Goal: Task Accomplishment & Management: Use online tool/utility

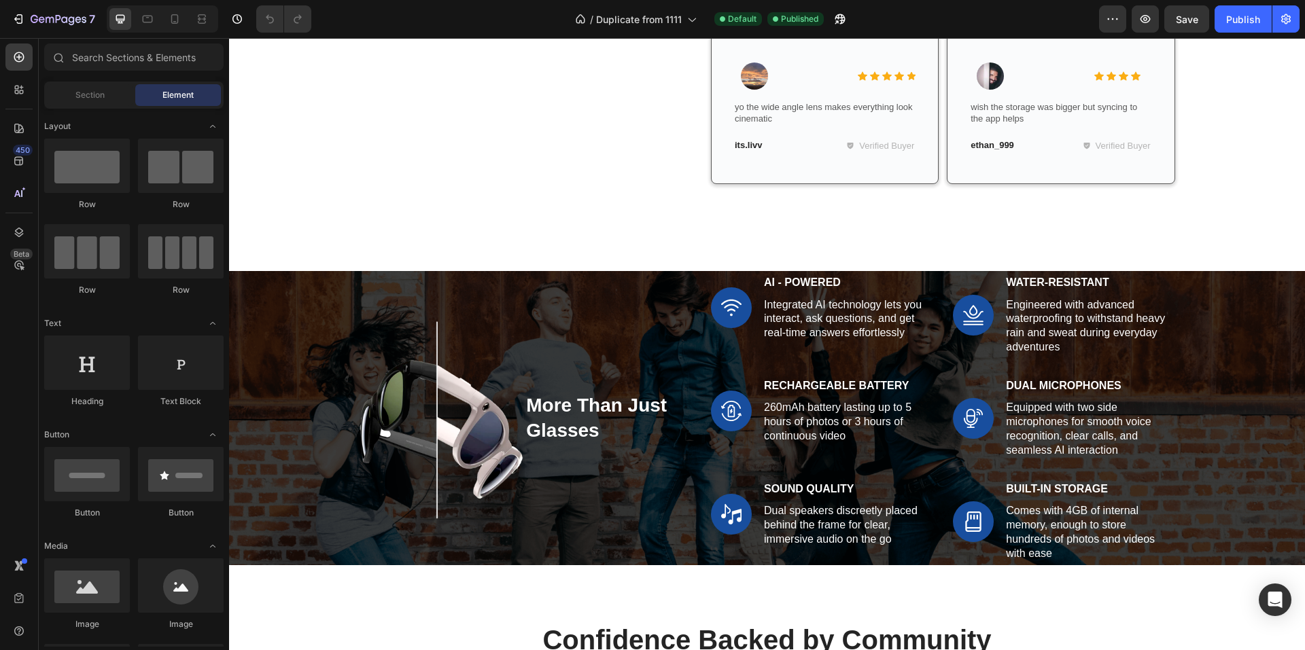
scroll to position [1903, 0]
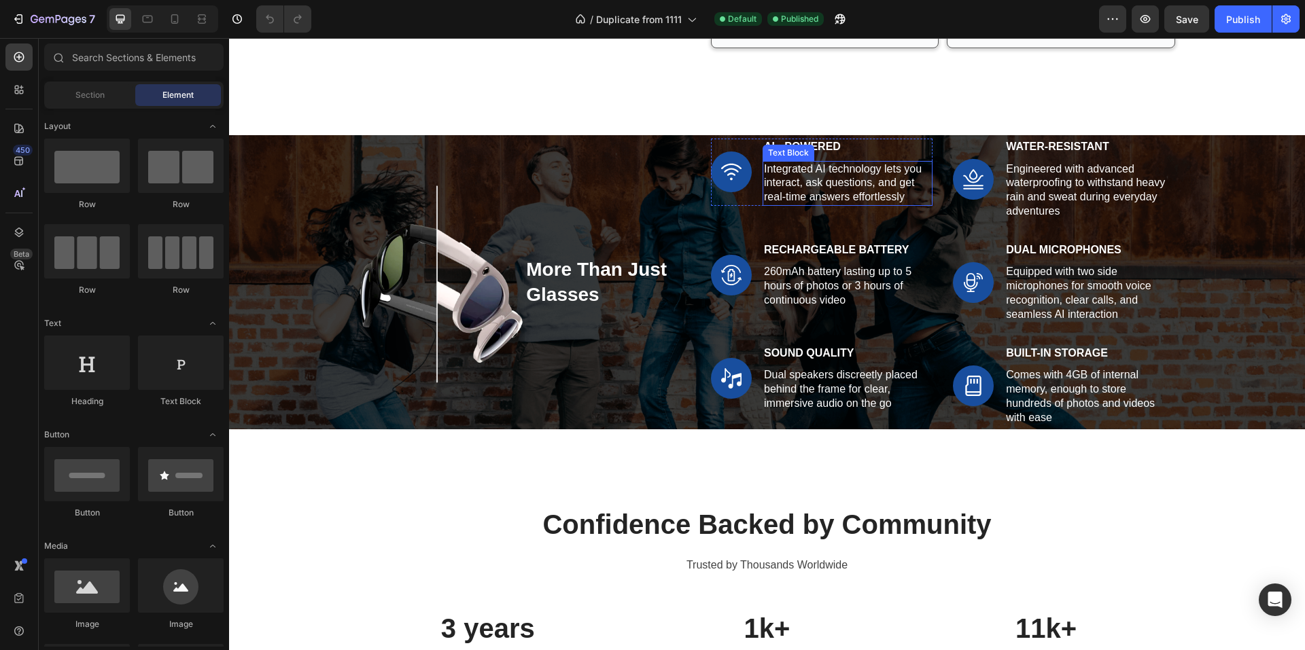
click at [792, 203] on p "Integrated AI technology lets you interact, ask questions, and get real-time an…" at bounding box center [847, 183] width 167 height 42
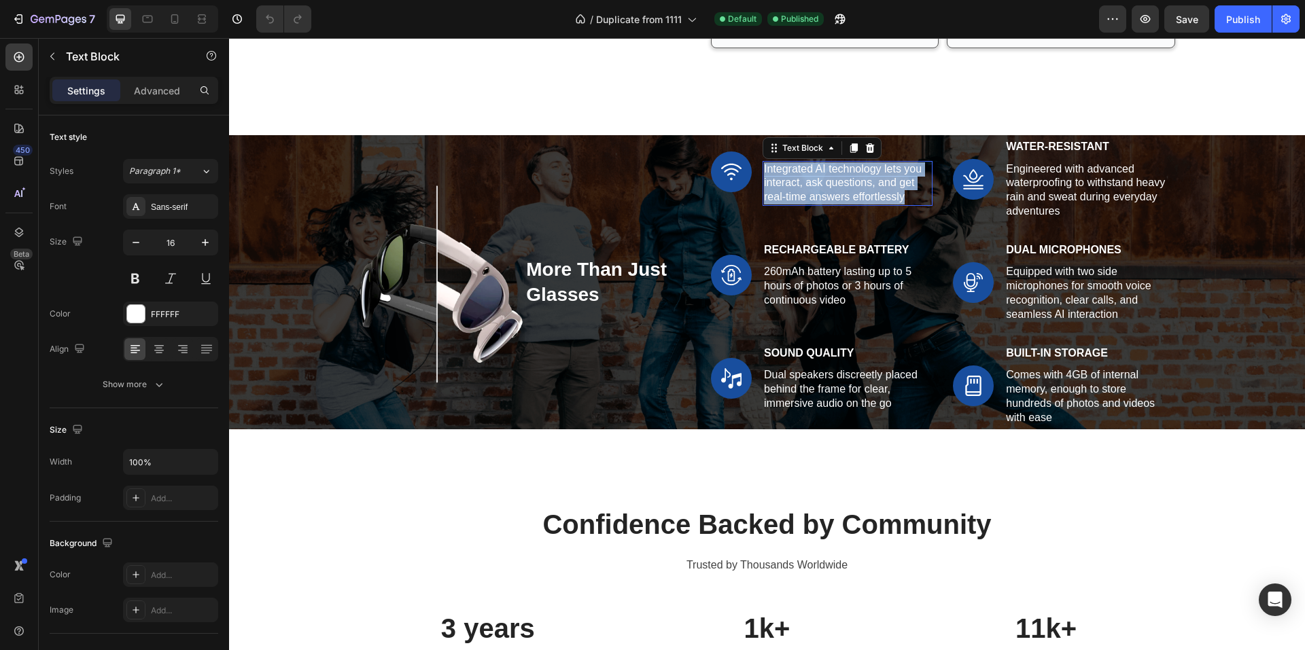
click at [792, 203] on p "Integrated AI technology lets you interact, ask questions, and get real-time an…" at bounding box center [847, 183] width 167 height 42
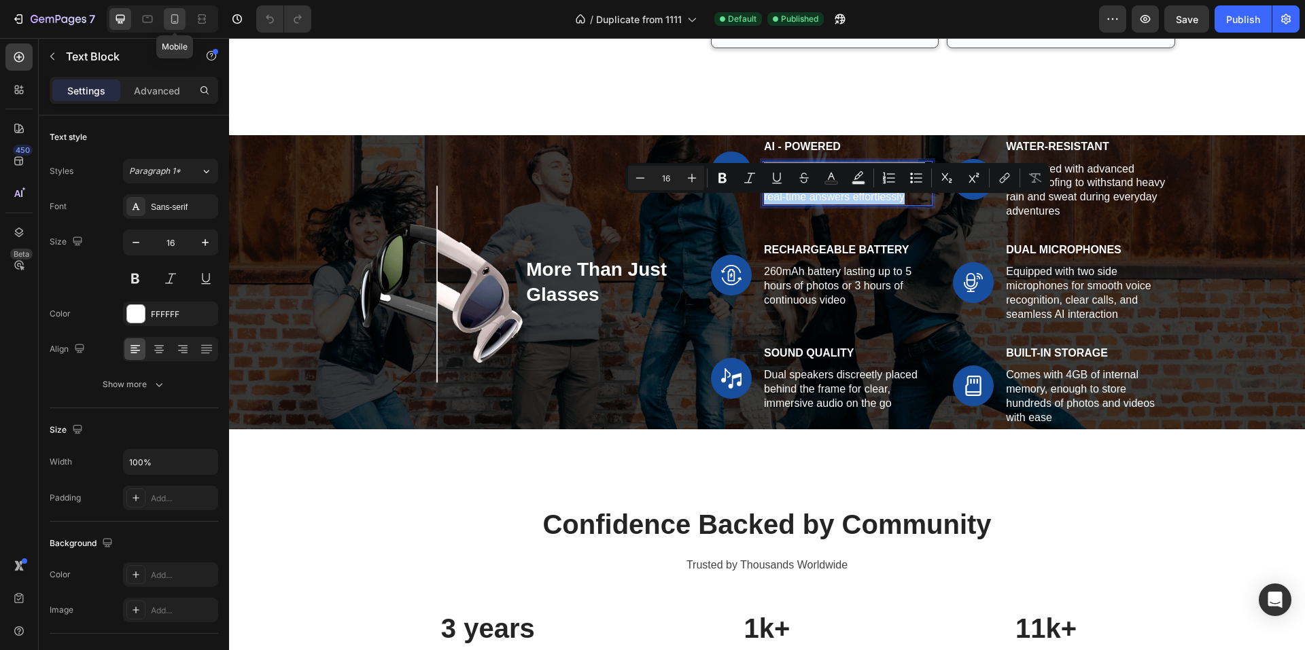
click at [175, 12] on icon at bounding box center [175, 19] width 14 height 14
type input "14"
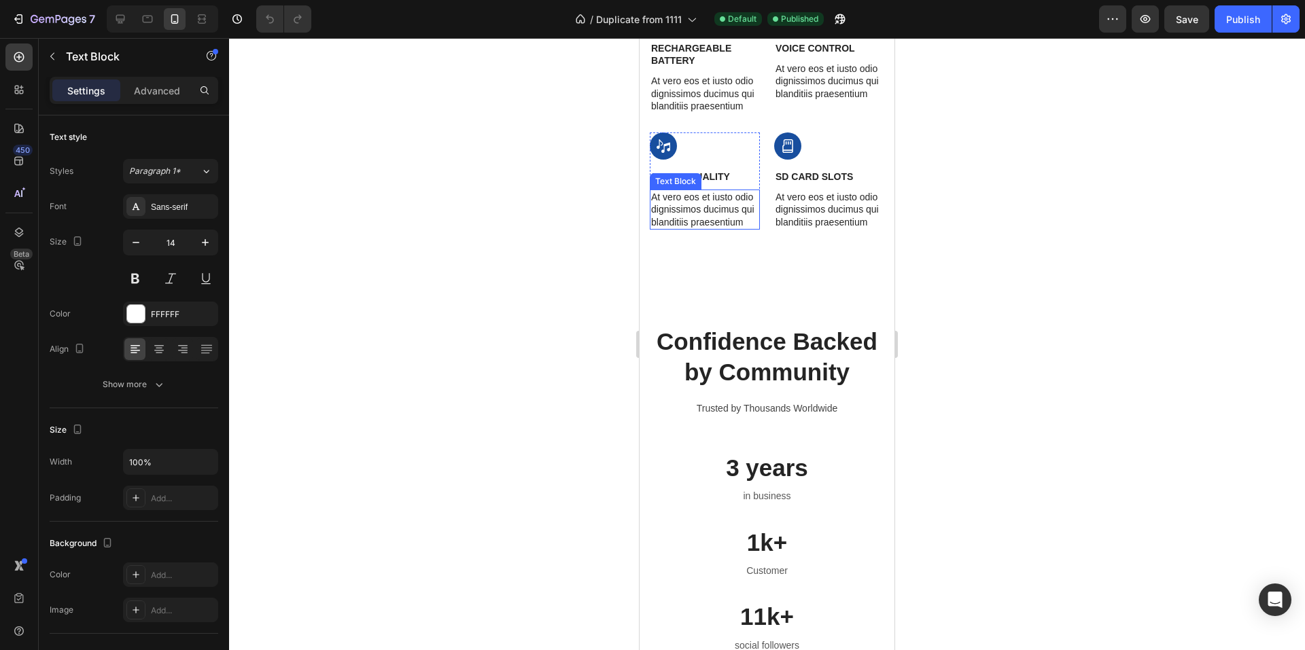
scroll to position [2192, 0]
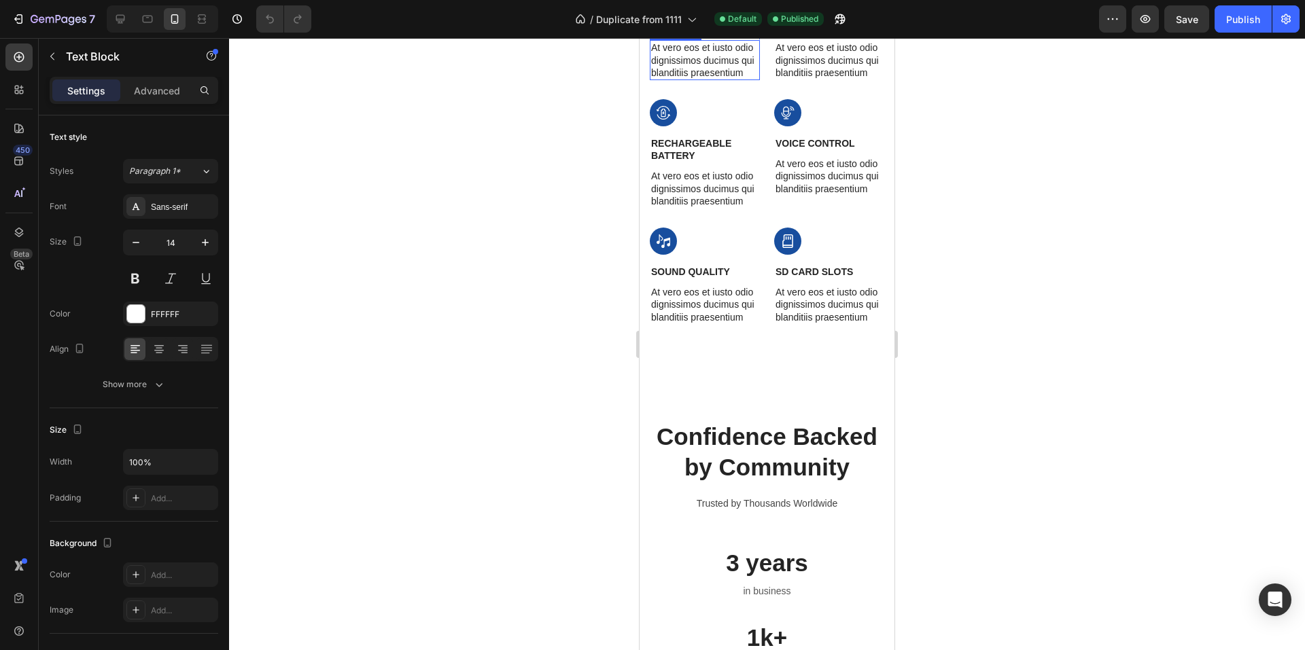
click at [686, 79] on p "At vero eos et iusto odio dignissimos ducimus qui blanditiis praesentium" at bounding box center [704, 59] width 107 height 37
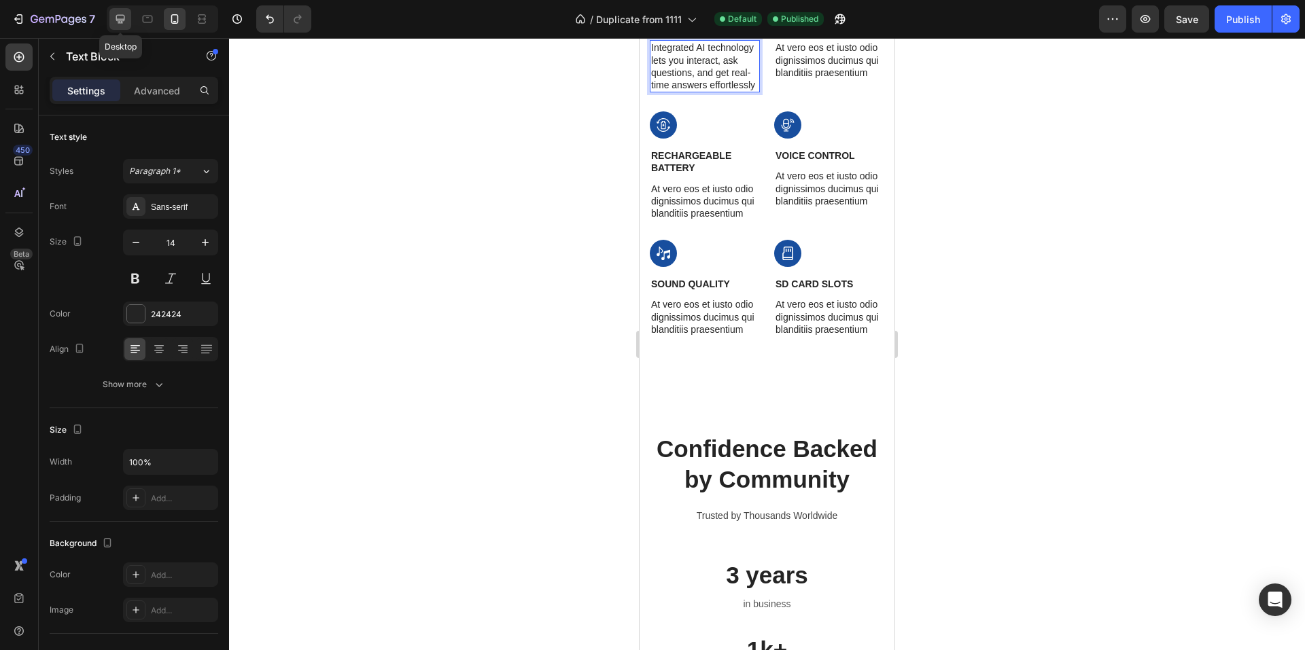
click at [124, 16] on icon at bounding box center [120, 19] width 14 height 14
type input "16"
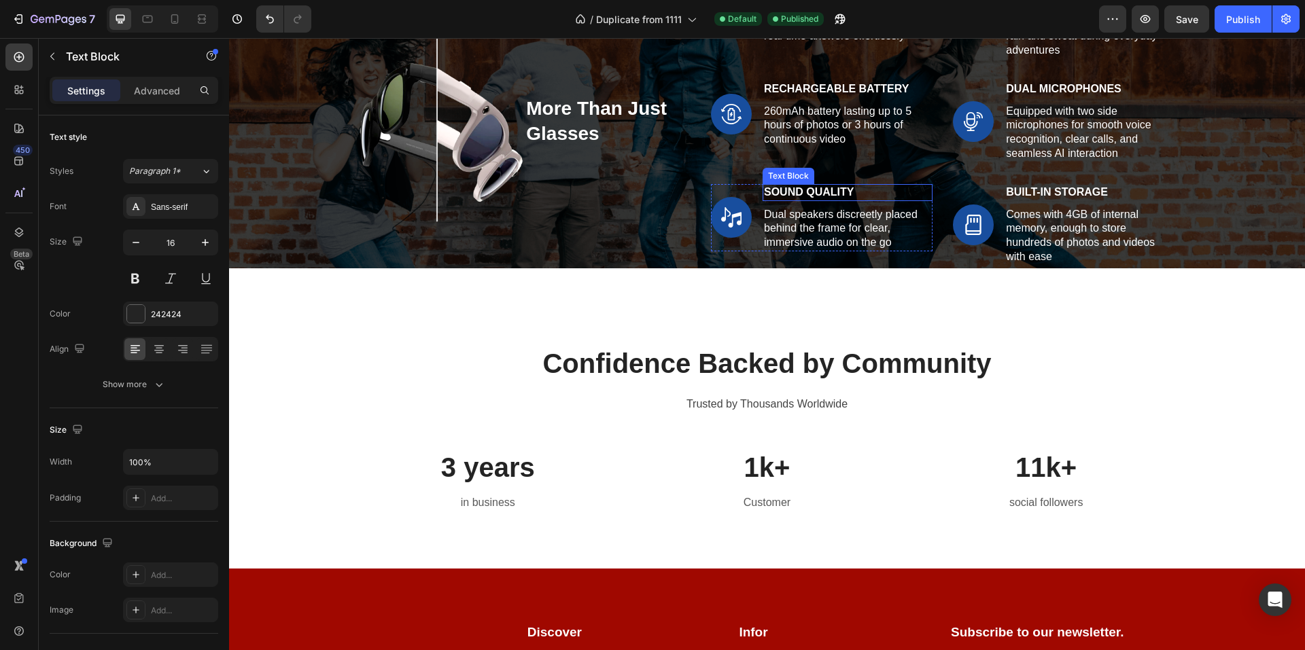
scroll to position [1940, 0]
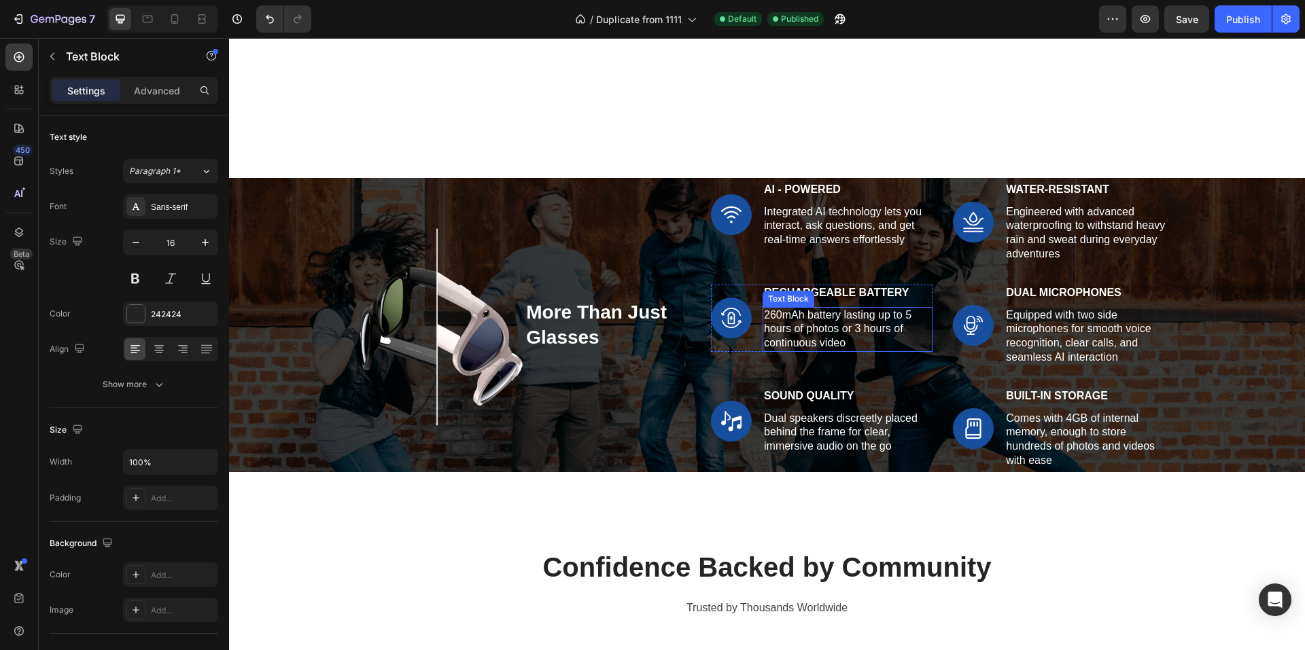
click at [819, 332] on p "260mAh battery lasting up to 5 hours of photos or 3 hours of continuous video" at bounding box center [847, 330] width 167 height 42
click at [818, 329] on p "260mAh battery lasting up to 5 hours of photos or 3 hours of continuous video" at bounding box center [847, 330] width 167 height 42
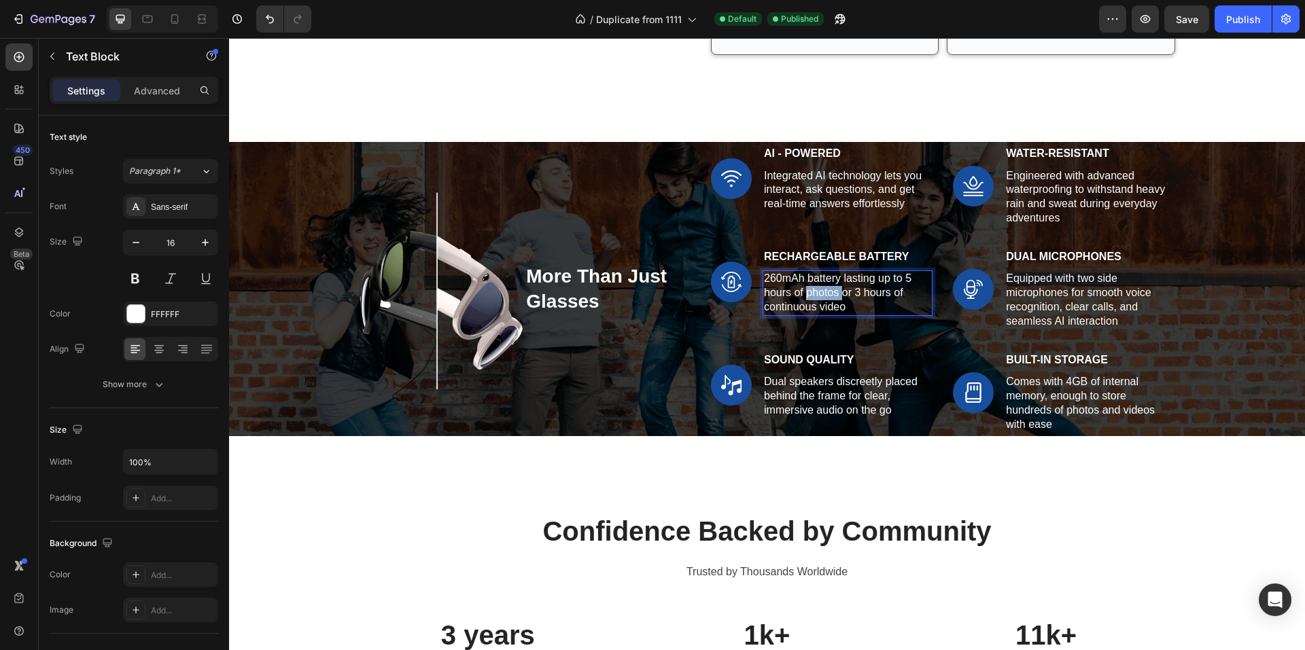
click at [818, 314] on p "260mAh battery lasting up to 5 hours of photos or 3 hours of continuous video" at bounding box center [847, 293] width 167 height 42
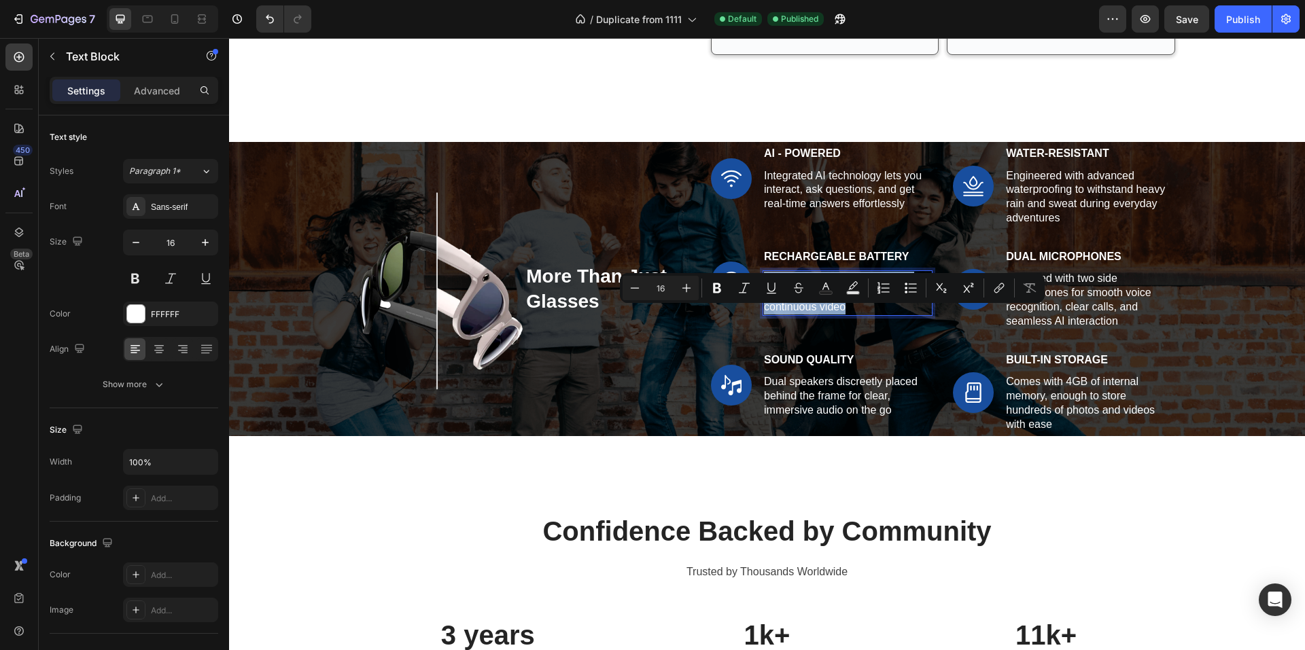
copy p "260mAh battery lasting up to 5 hours of photos or 3 hours of continuous video"
click at [145, 16] on icon at bounding box center [148, 19] width 10 height 7
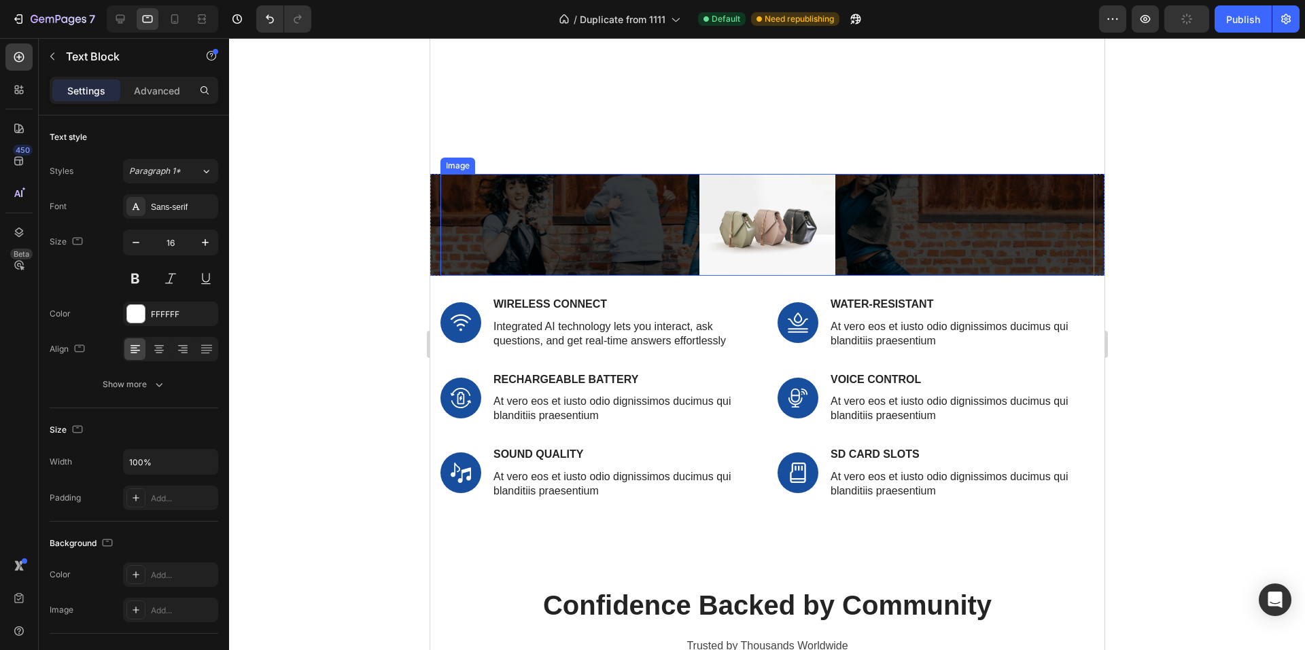
scroll to position [1961, 0]
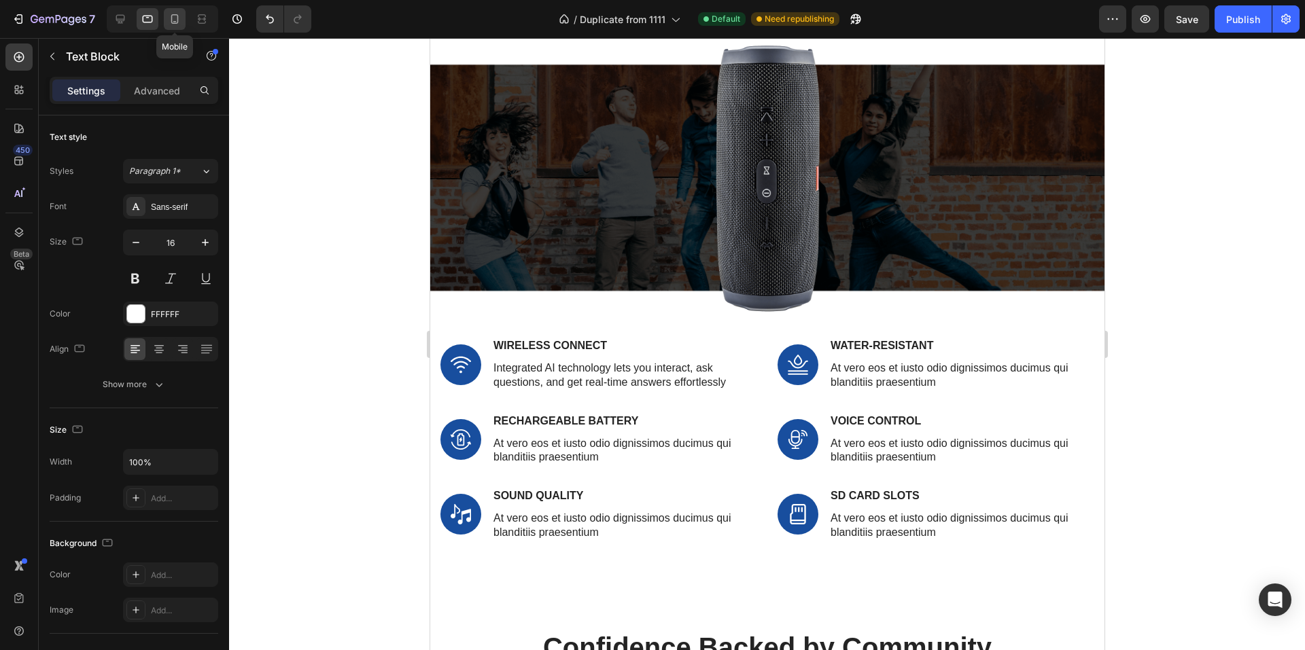
click at [169, 18] on icon at bounding box center [175, 19] width 14 height 14
type input "14"
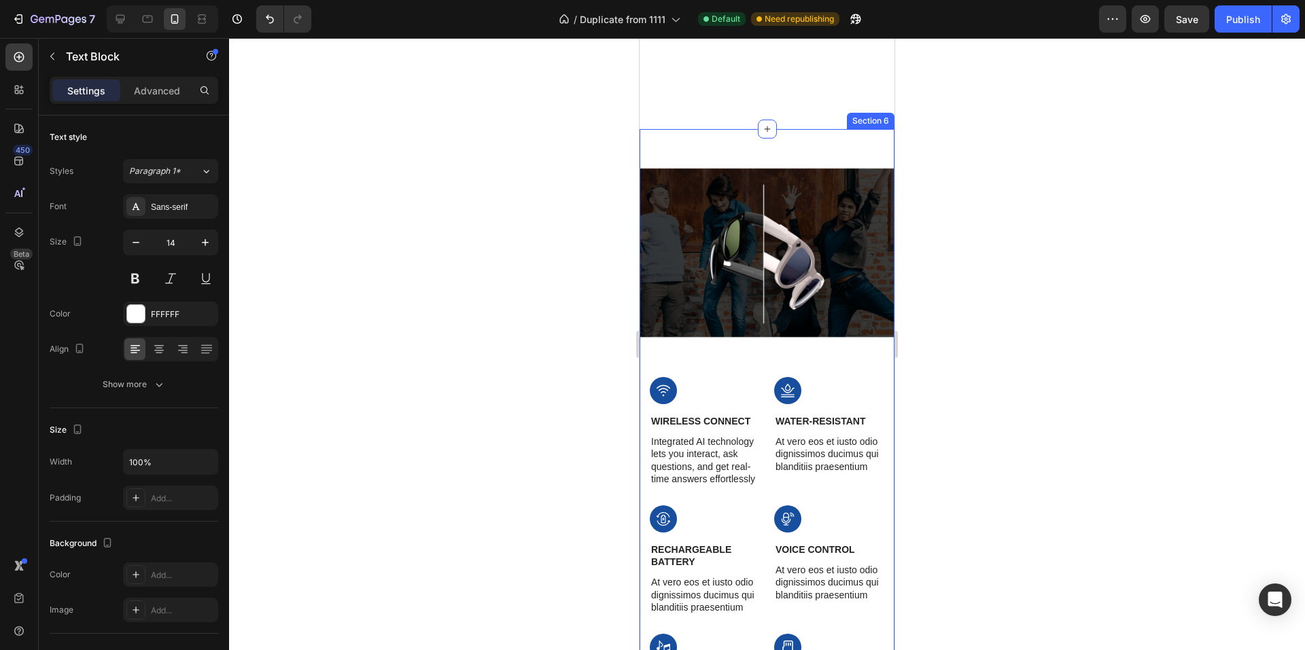
scroll to position [2049, 0]
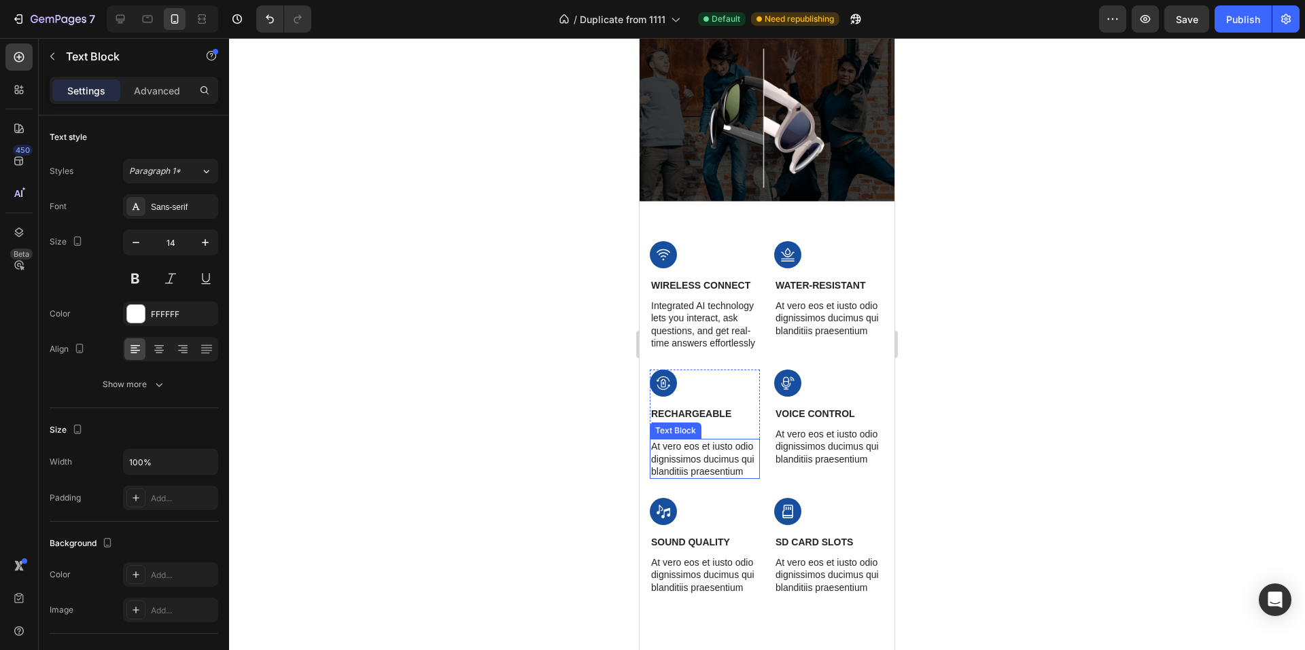
click at [684, 466] on p "At vero eos et iusto odio dignissimos ducimus qui blanditiis praesentium" at bounding box center [704, 458] width 107 height 37
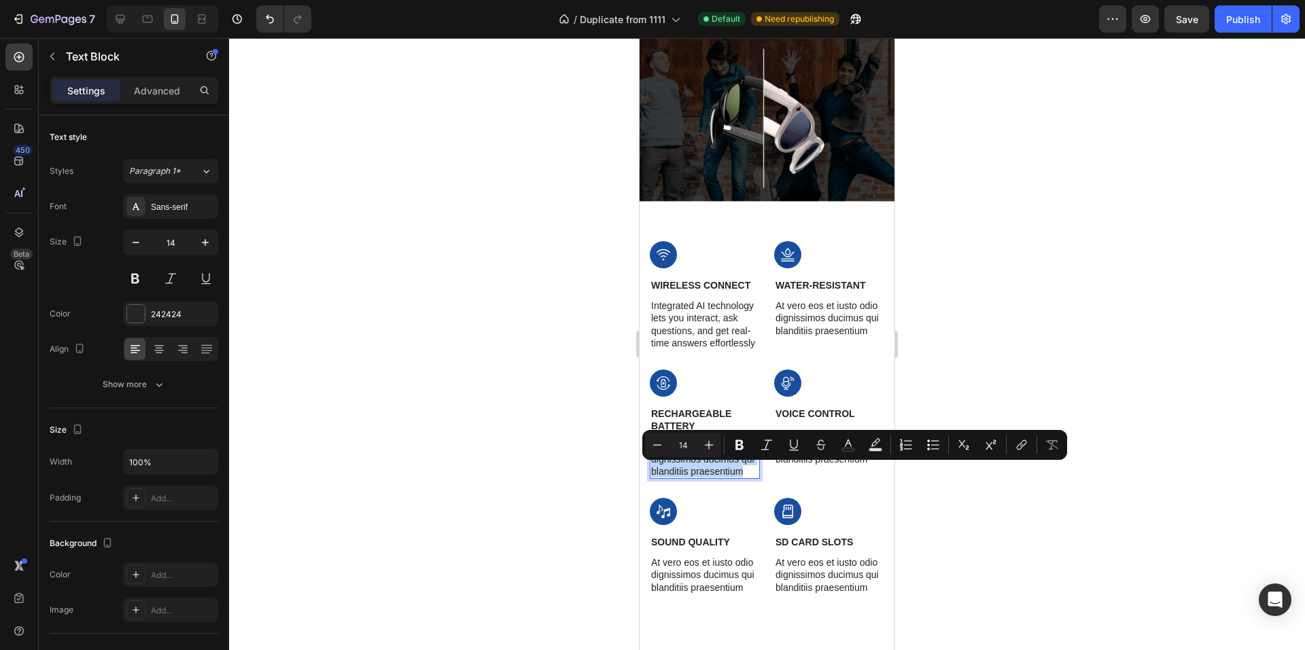
click at [684, 466] on p "At vero eos et iusto odio dignissimos ducimus qui blanditiis praesentium" at bounding box center [704, 458] width 107 height 37
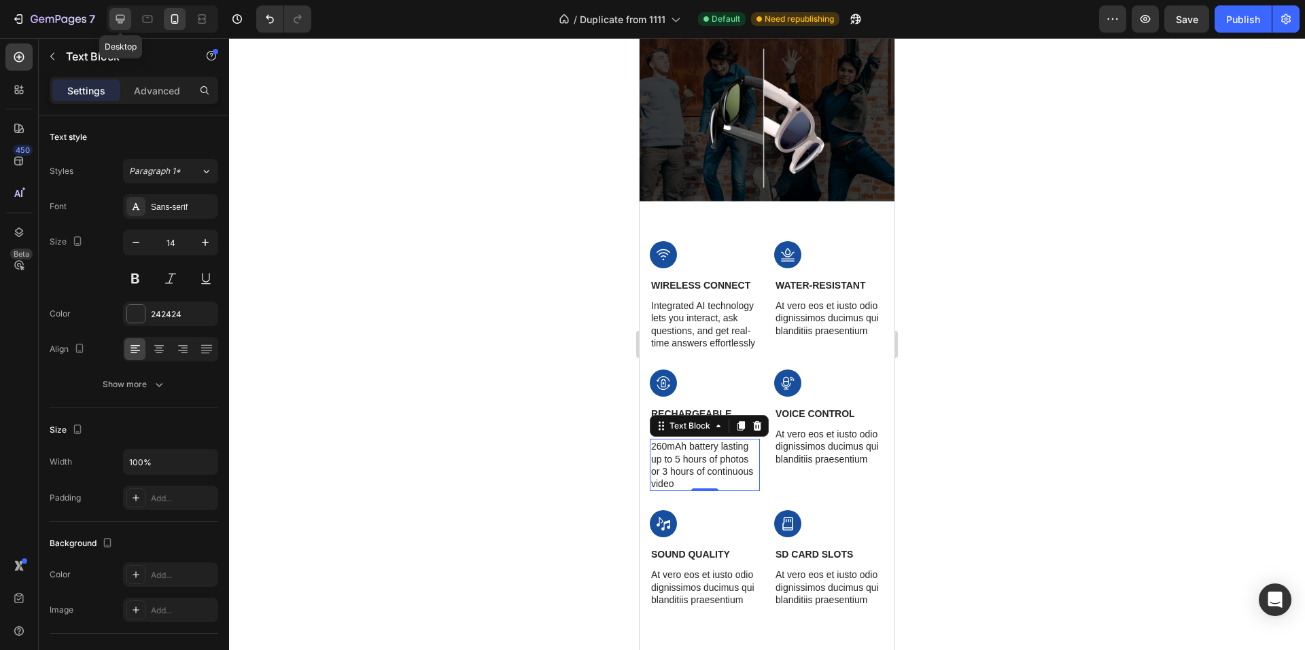
click at [113, 19] on icon at bounding box center [120, 19] width 14 height 14
type input "16"
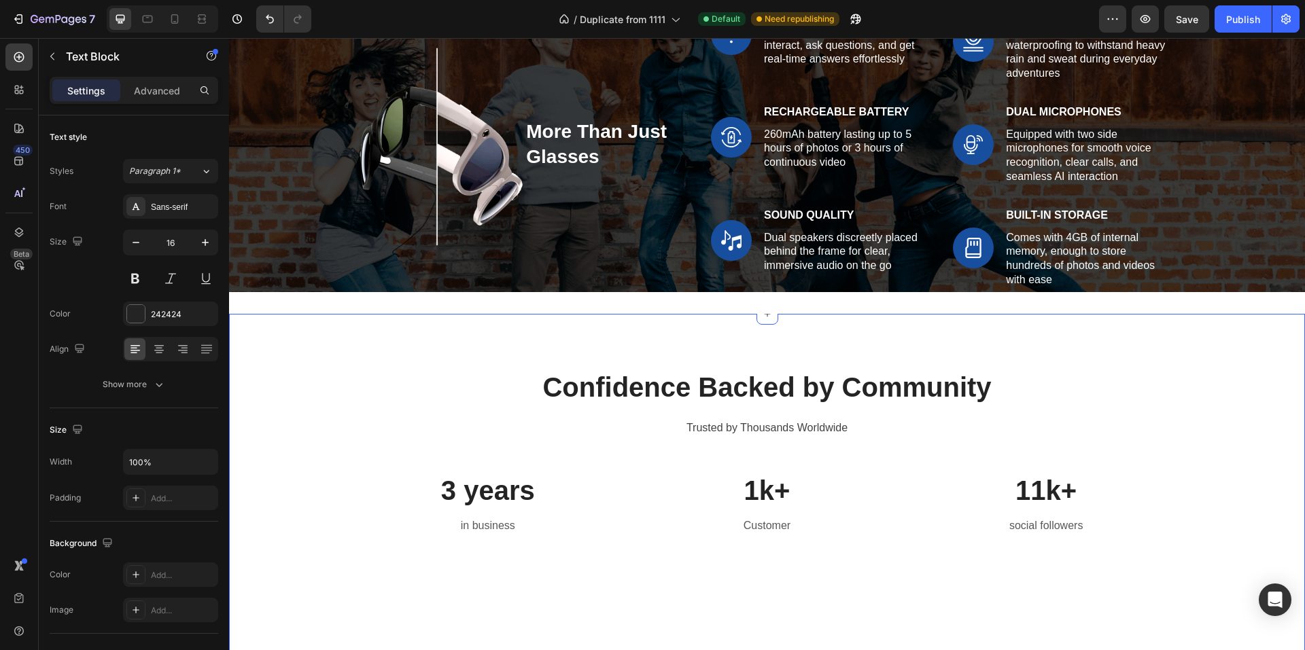
scroll to position [1933, 0]
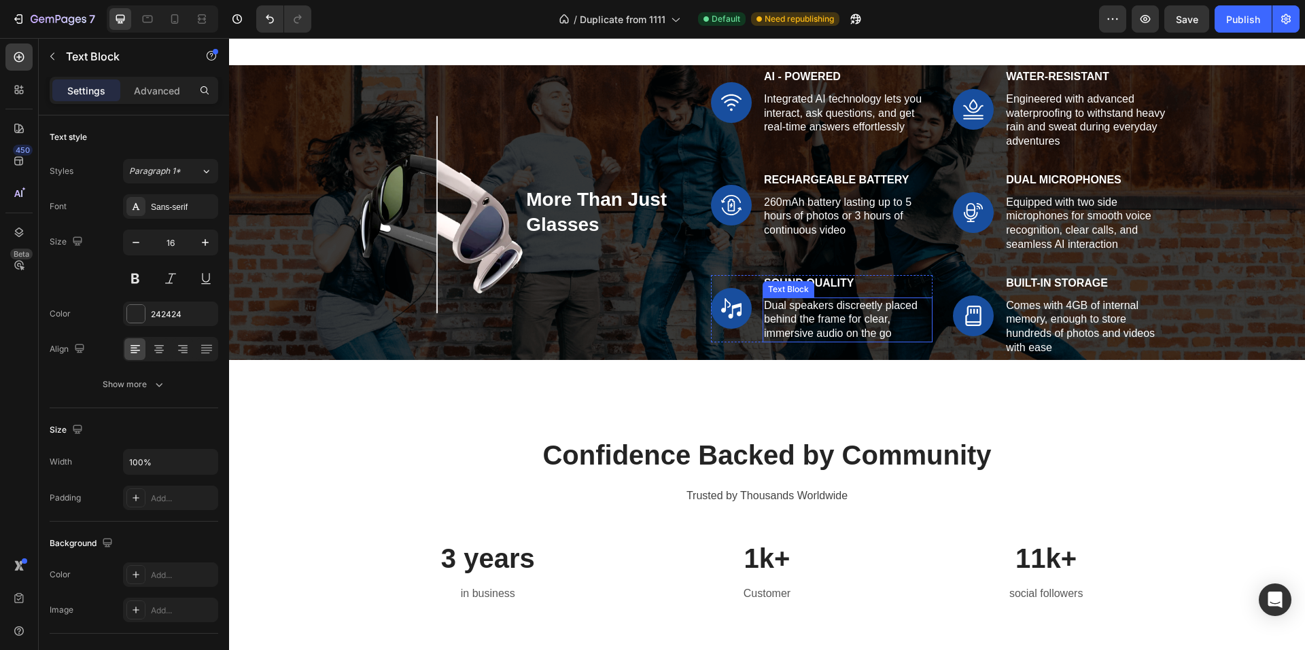
click at [841, 324] on p "Dual speakers discreetly placed behind the frame for clear, immersive audio on …" at bounding box center [847, 320] width 167 height 42
click at [840, 324] on p "Dual speakers discreetly placed behind the frame for clear, immersive audio on …" at bounding box center [847, 320] width 167 height 42
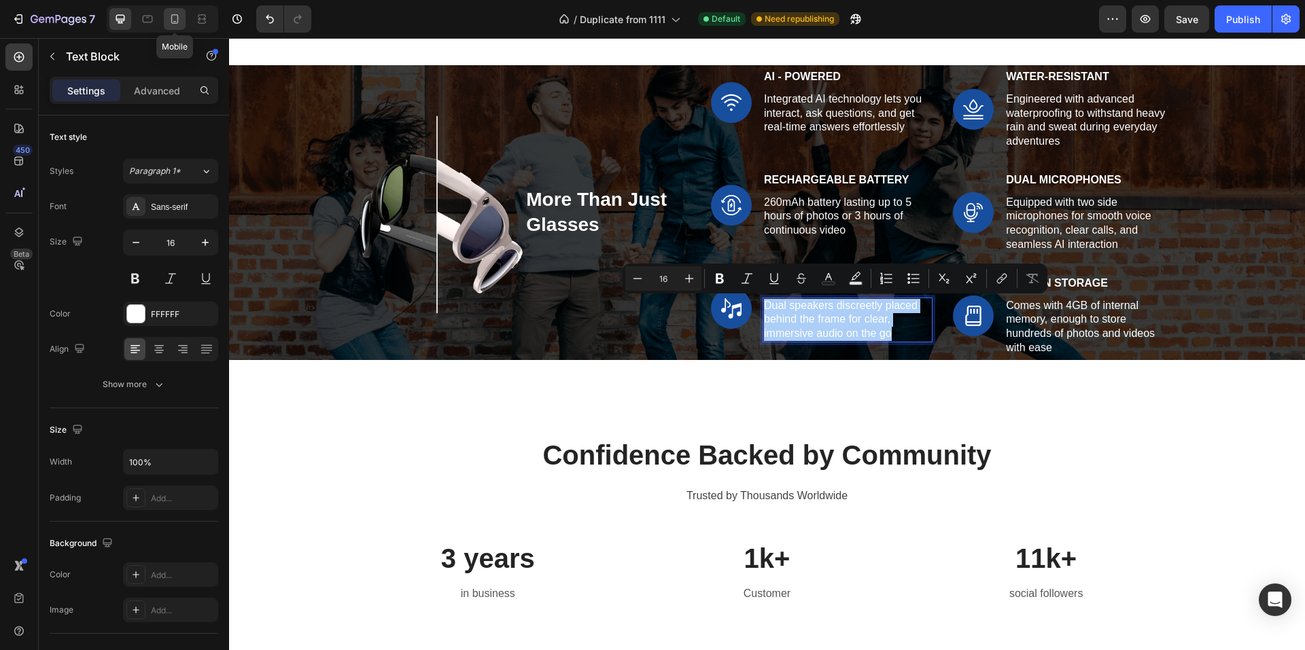
click at [171, 20] on icon at bounding box center [174, 19] width 7 height 10
type input "14"
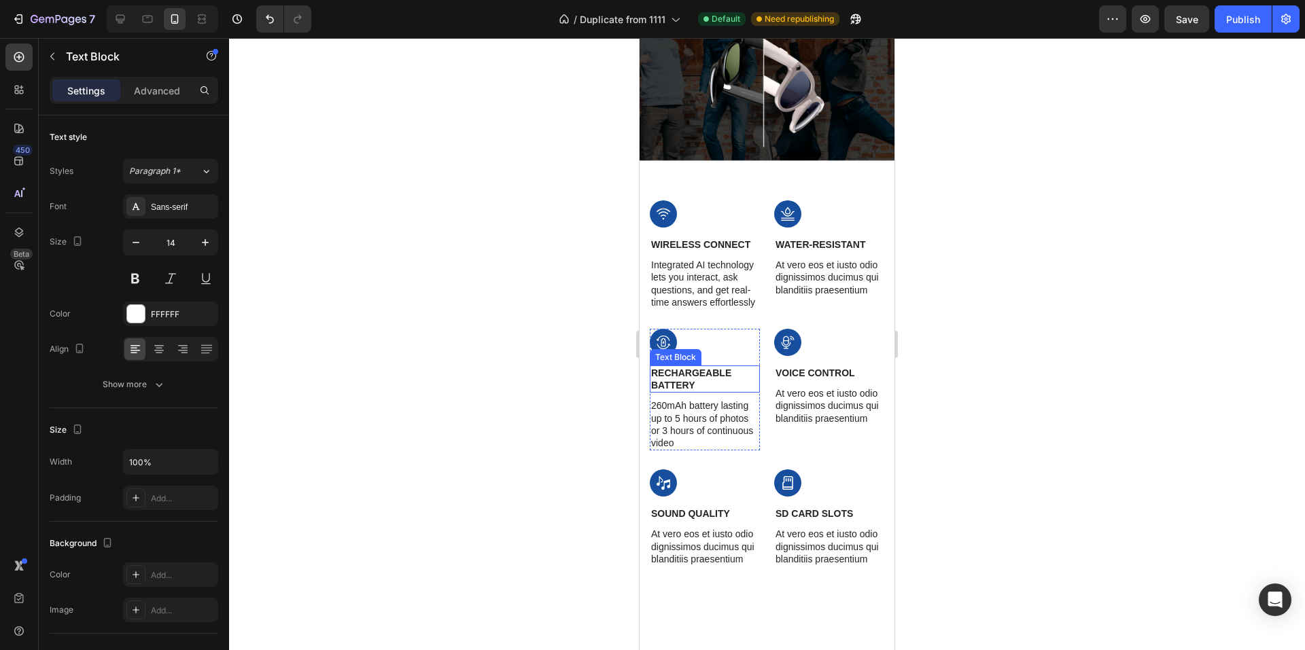
scroll to position [2158, 0]
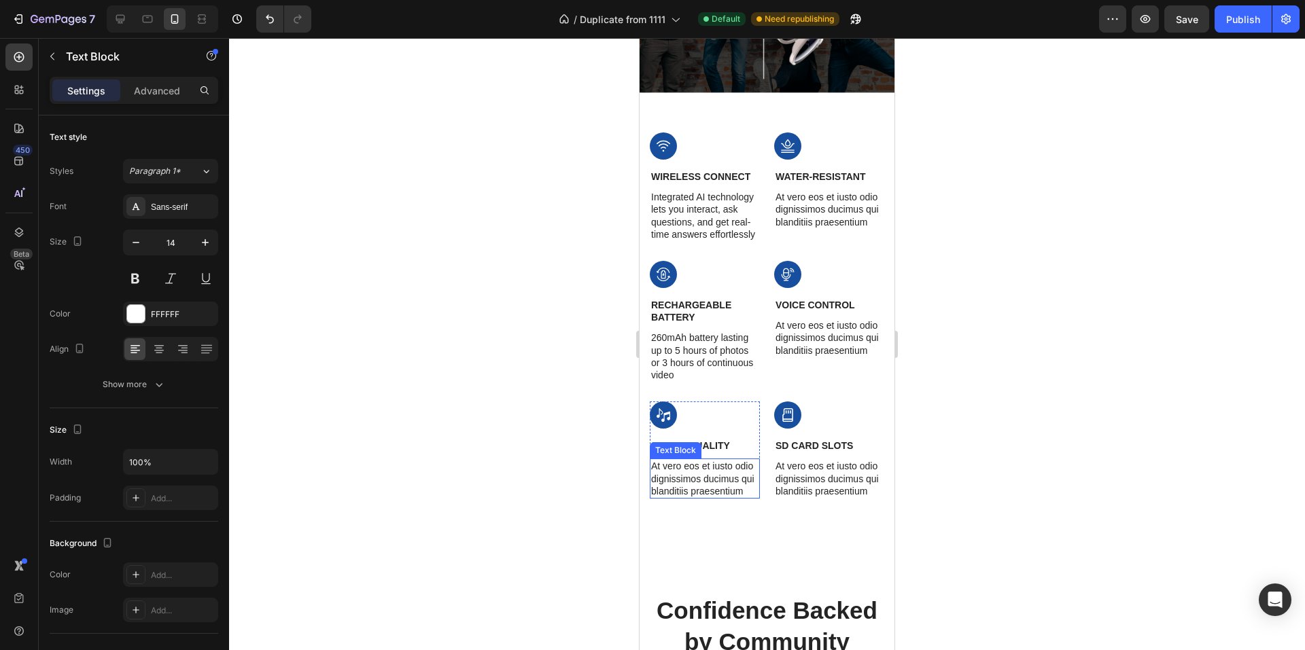
click at [690, 491] on p "At vero eos et iusto odio dignissimos ducimus qui blanditiis praesentium" at bounding box center [704, 478] width 107 height 37
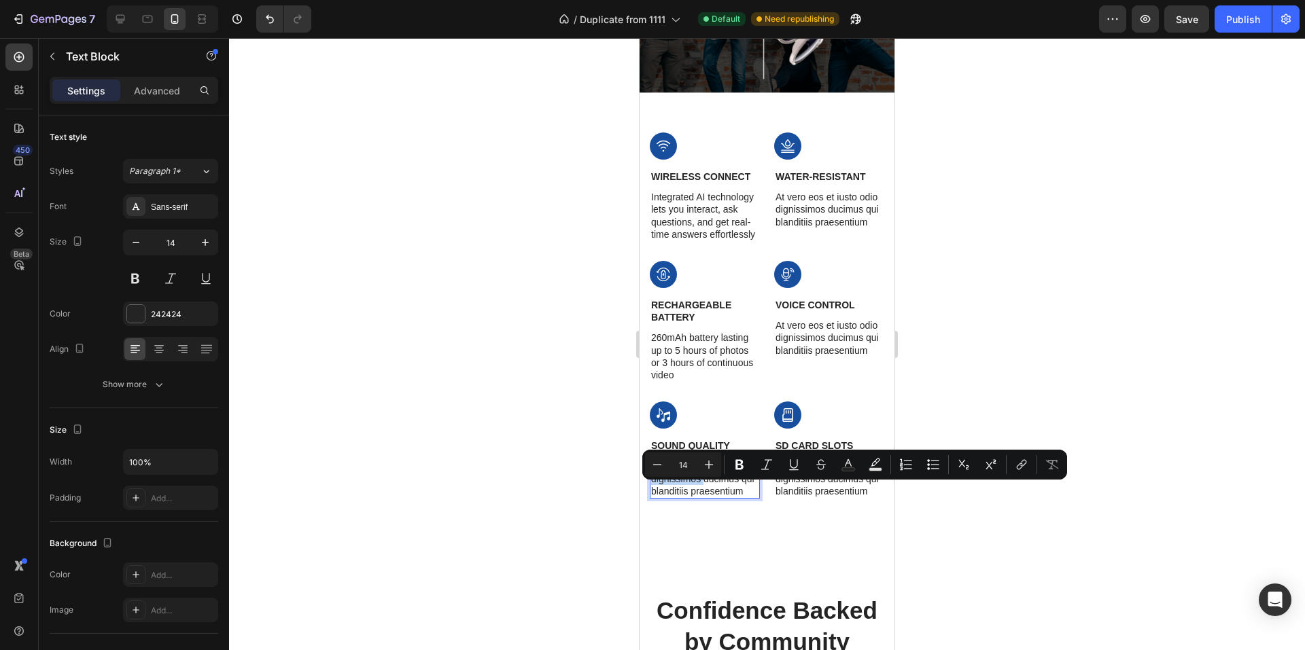
click at [690, 491] on p "At vero eos et iusto odio dignissimos ducimus qui blanditiis praesentium" at bounding box center [704, 478] width 107 height 37
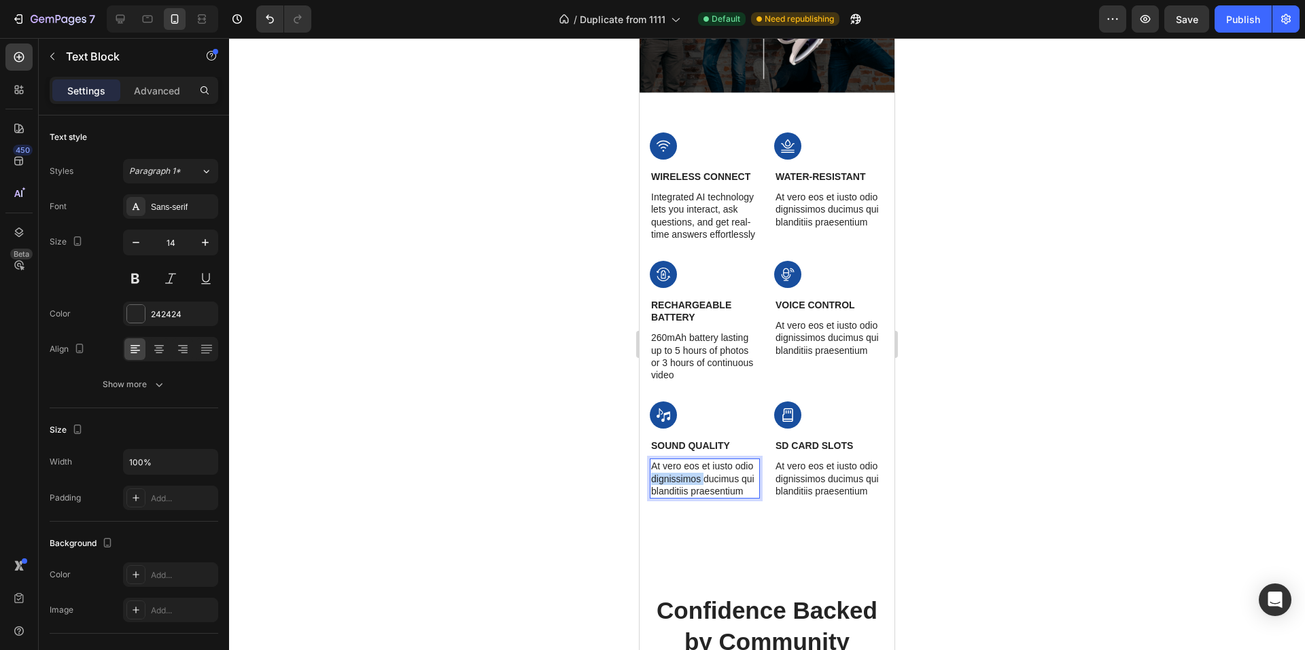
click at [690, 491] on p "At vero eos et iusto odio dignissimos ducimus qui blanditiis praesentium" at bounding box center [704, 478] width 107 height 37
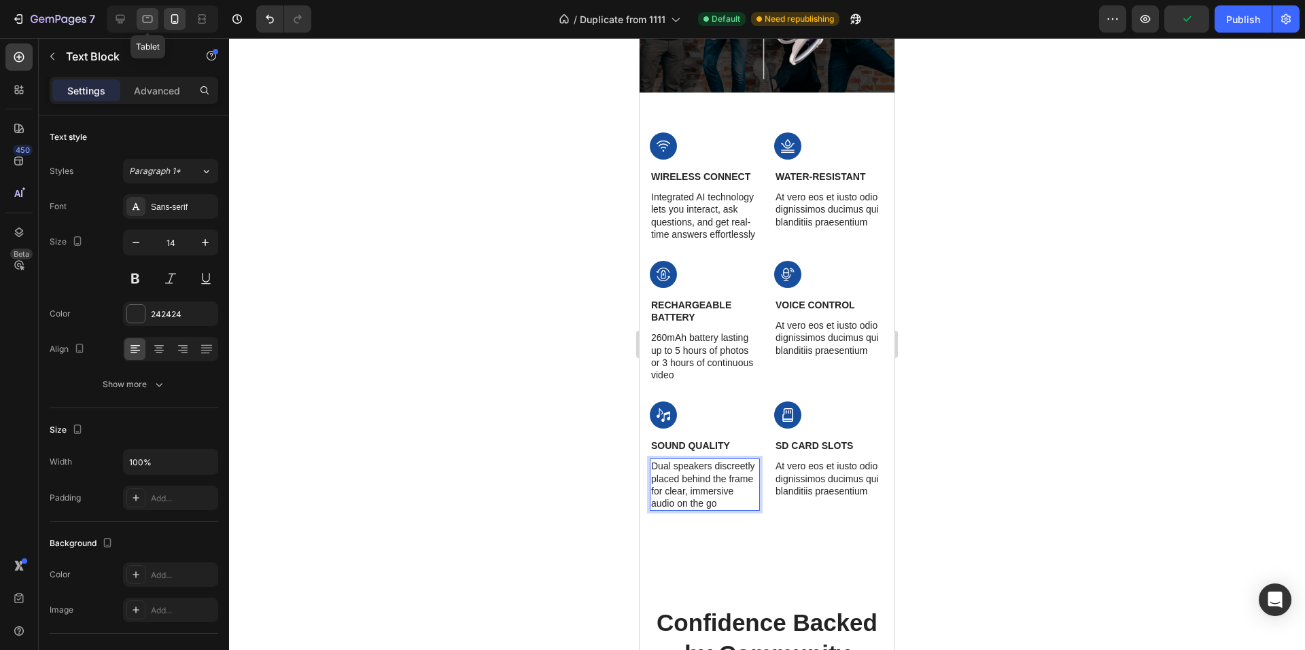
click at [143, 20] on icon at bounding box center [148, 19] width 10 height 7
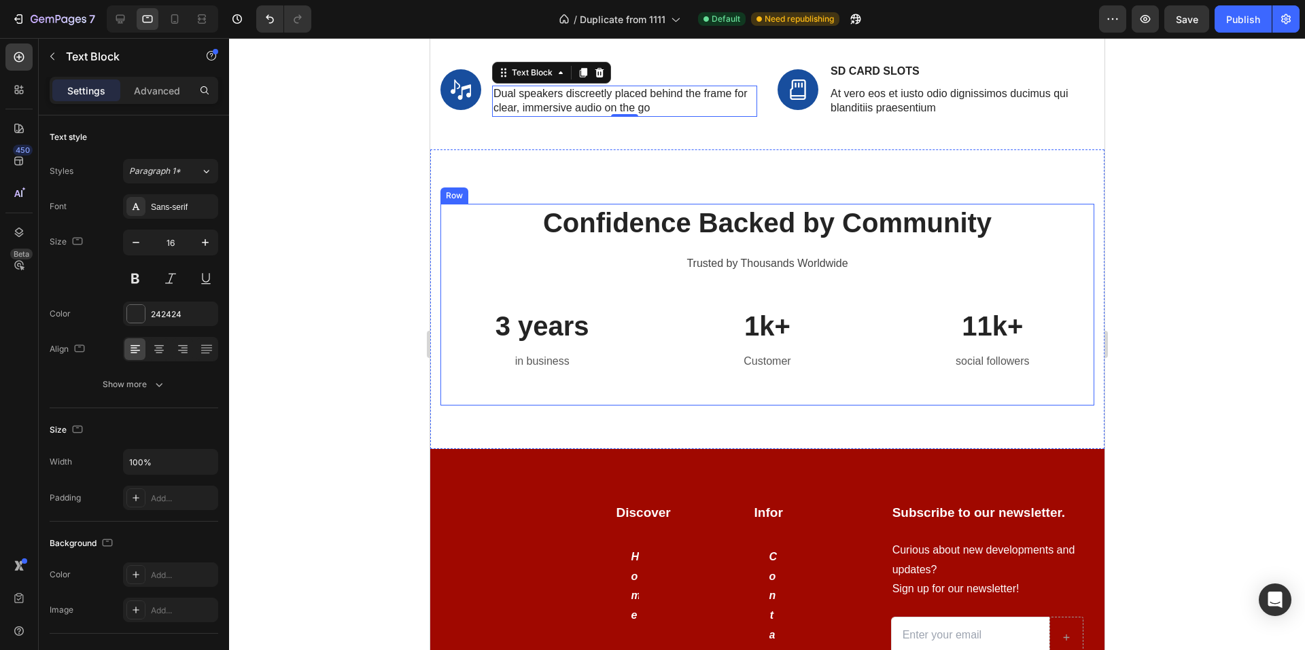
scroll to position [2249, 0]
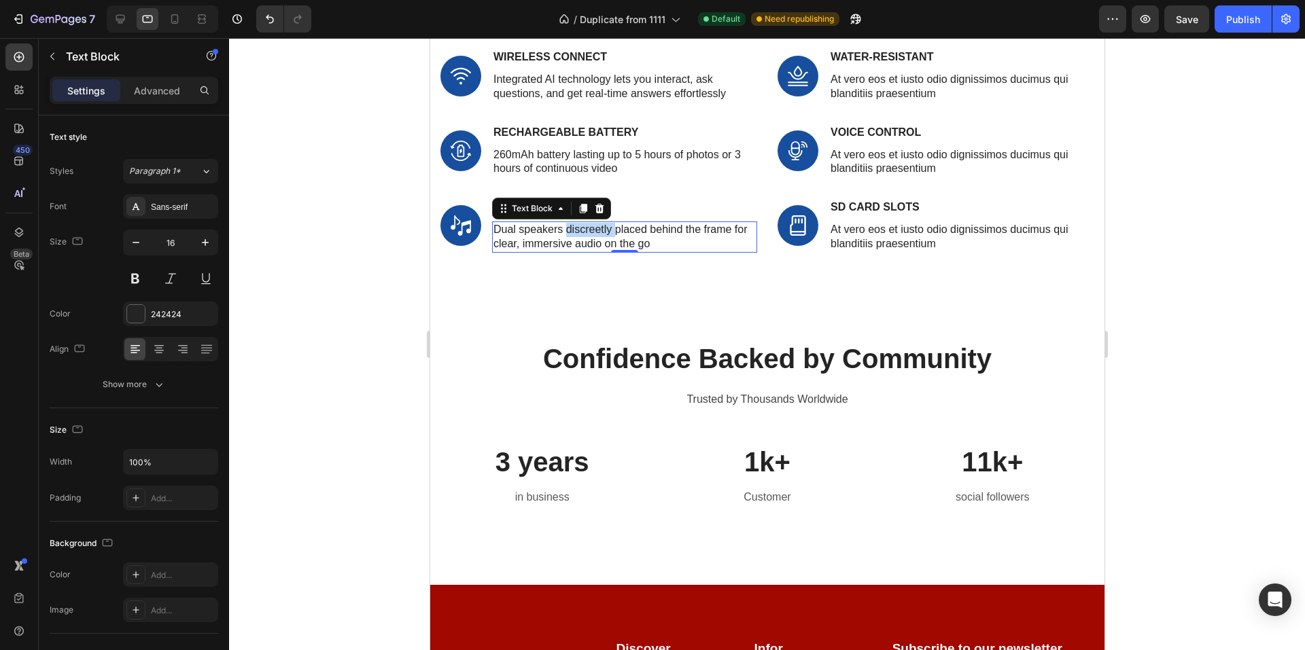
click at [574, 232] on p "Dual speakers discreetly placed behind the frame for clear, immersive audio on …" at bounding box center [624, 237] width 262 height 29
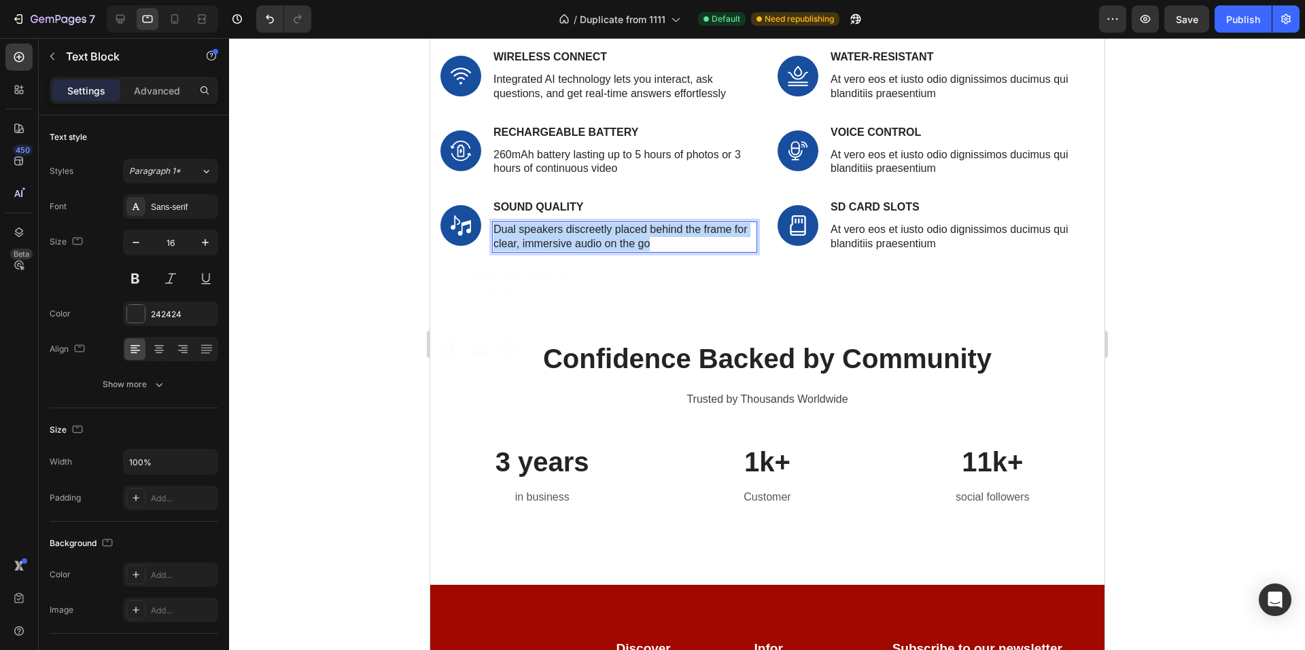
click at [574, 232] on p "Dual speakers discreetly placed behind the frame for clear, immersive audio on …" at bounding box center [624, 237] width 262 height 29
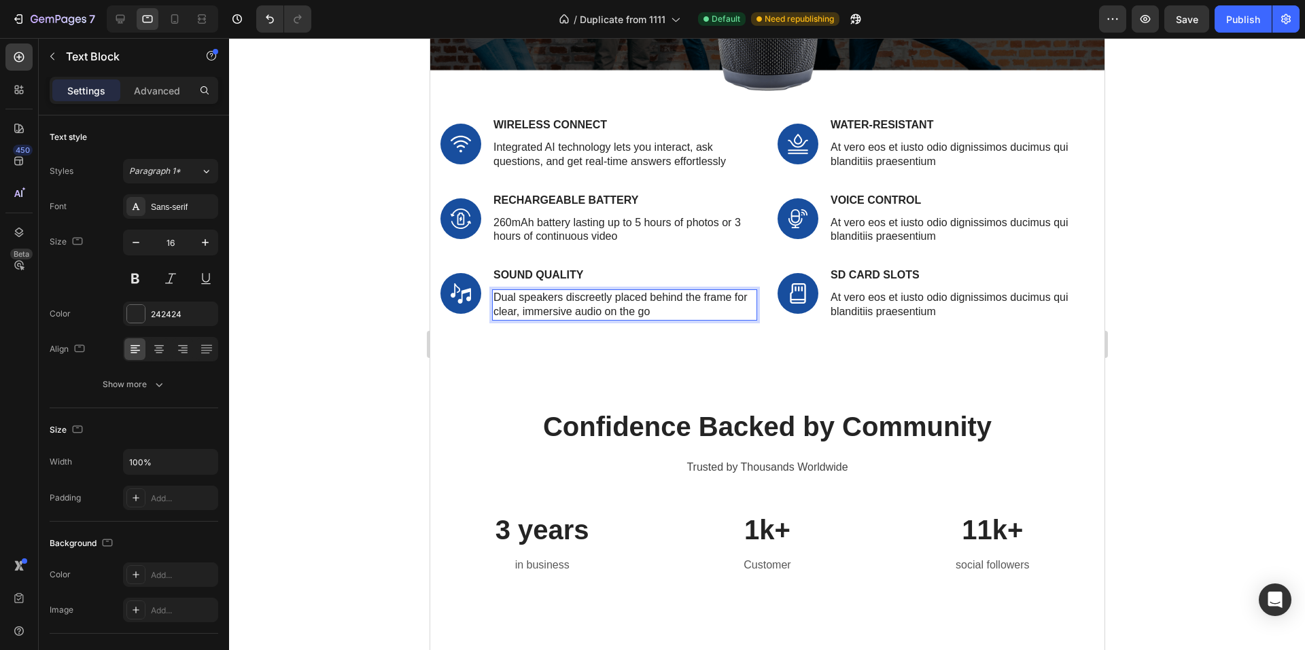
scroll to position [2114, 0]
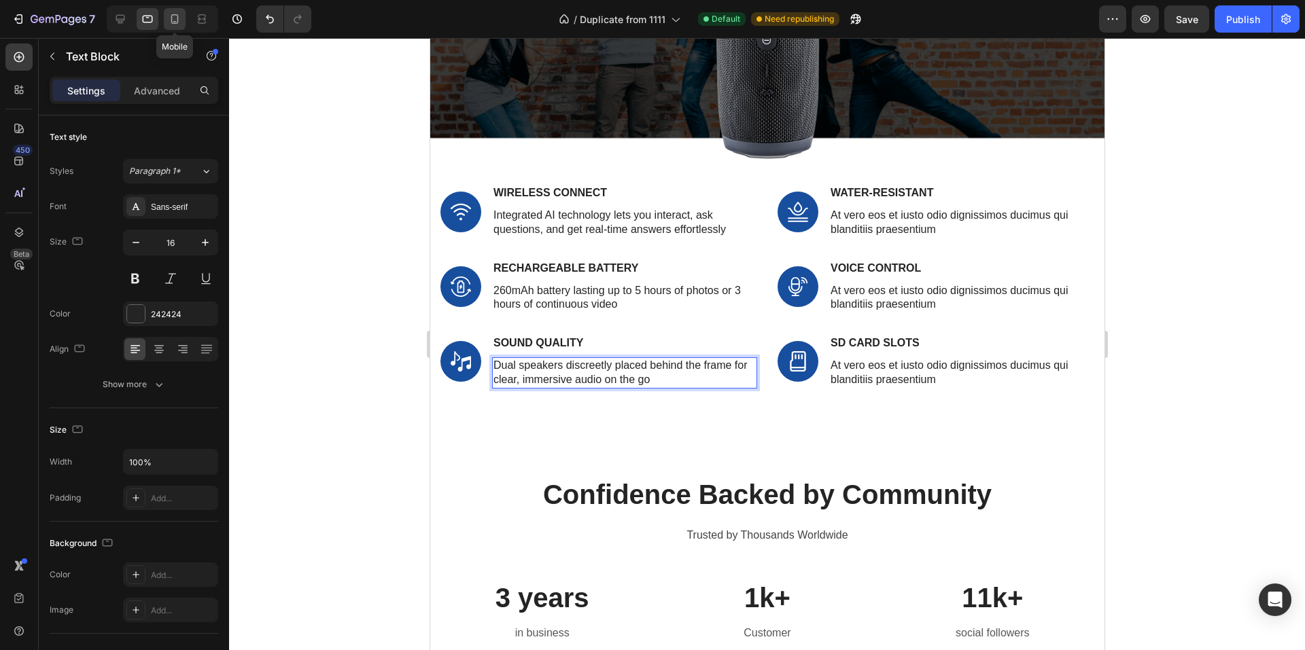
click at [179, 21] on icon at bounding box center [175, 19] width 14 height 14
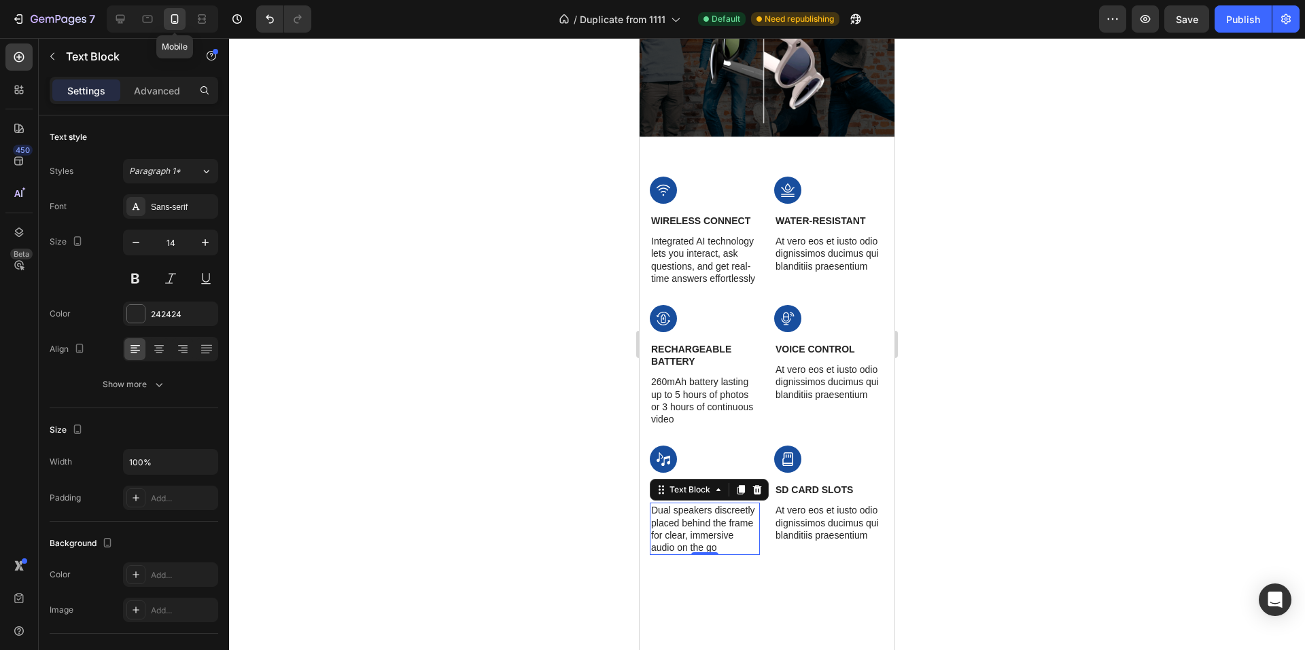
scroll to position [2544, 0]
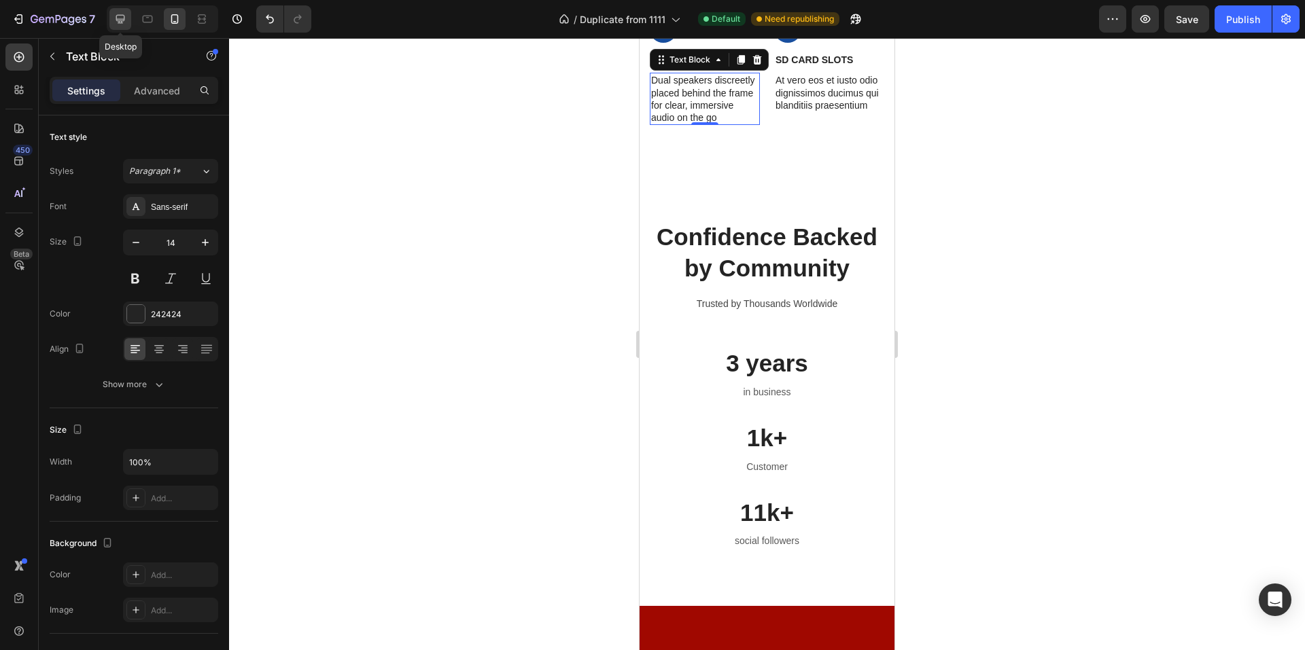
click at [111, 22] on div at bounding box center [120, 19] width 22 height 22
type input "16"
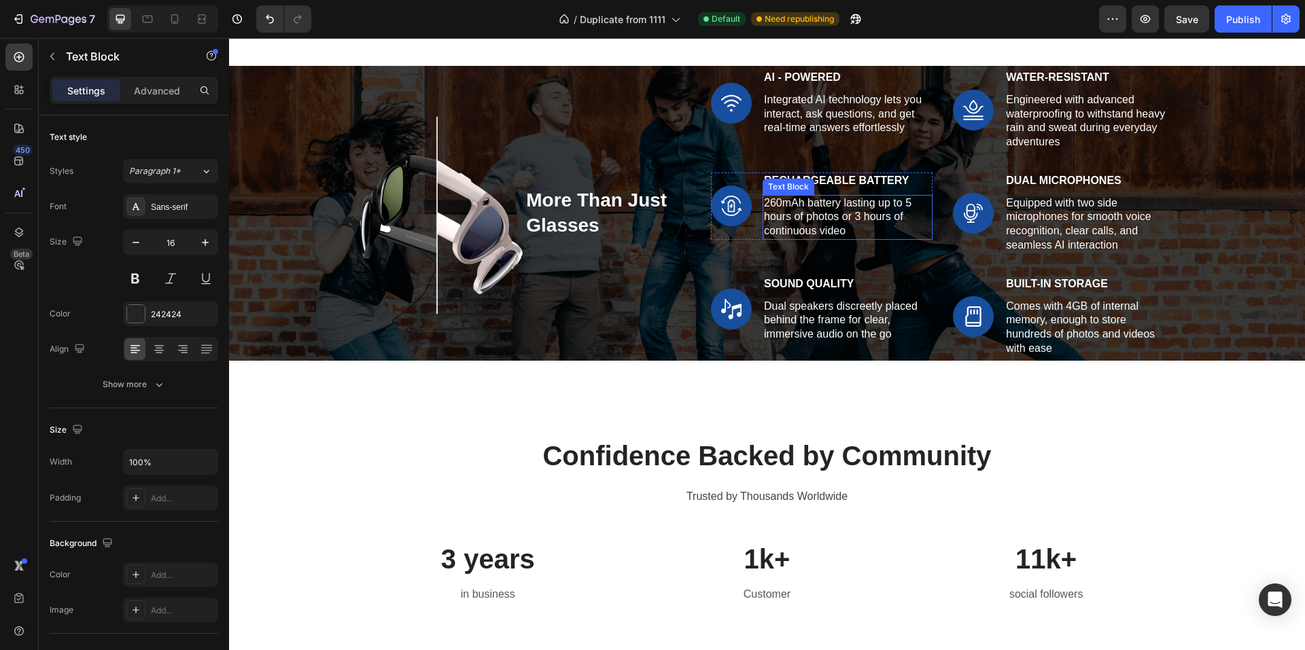
scroll to position [1865, 0]
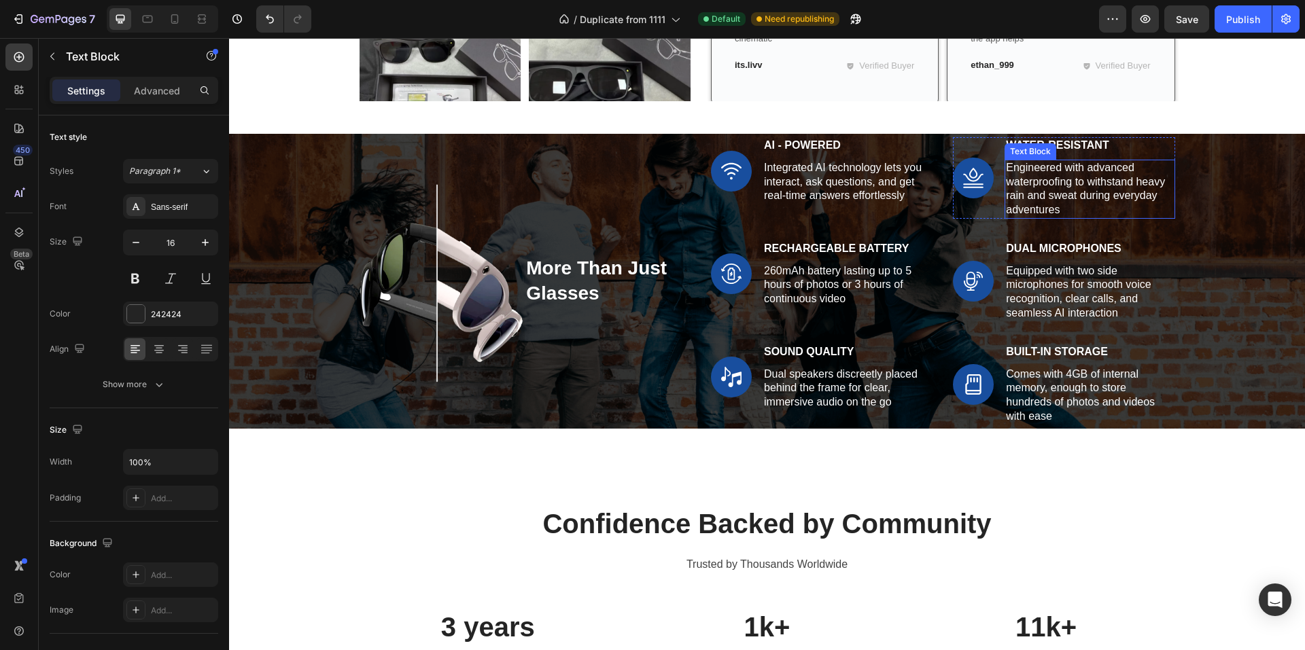
click at [1032, 186] on p "Engineered with advanced waterproofing to withstand heavy rain and sweat during…" at bounding box center [1089, 189] width 167 height 56
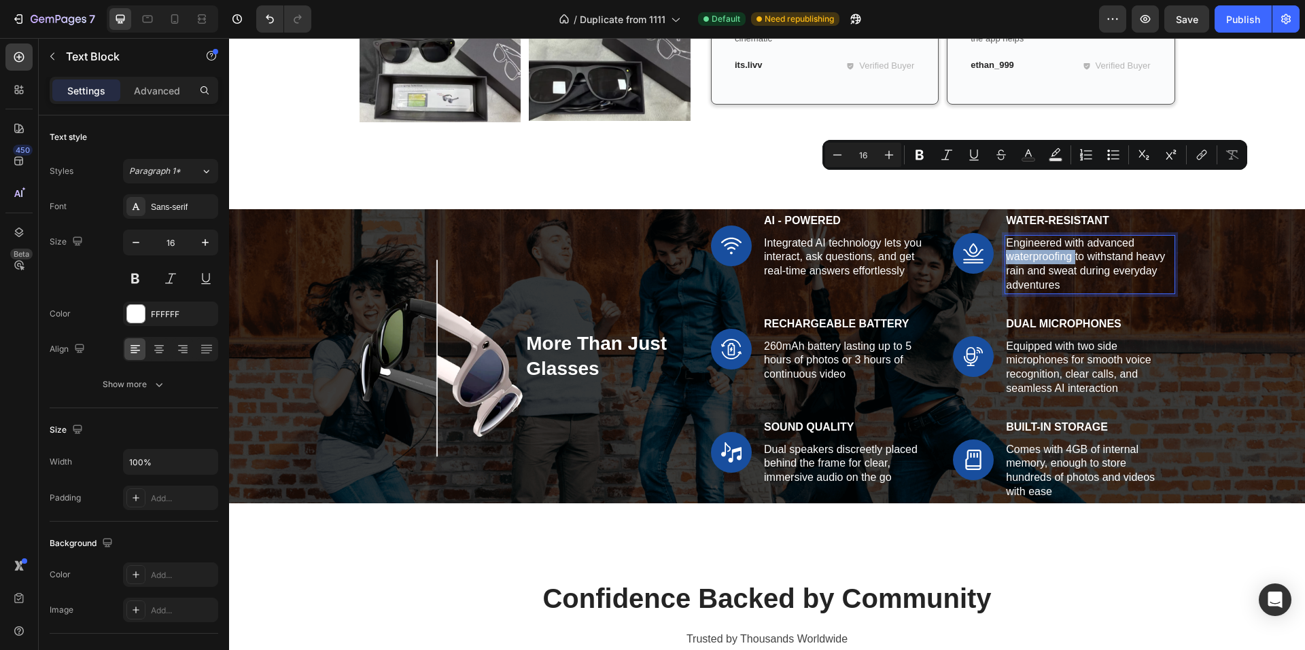
scroll to position [1940, 0]
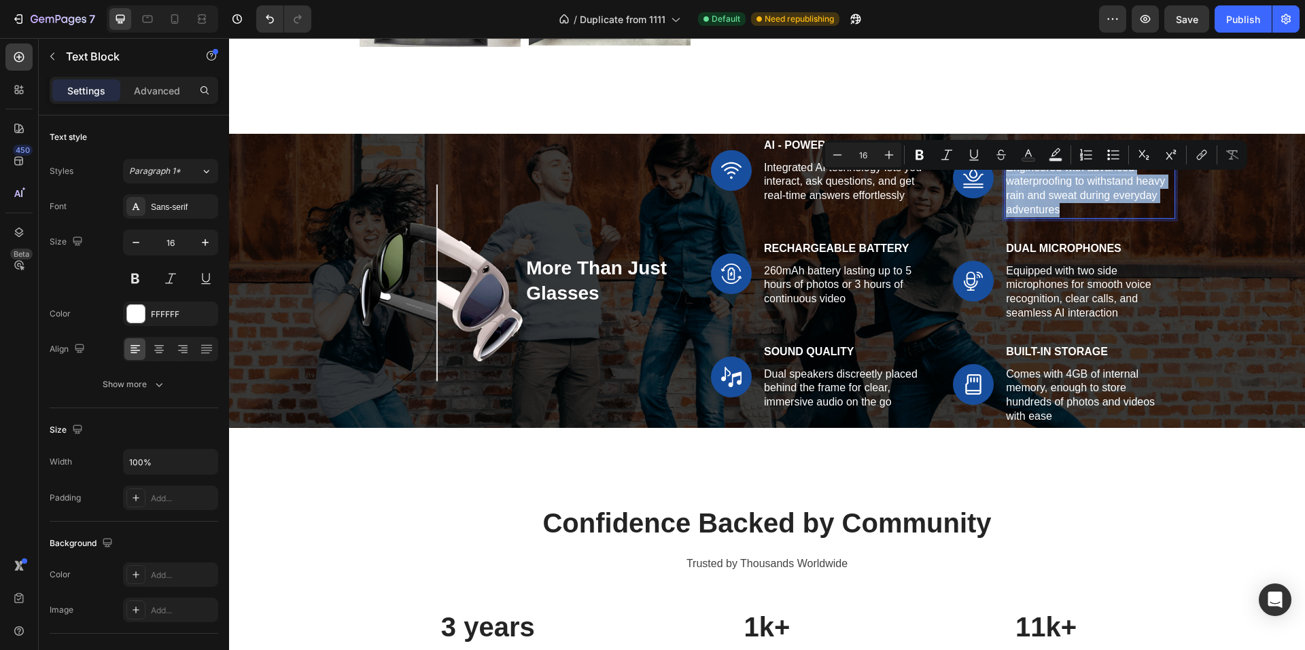
click at [1032, 186] on p "Engineered with advanced waterproofing to withstand heavy rain and sweat during…" at bounding box center [1089, 189] width 167 height 56
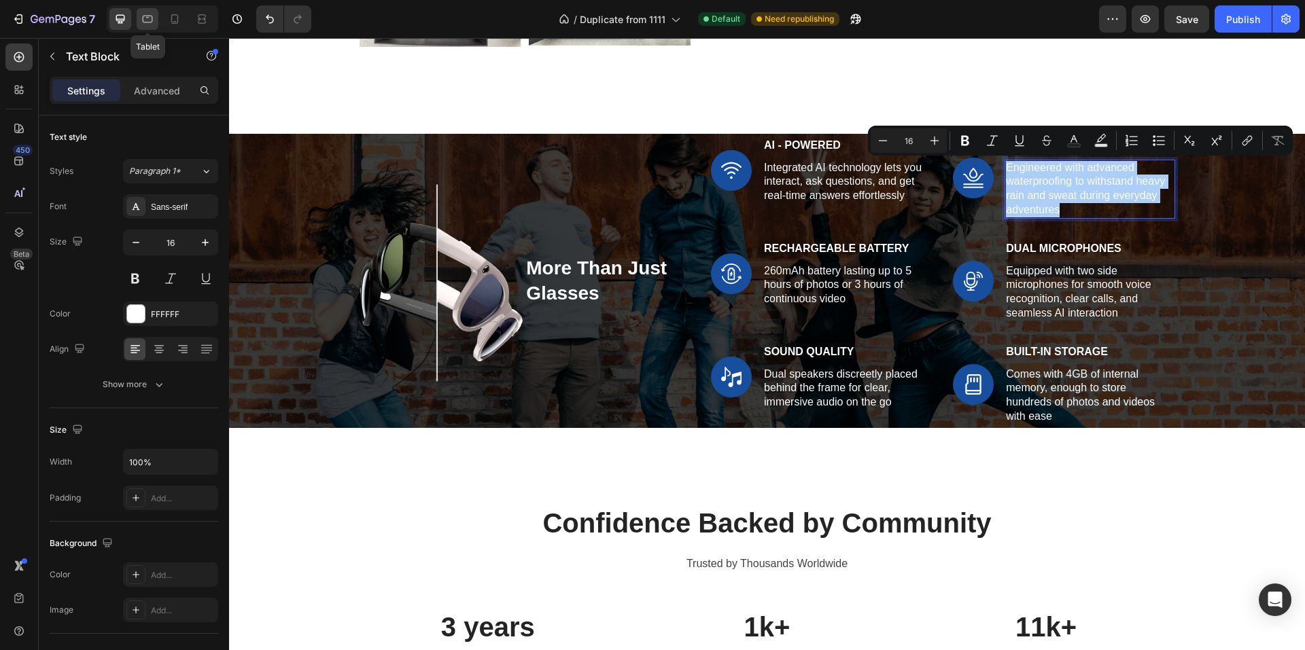
click at [150, 22] on icon at bounding box center [148, 19] width 10 height 7
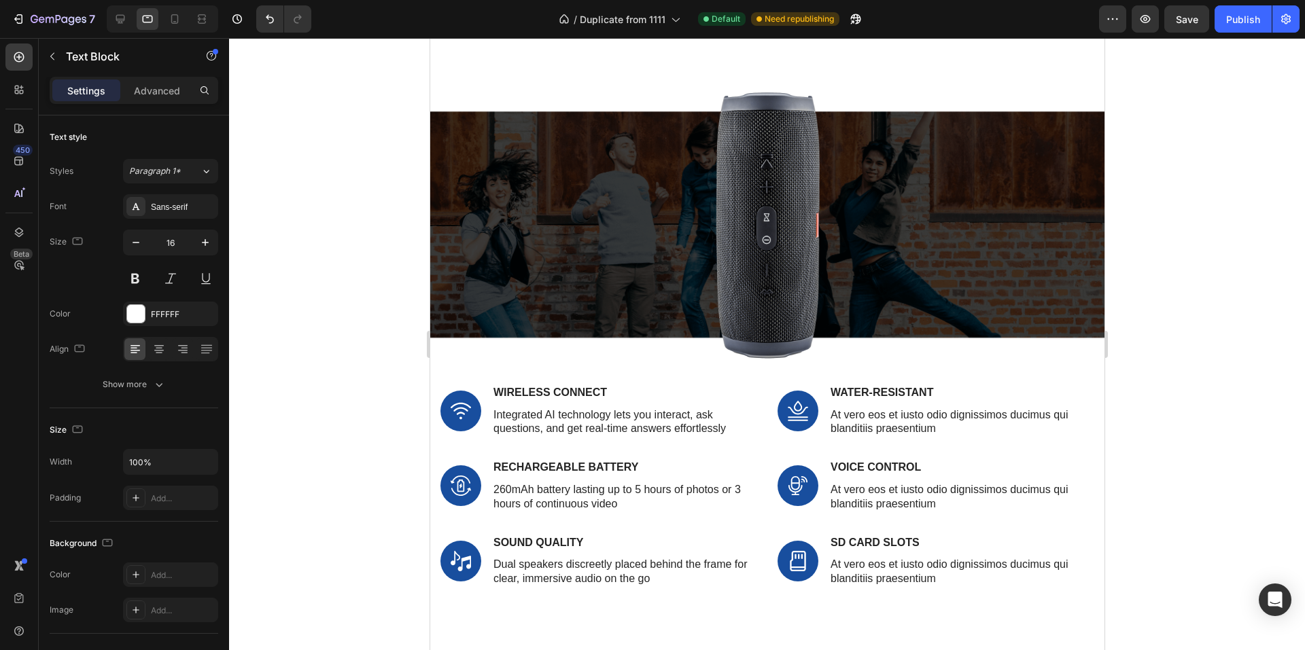
scroll to position [1871, 0]
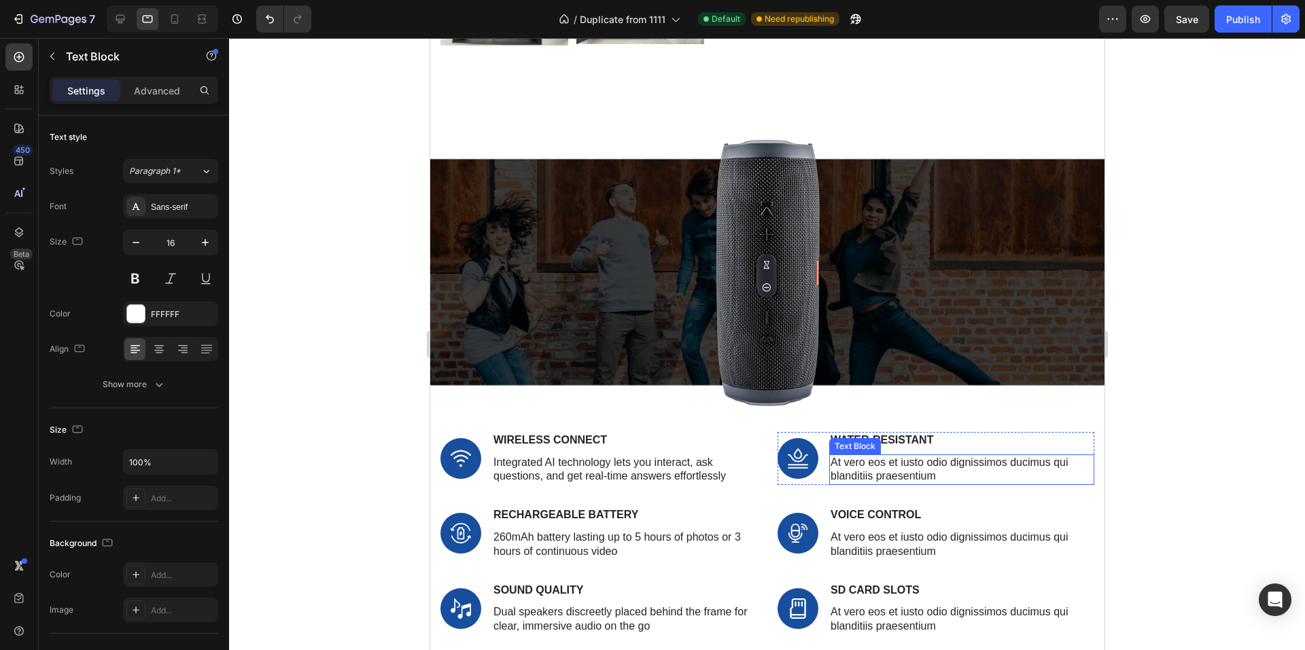
click at [867, 461] on p "At vero eos et iusto odio dignissimos ducimus qui blanditiis praesentium" at bounding box center [961, 470] width 262 height 29
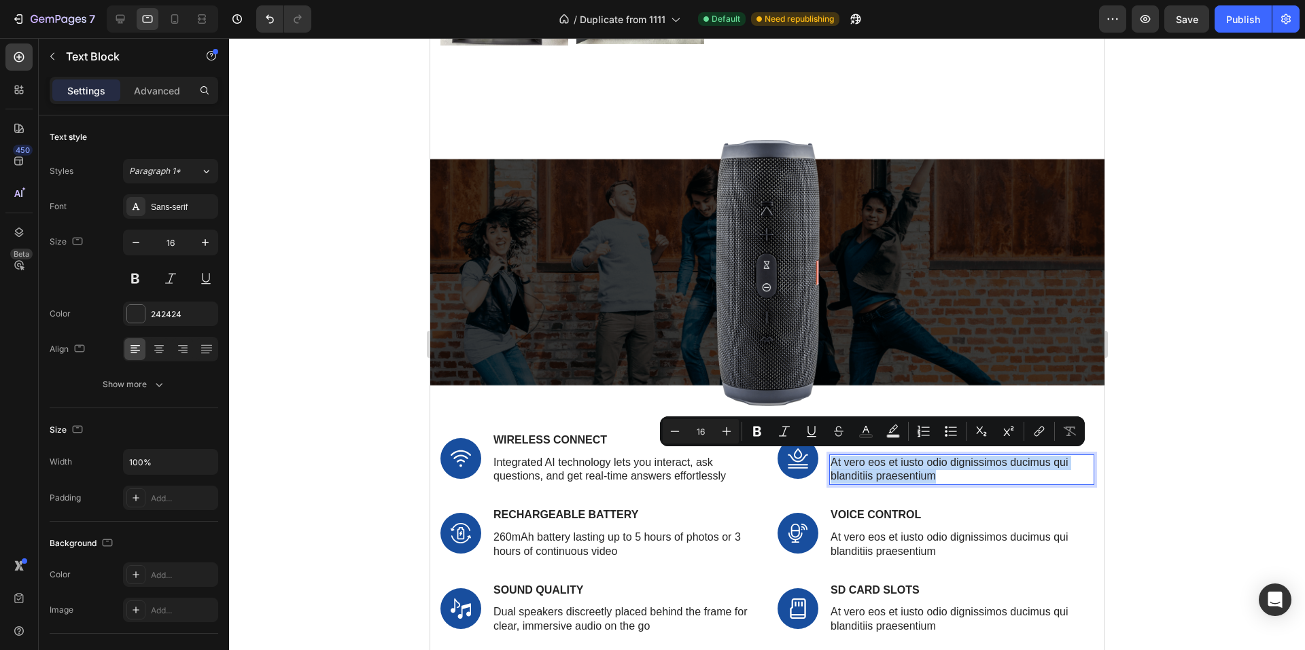
click at [867, 461] on p "At vero eos et iusto odio dignissimos ducimus qui blanditiis praesentium" at bounding box center [961, 470] width 262 height 29
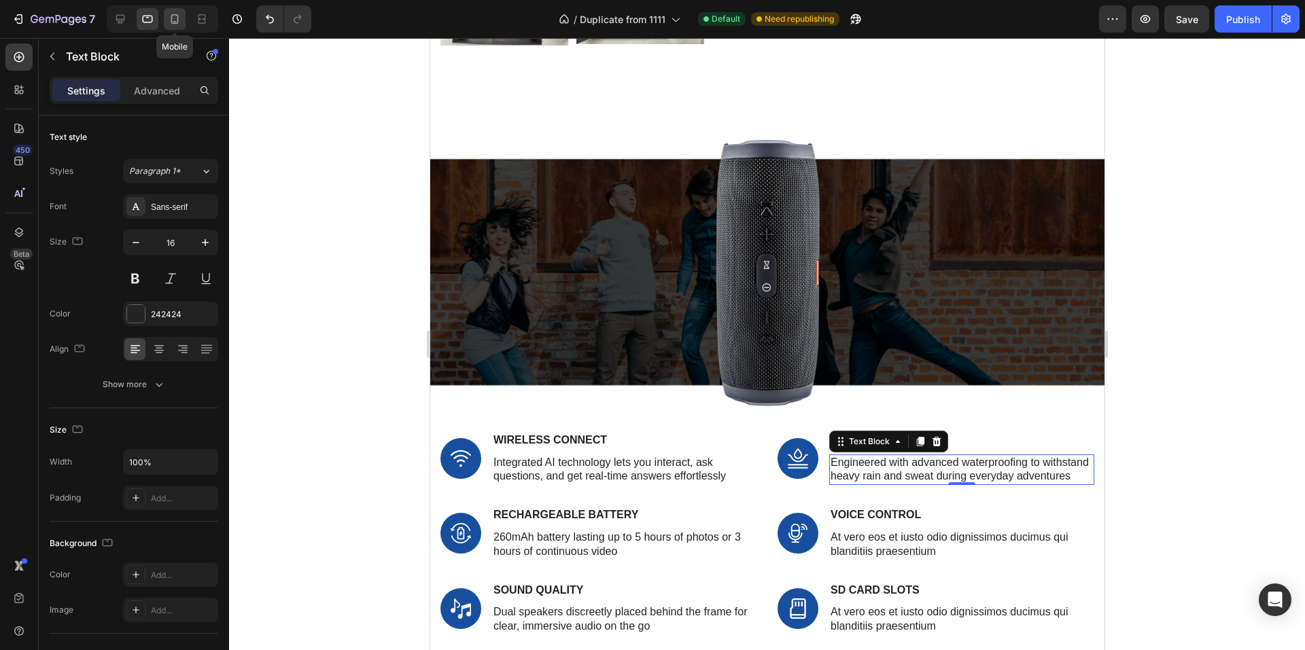
click at [173, 28] on div at bounding box center [175, 19] width 22 height 22
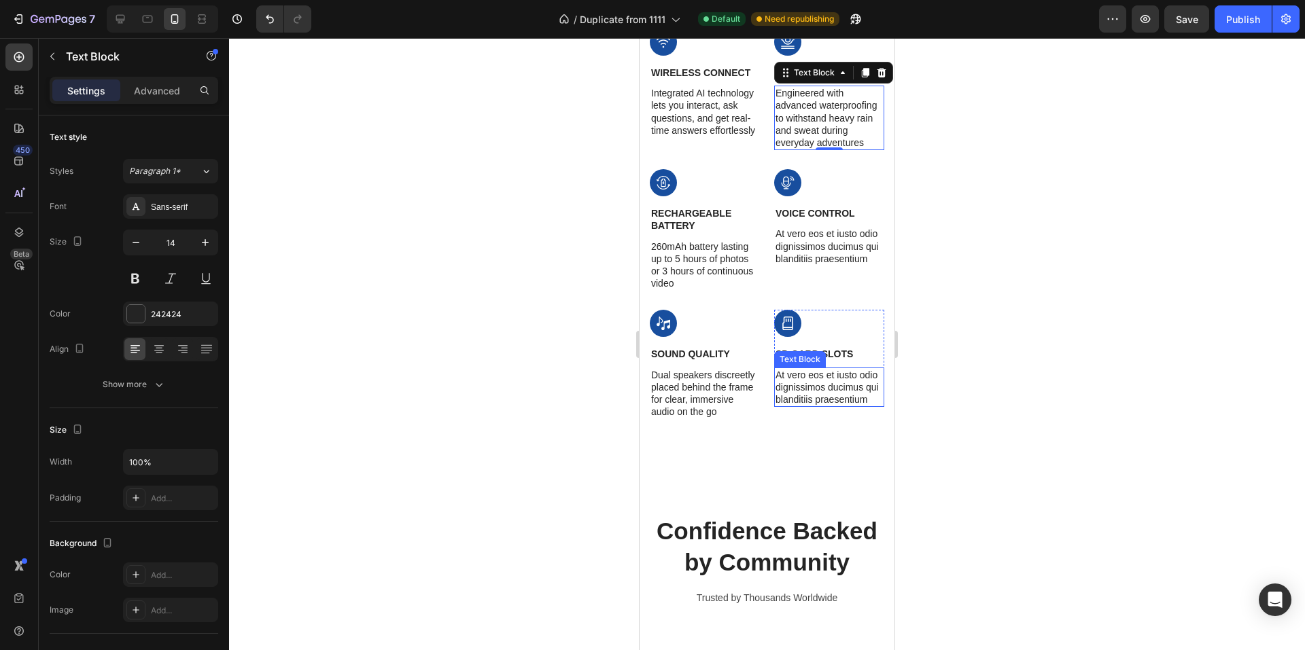
scroll to position [2313, 0]
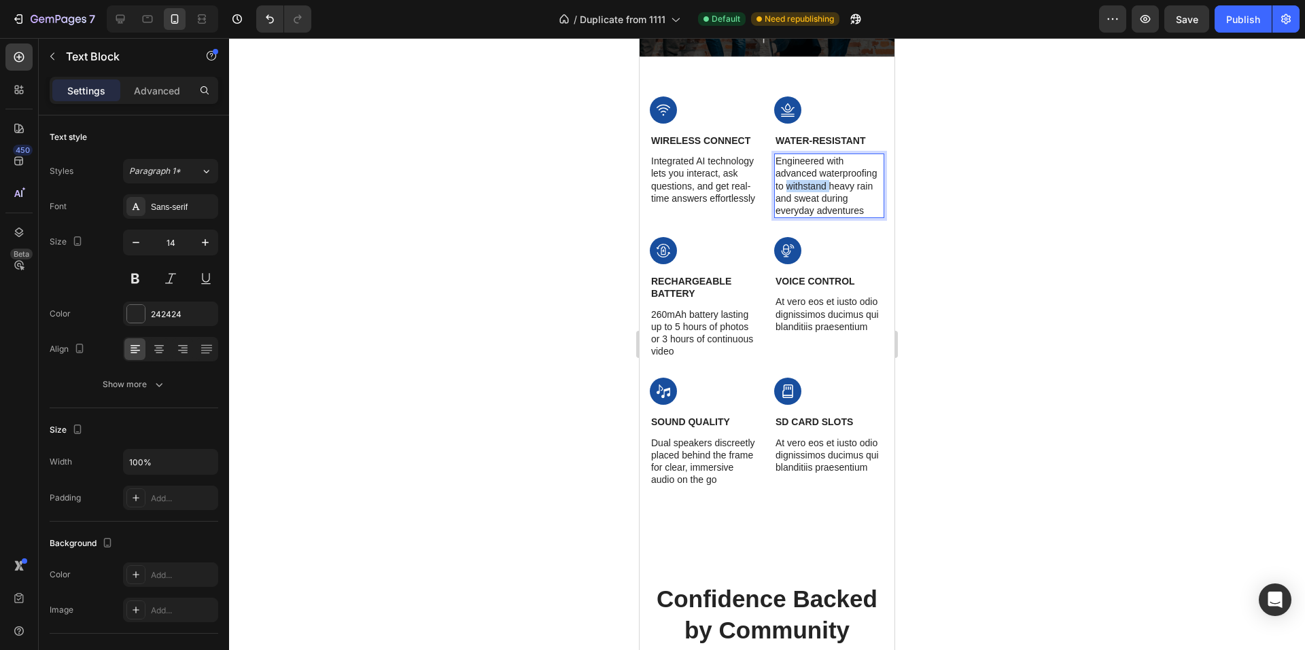
click at [816, 188] on p "Engineered with advanced waterproofing to withstand heavy rain and sweat during…" at bounding box center [828, 186] width 107 height 62
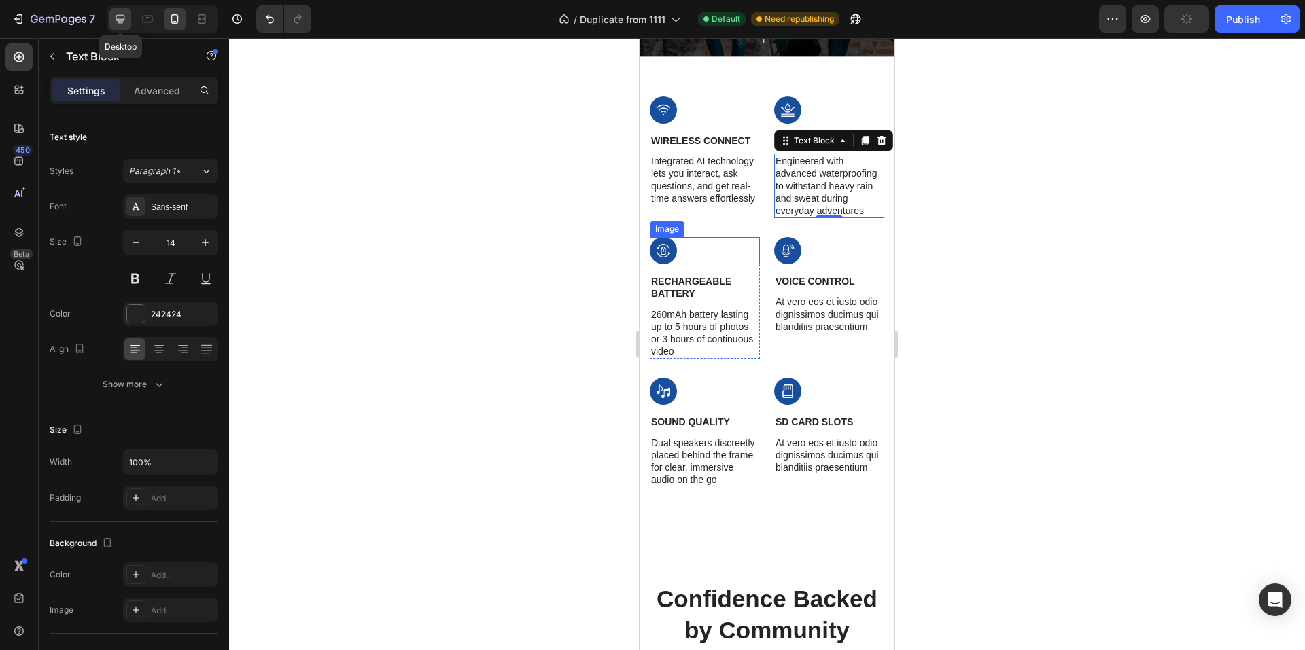
click at [122, 19] on icon at bounding box center [120, 19] width 9 height 9
type input "16"
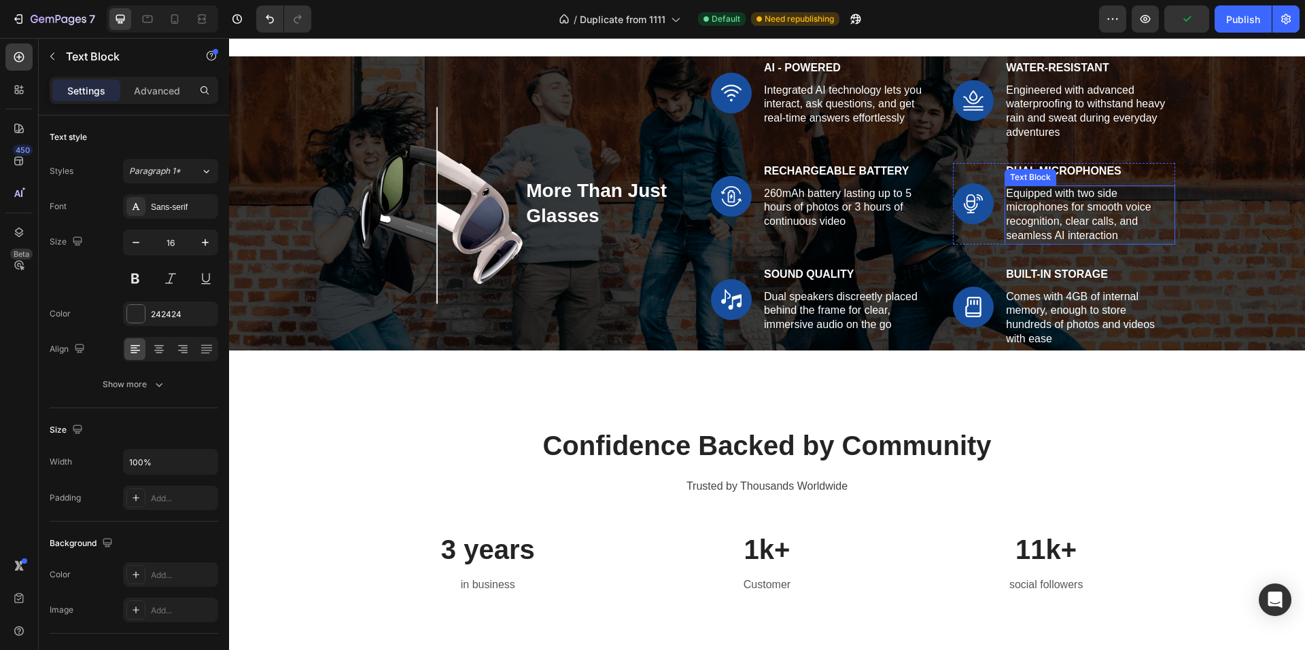
scroll to position [1994, 0]
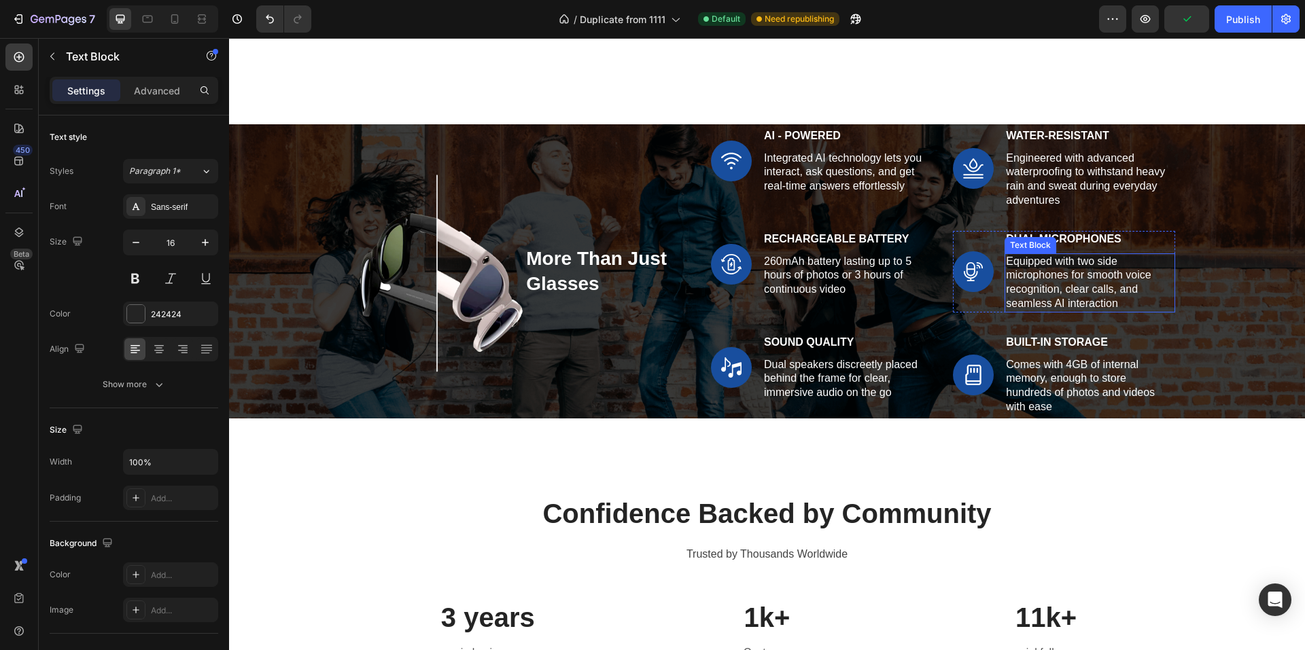
click at [1041, 271] on p "Equipped with two side microphones for smooth voice recognition, clear calls, a…" at bounding box center [1089, 283] width 167 height 56
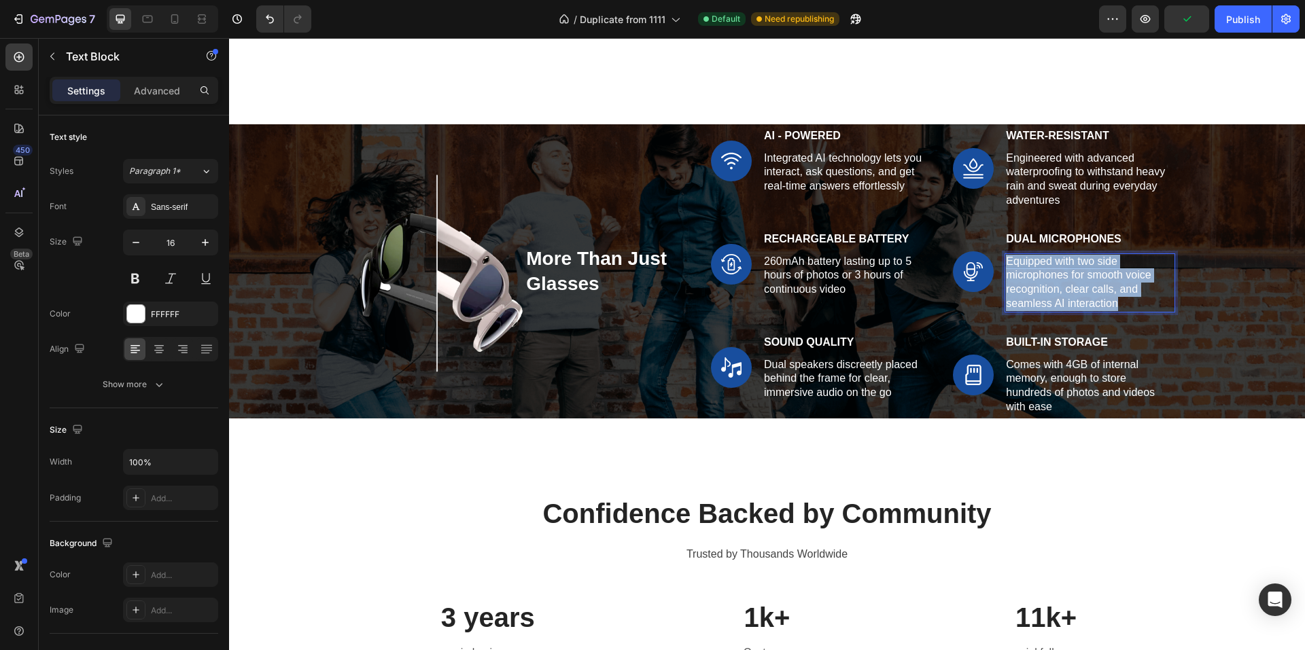
click at [1041, 271] on p "Equipped with two side microphones for smooth voice recognition, clear calls, a…" at bounding box center [1089, 283] width 167 height 56
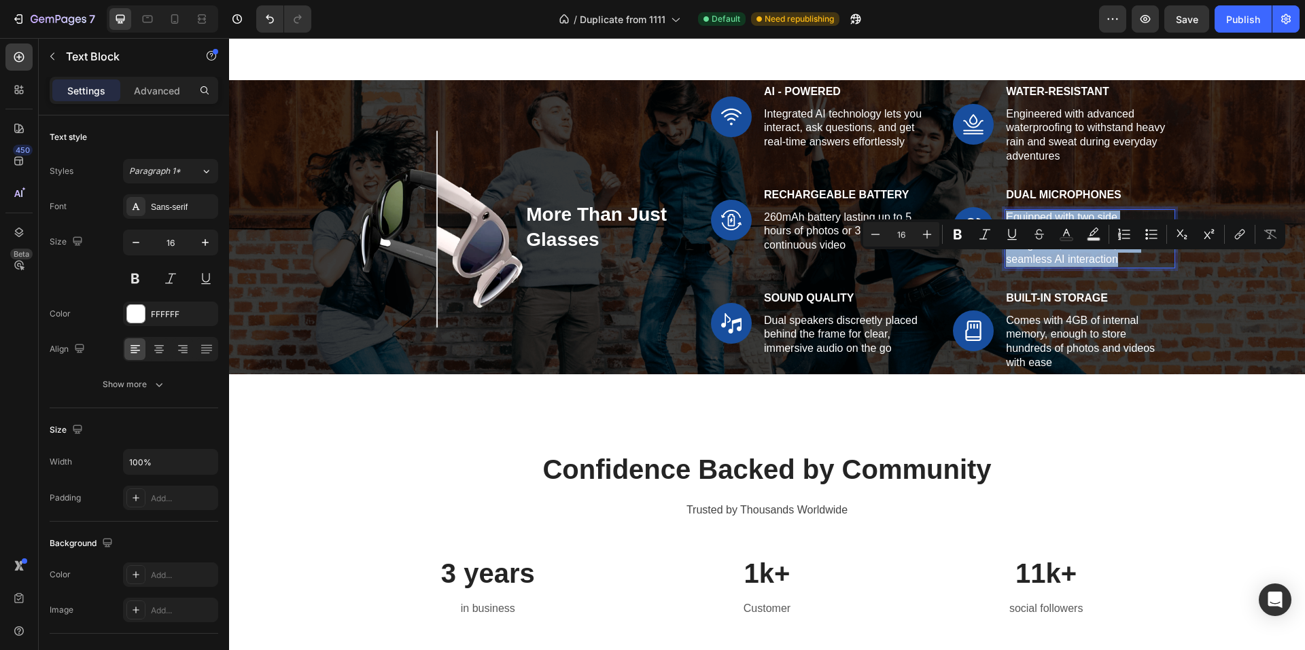
scroll to position [1950, 0]
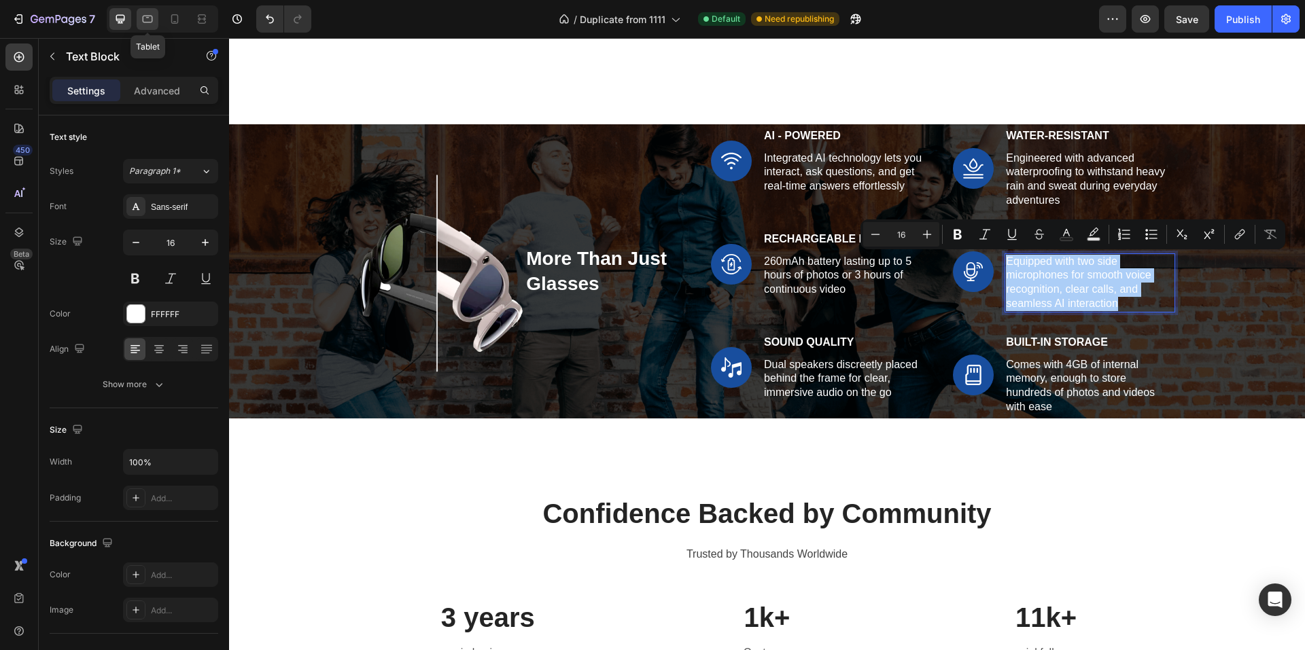
click at [155, 16] on div at bounding box center [148, 19] width 22 height 22
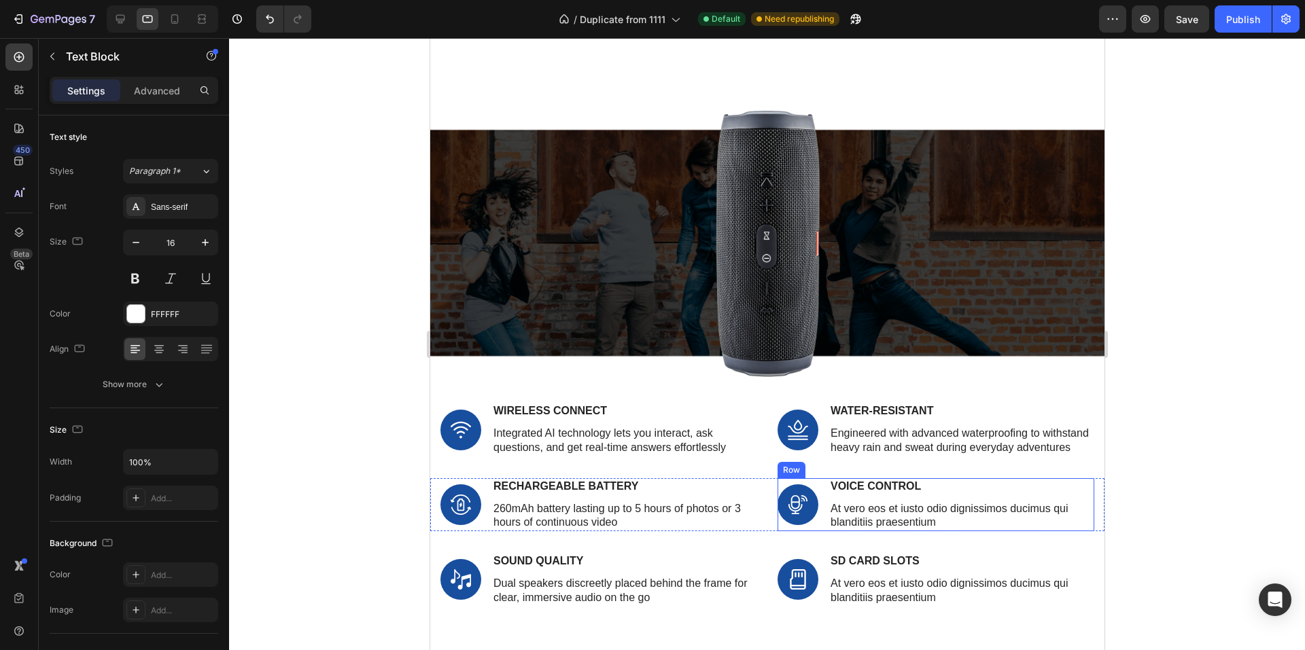
scroll to position [1970, 0]
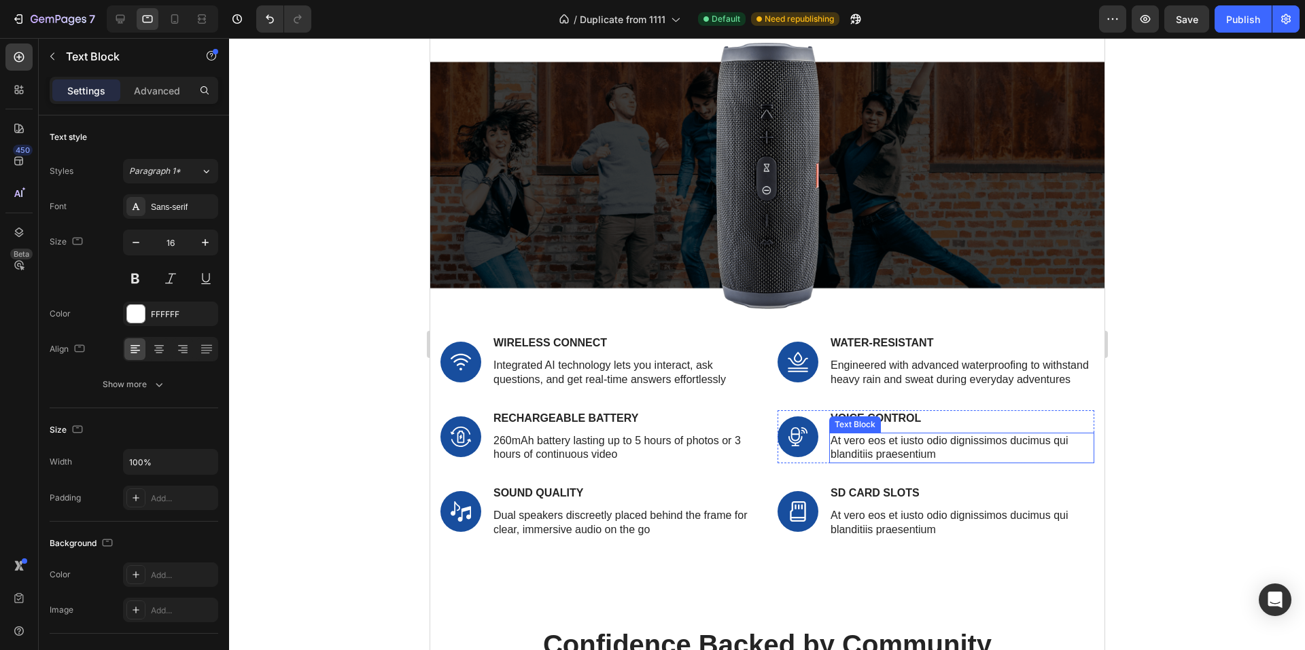
click at [887, 461] on p "At vero eos et iusto odio dignissimos ducimus qui blanditiis praesentium" at bounding box center [961, 448] width 262 height 29
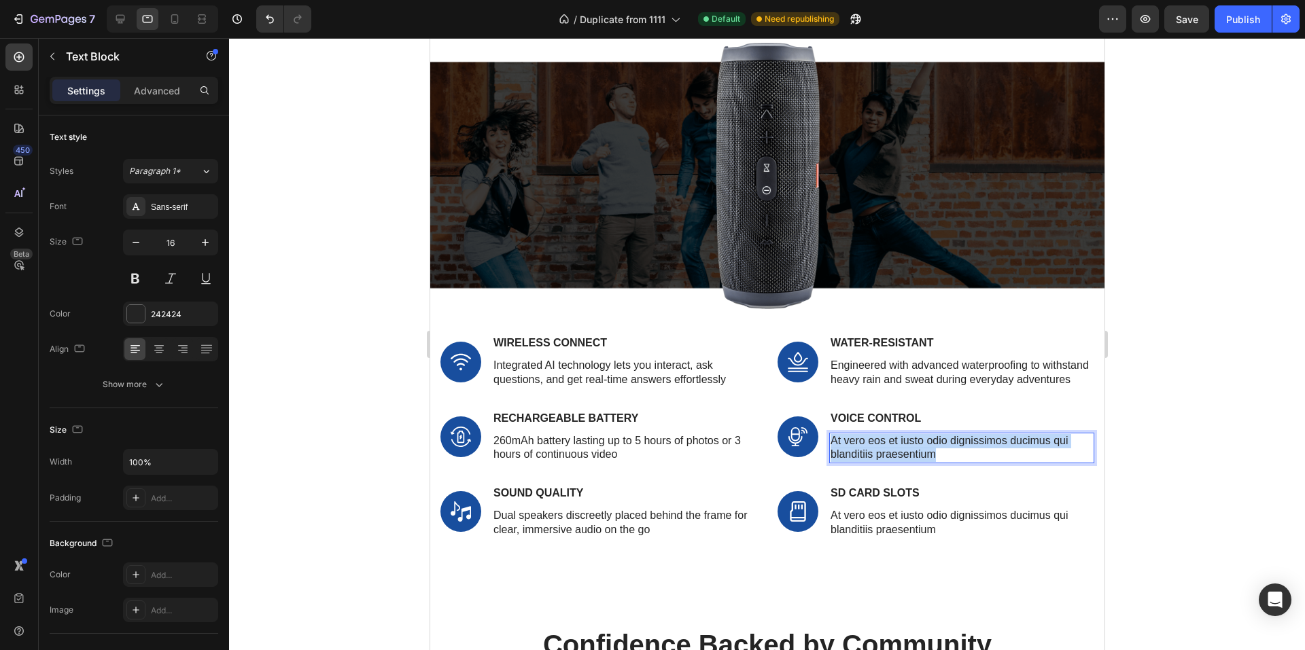
click at [887, 461] on p "At vero eos et iusto odio dignissimos ducimus qui blanditiis praesentium" at bounding box center [961, 448] width 262 height 29
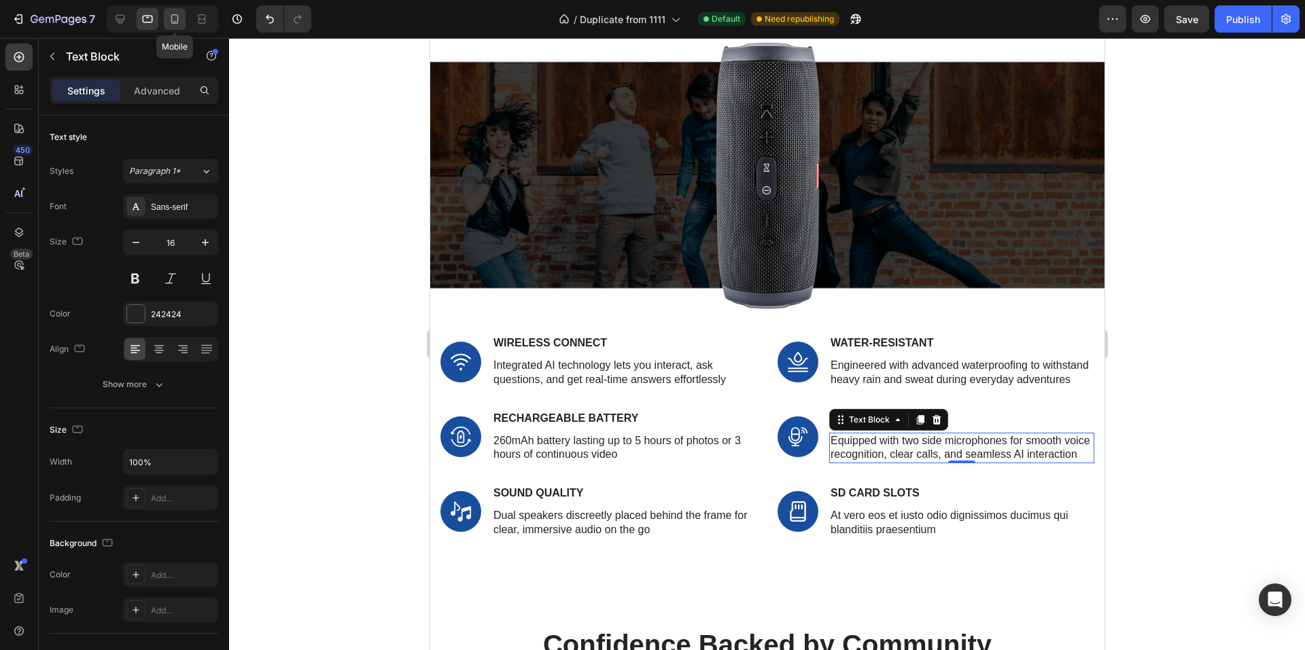
click at [171, 24] on icon at bounding box center [175, 19] width 14 height 14
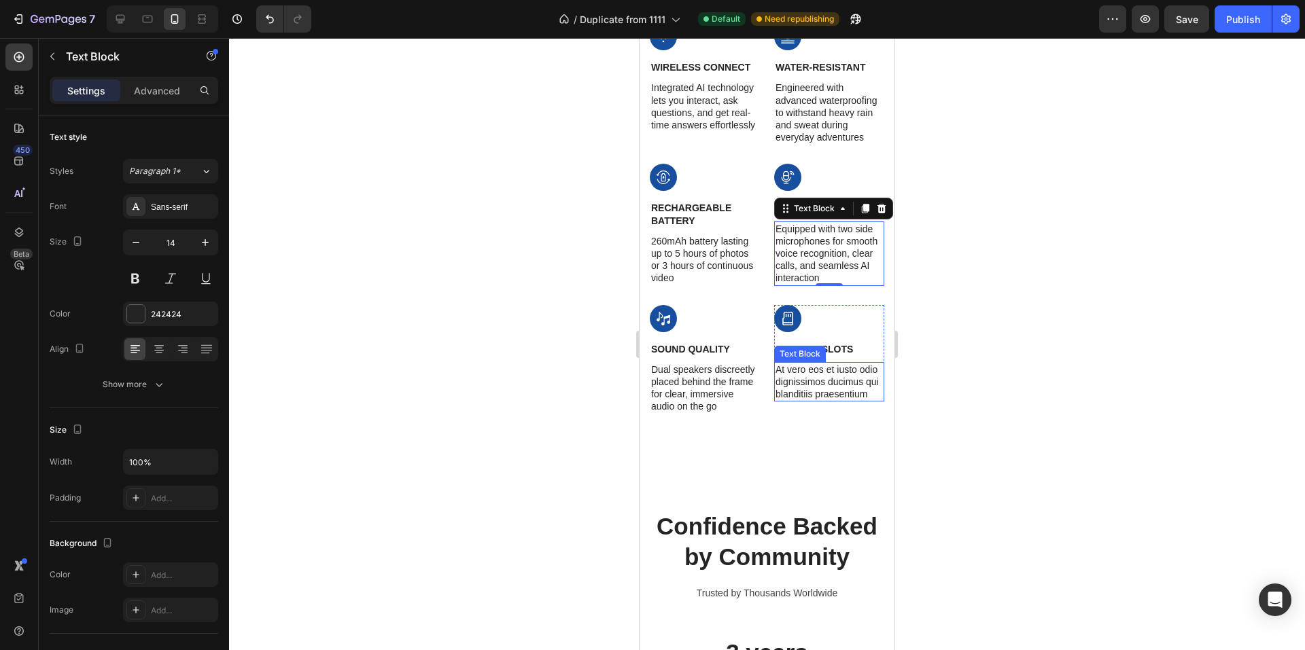
scroll to position [2206, 0]
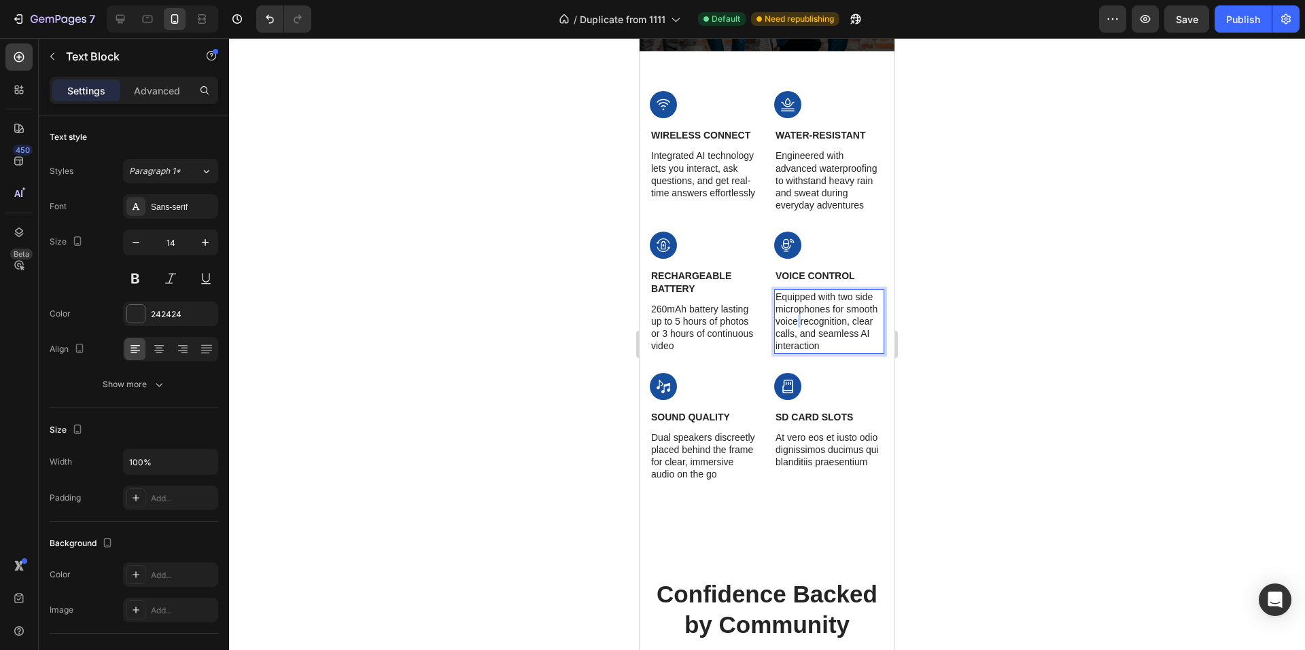
click at [794, 320] on p "Equipped with two side microphones for smooth voice recognition, clear calls, a…" at bounding box center [828, 322] width 107 height 62
click at [121, 12] on div at bounding box center [120, 19] width 22 height 22
type input "16"
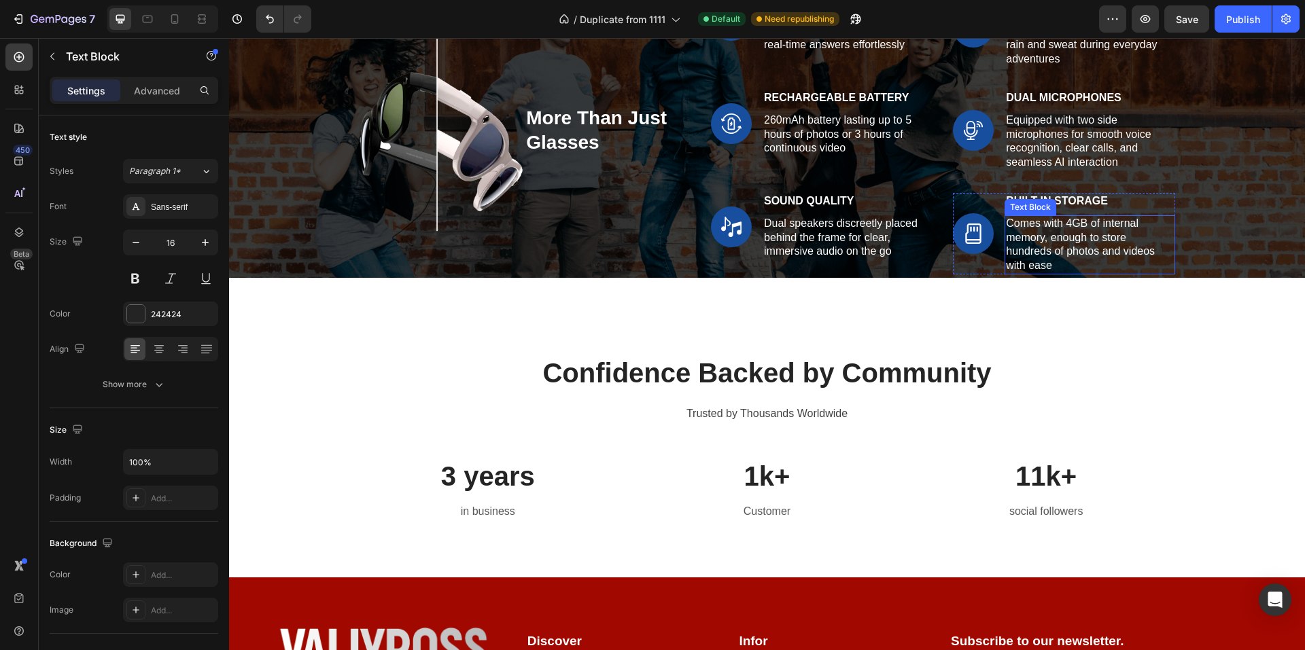
scroll to position [1955, 0]
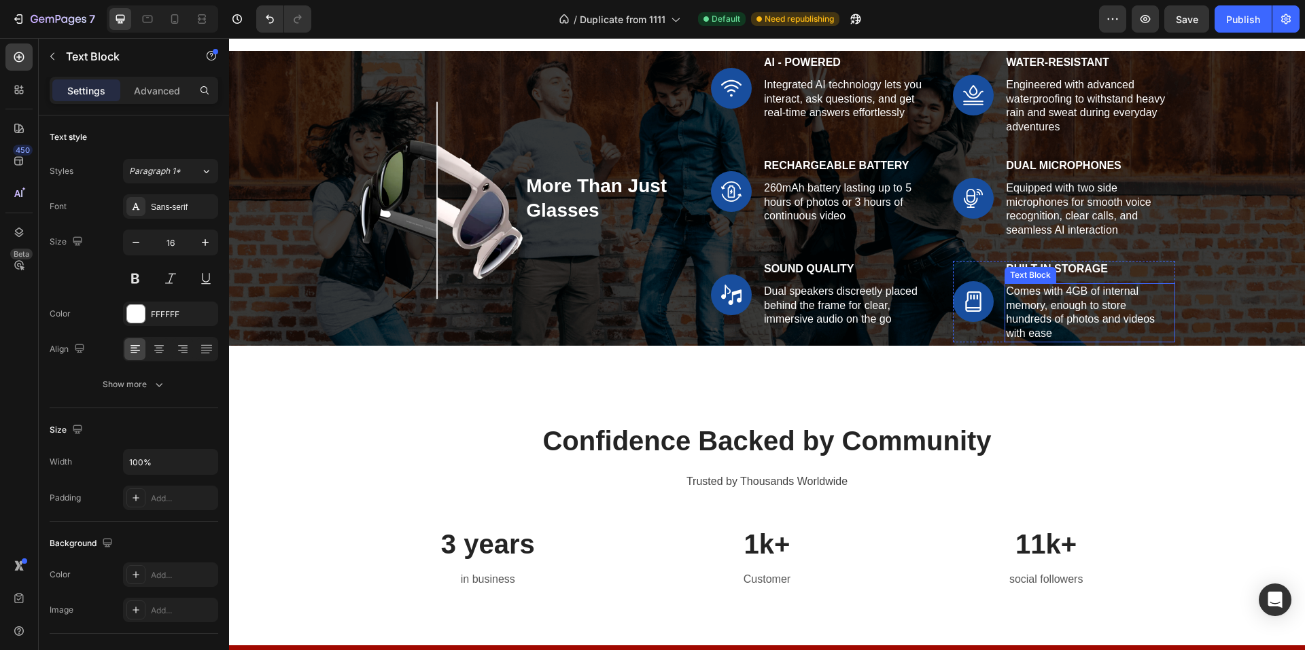
click at [1031, 300] on p "Comes with 4GB of internal memory, enough to store hundreds of photos and video…" at bounding box center [1089, 313] width 167 height 56
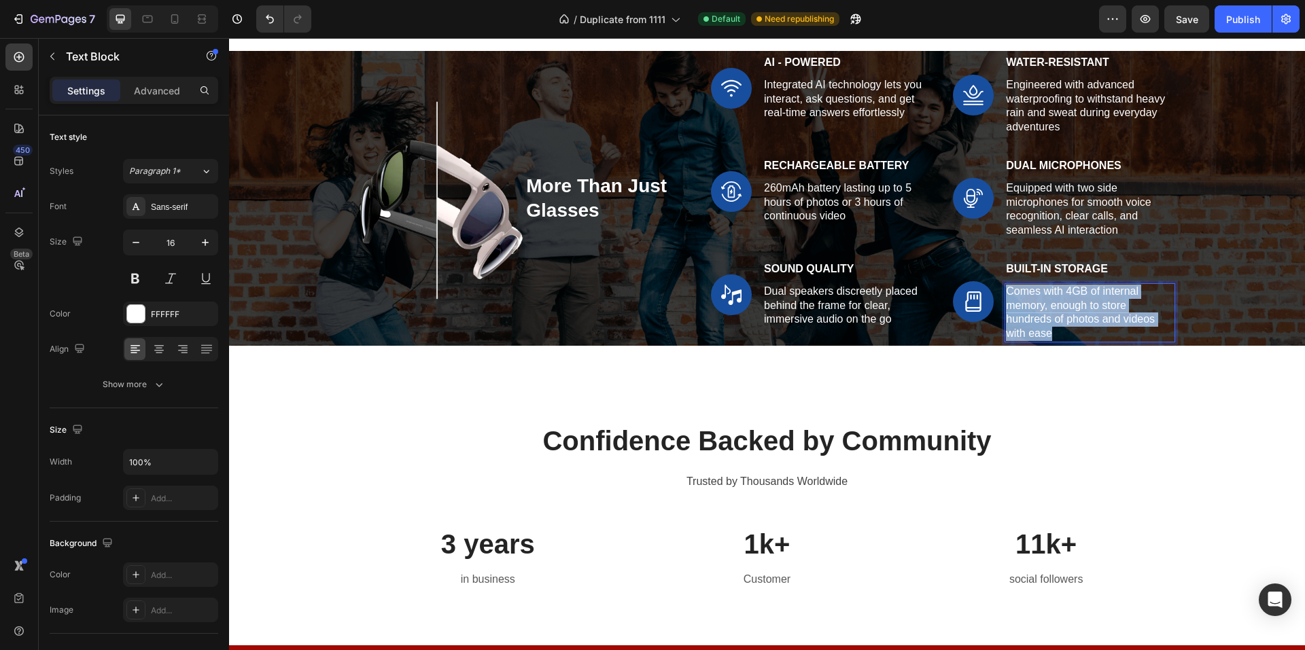
click at [1031, 300] on p "Comes with 4GB of internal memory, enough to store hundreds of photos and video…" at bounding box center [1089, 313] width 167 height 56
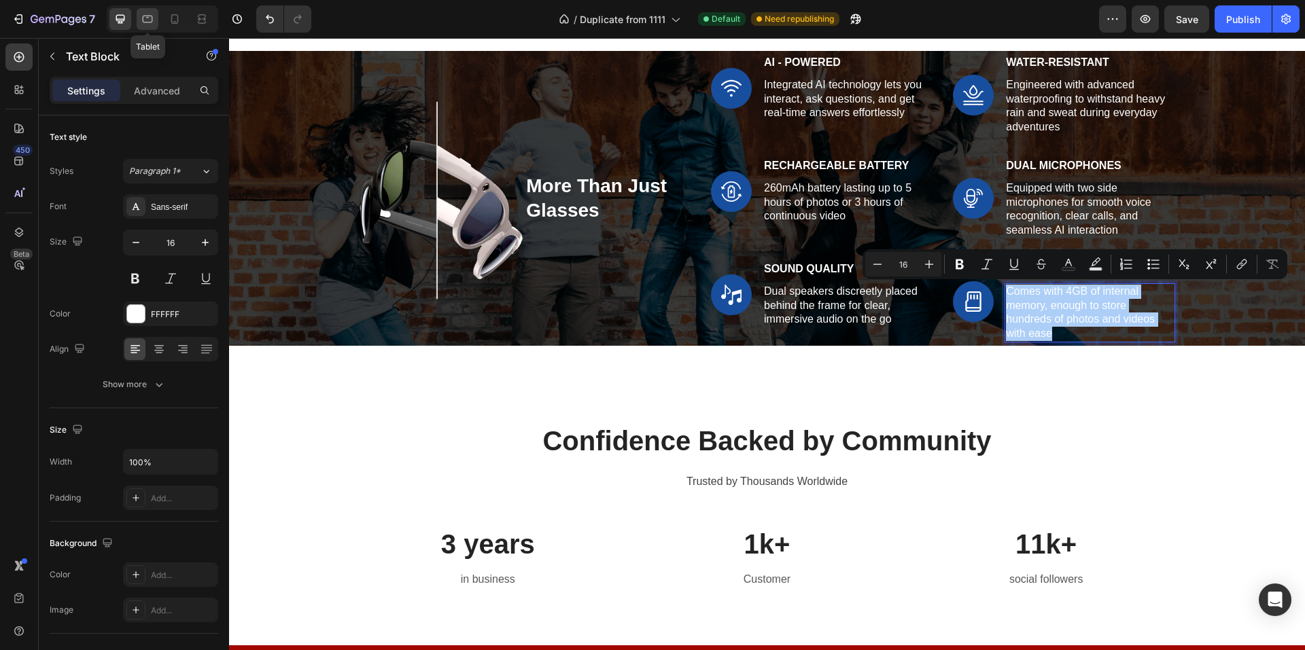
click at [143, 22] on icon at bounding box center [148, 19] width 10 height 7
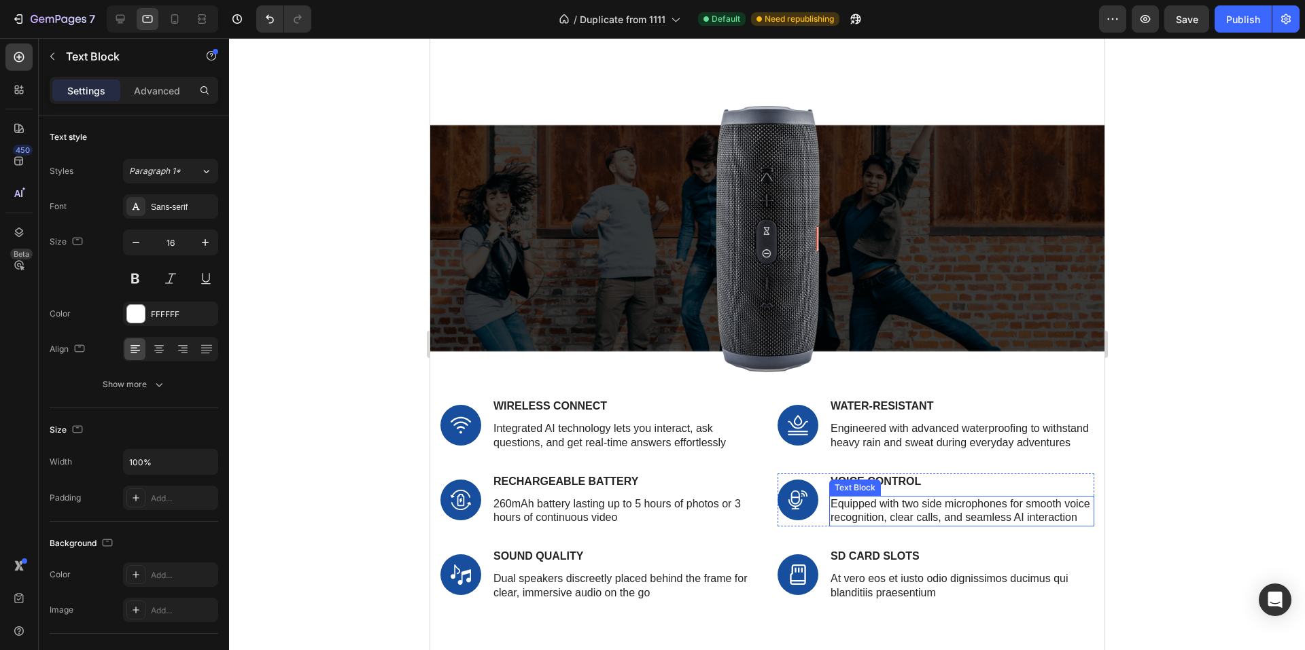
scroll to position [1975, 0]
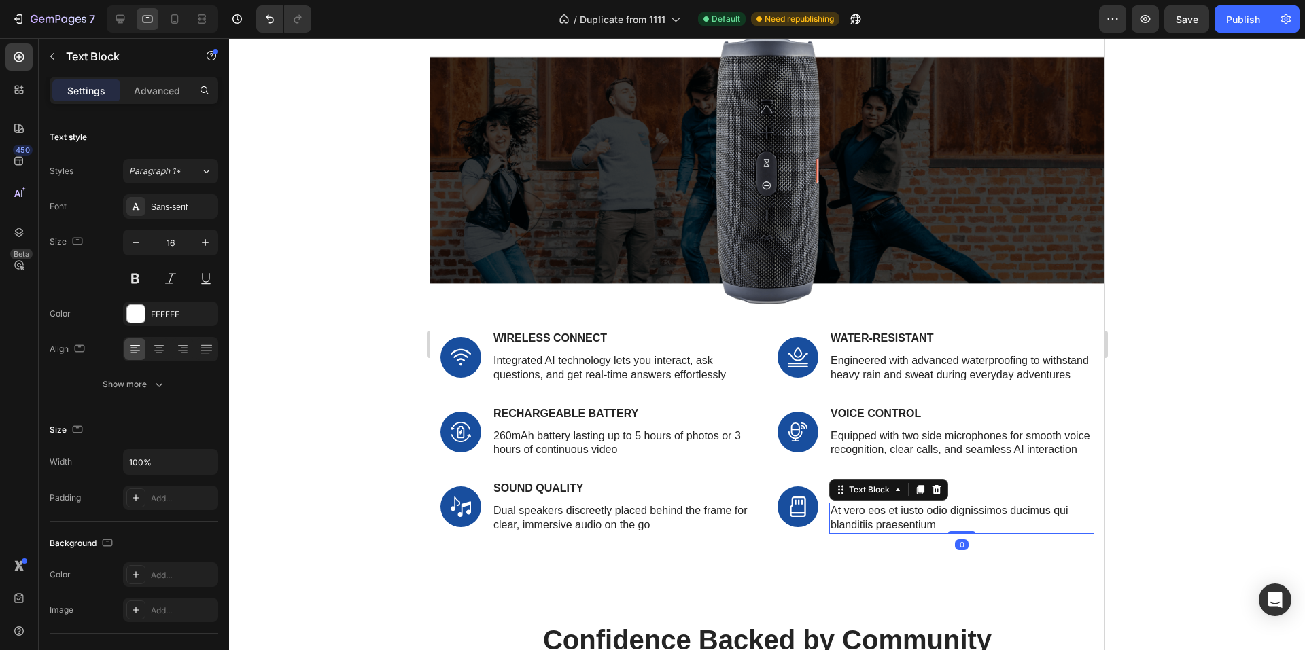
click at [864, 533] on p "At vero eos et iusto odio dignissimos ducimus qui blanditiis praesentium" at bounding box center [961, 518] width 262 height 29
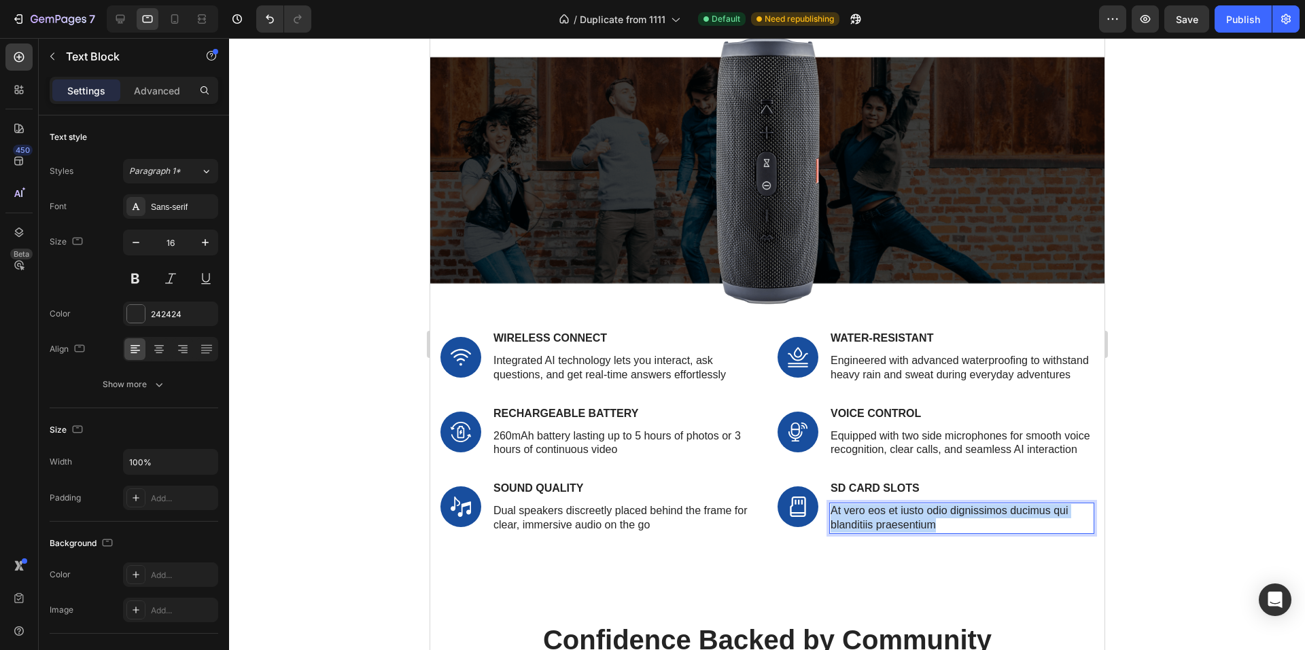
click at [864, 533] on p "At vero eos et iusto odio dignissimos ducimus qui blanditiis praesentium" at bounding box center [961, 518] width 262 height 29
click at [178, 21] on icon at bounding box center [174, 19] width 7 height 10
type input "14"
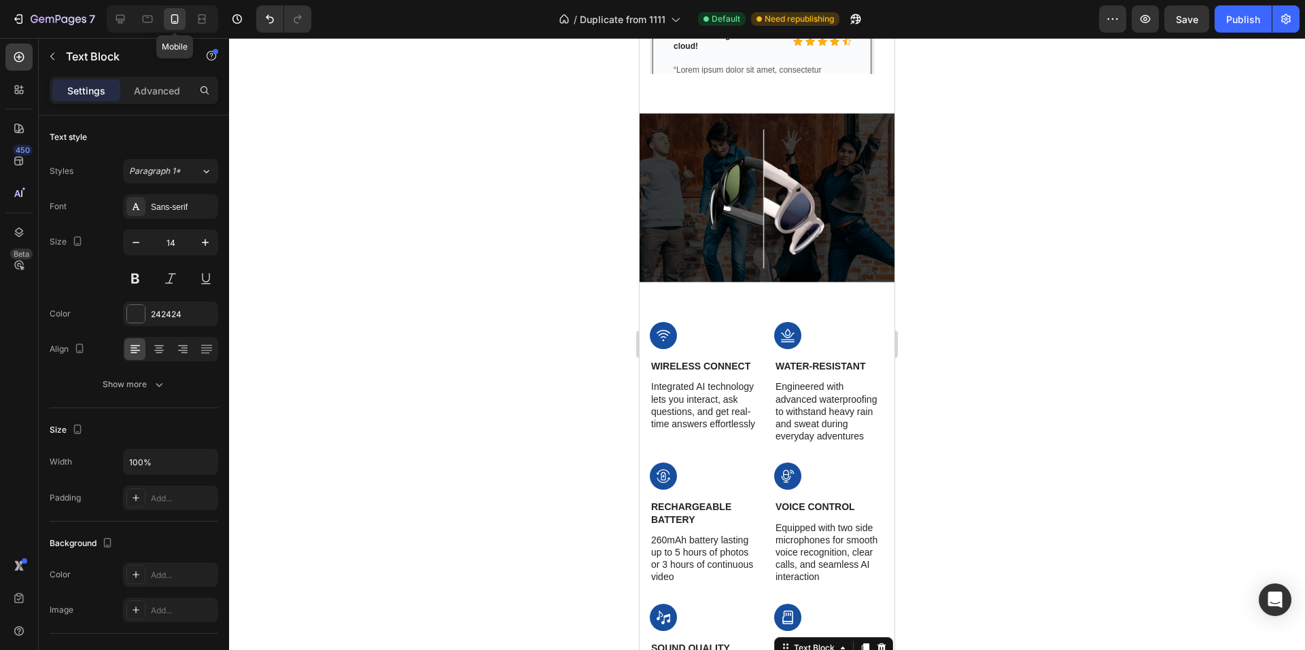
scroll to position [2551, 0]
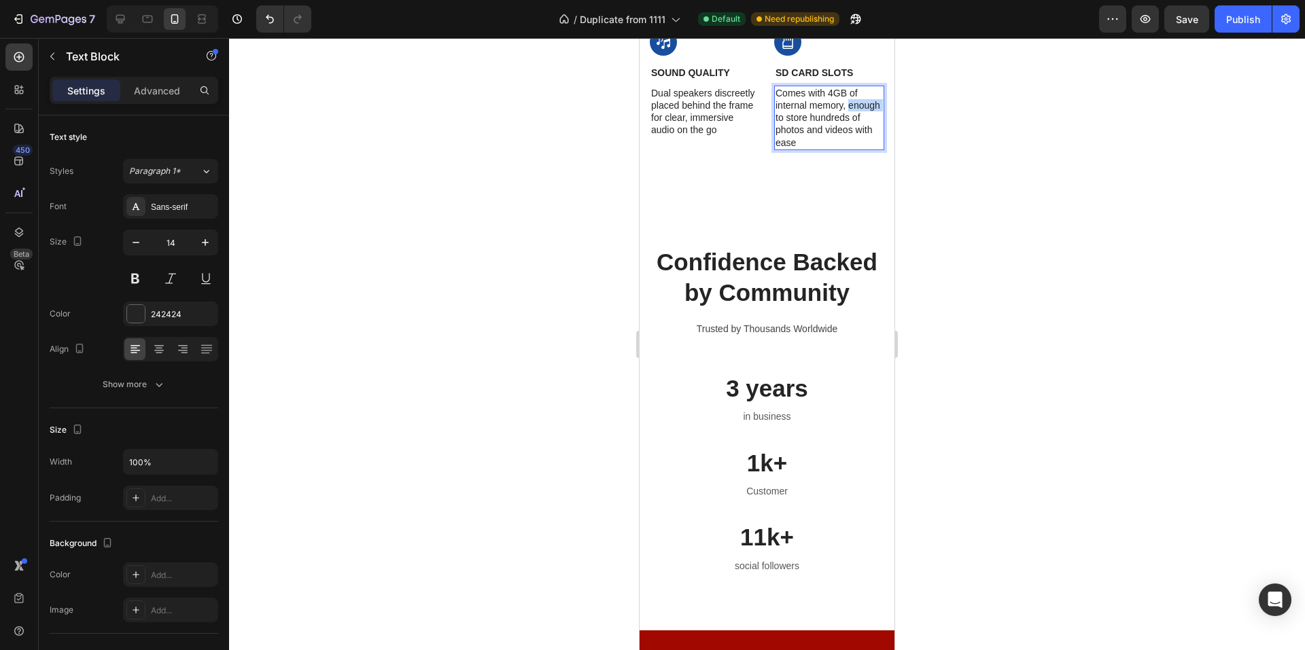
click at [796, 116] on p "Comes with 4GB of internal memory, enough to store hundreds of photos and video…" at bounding box center [828, 118] width 107 height 62
click at [451, 229] on div at bounding box center [767, 344] width 1076 height 612
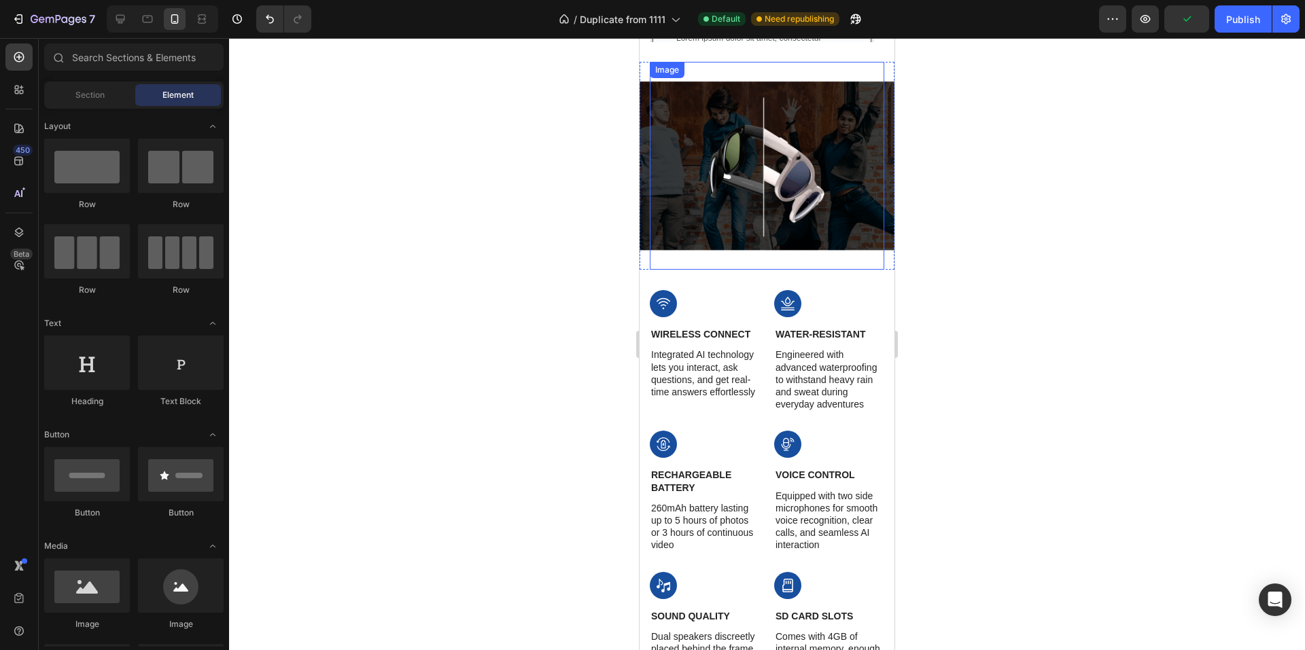
scroll to position [1939, 0]
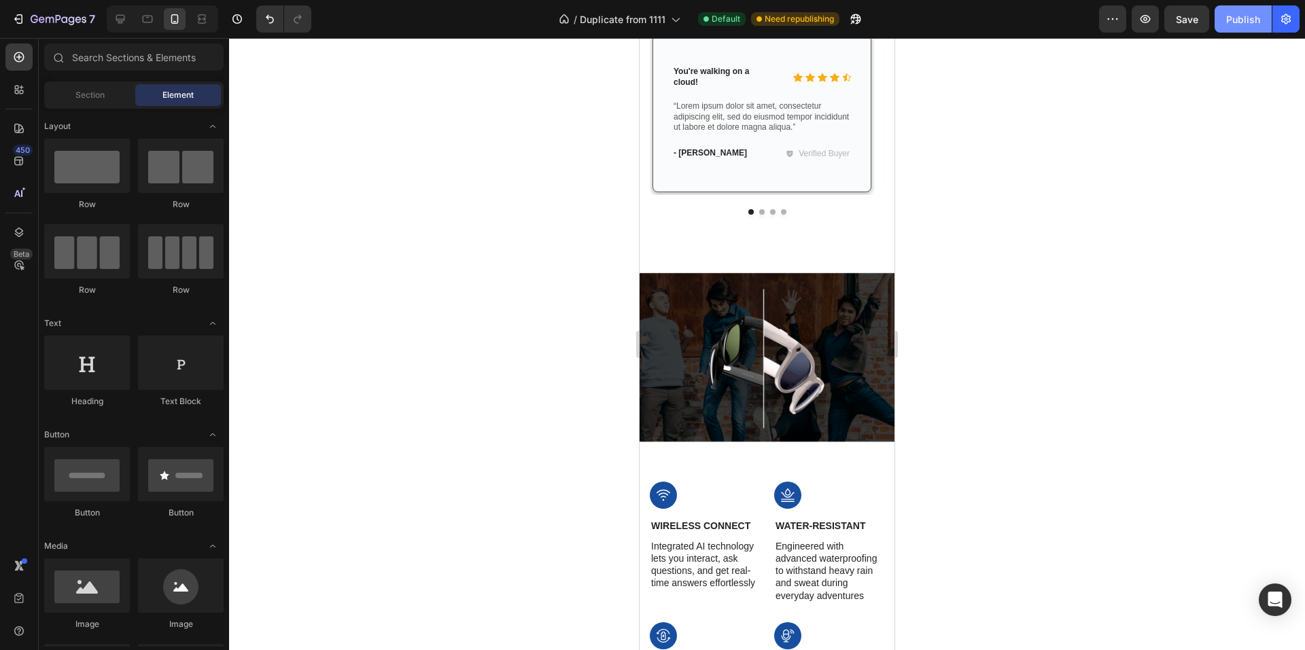
click at [1253, 18] on div "Publish" at bounding box center [1243, 19] width 34 height 14
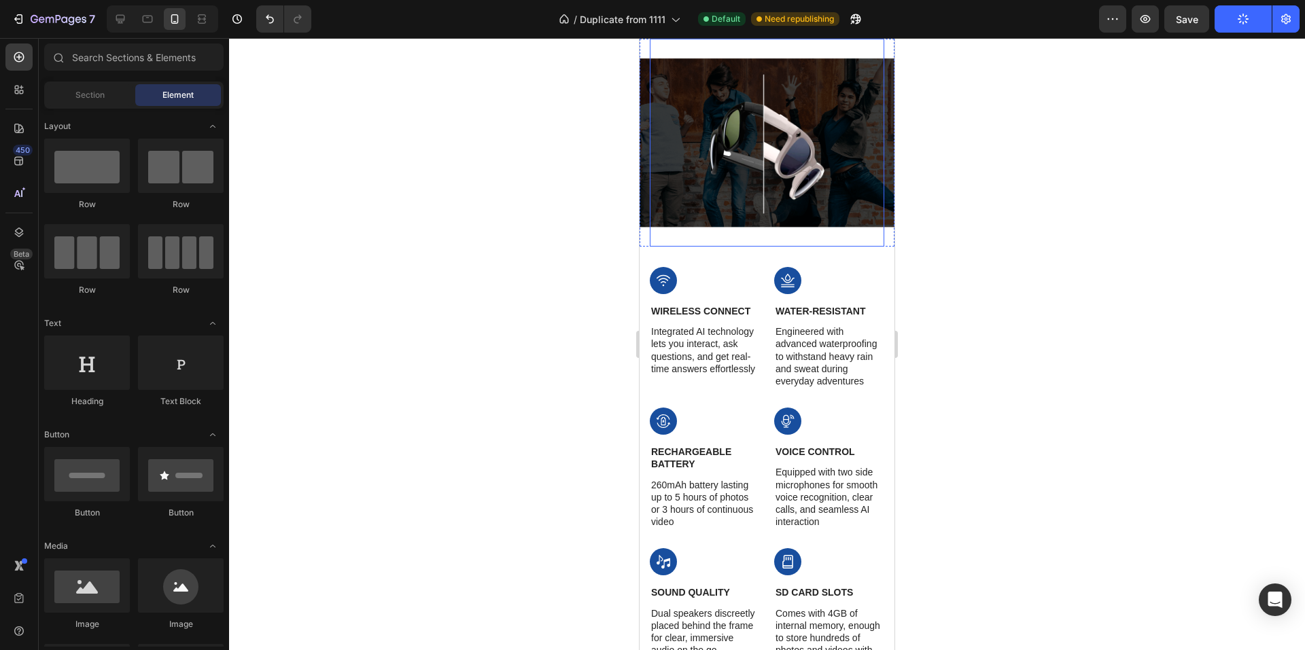
scroll to position [2211, 0]
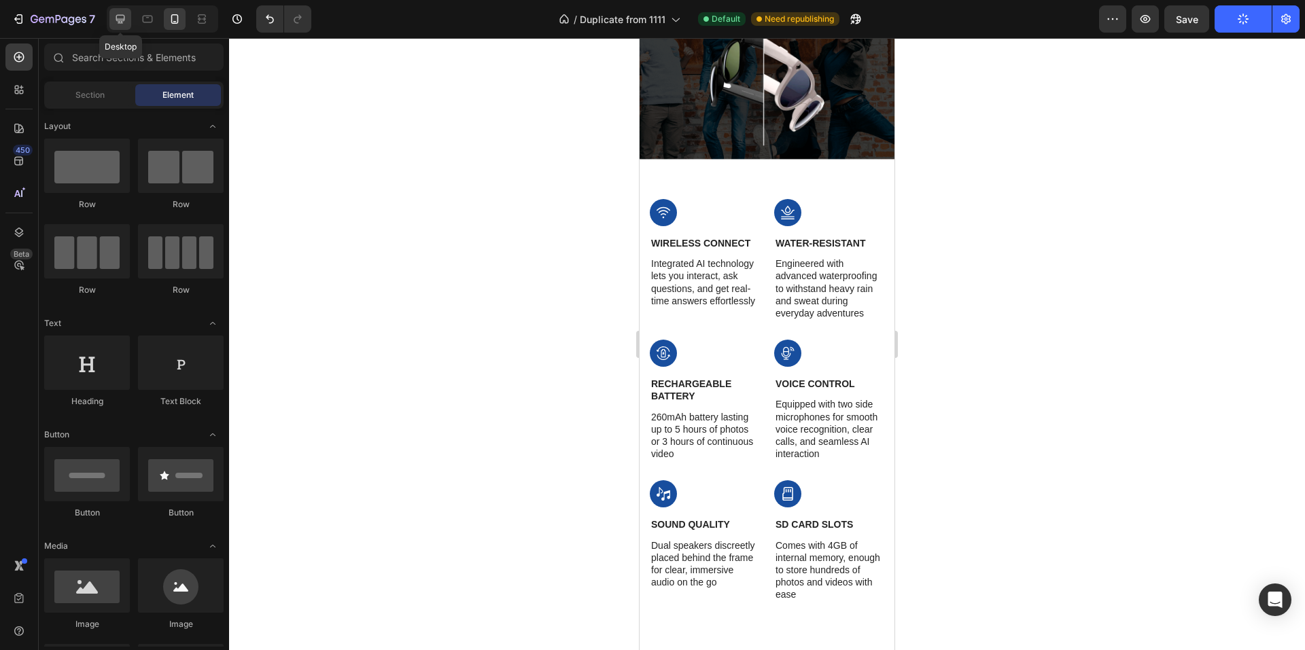
click at [120, 20] on icon at bounding box center [120, 19] width 9 height 9
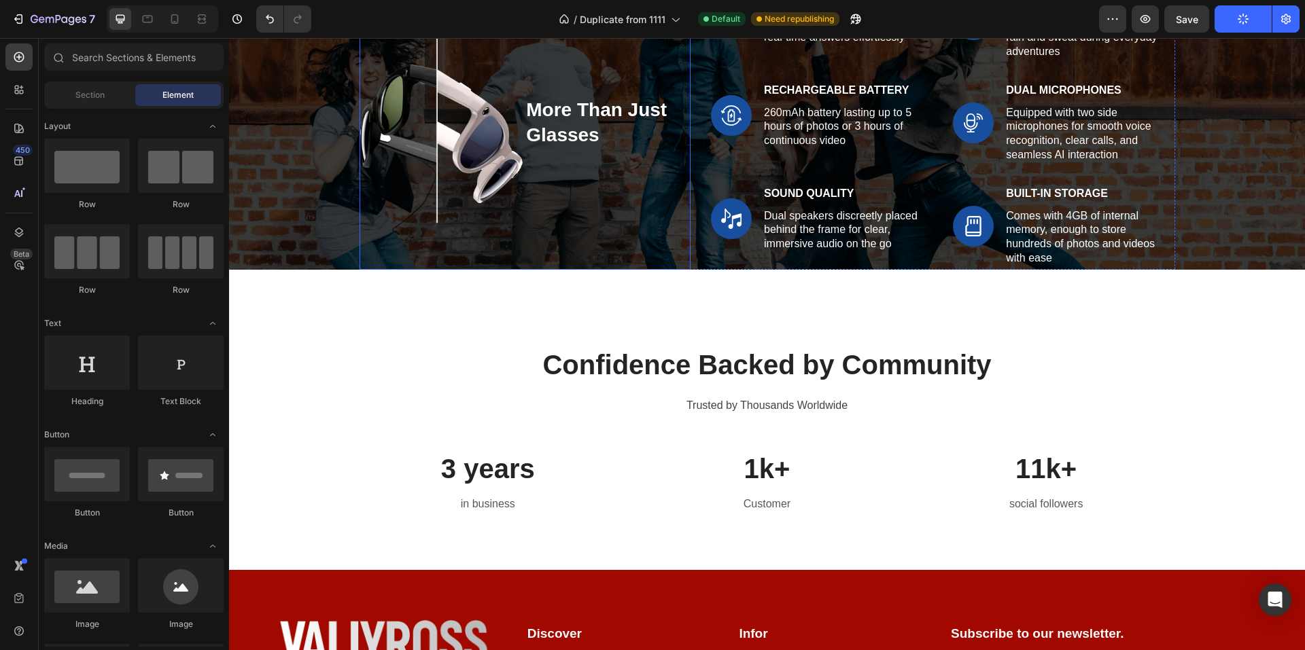
scroll to position [2075, 0]
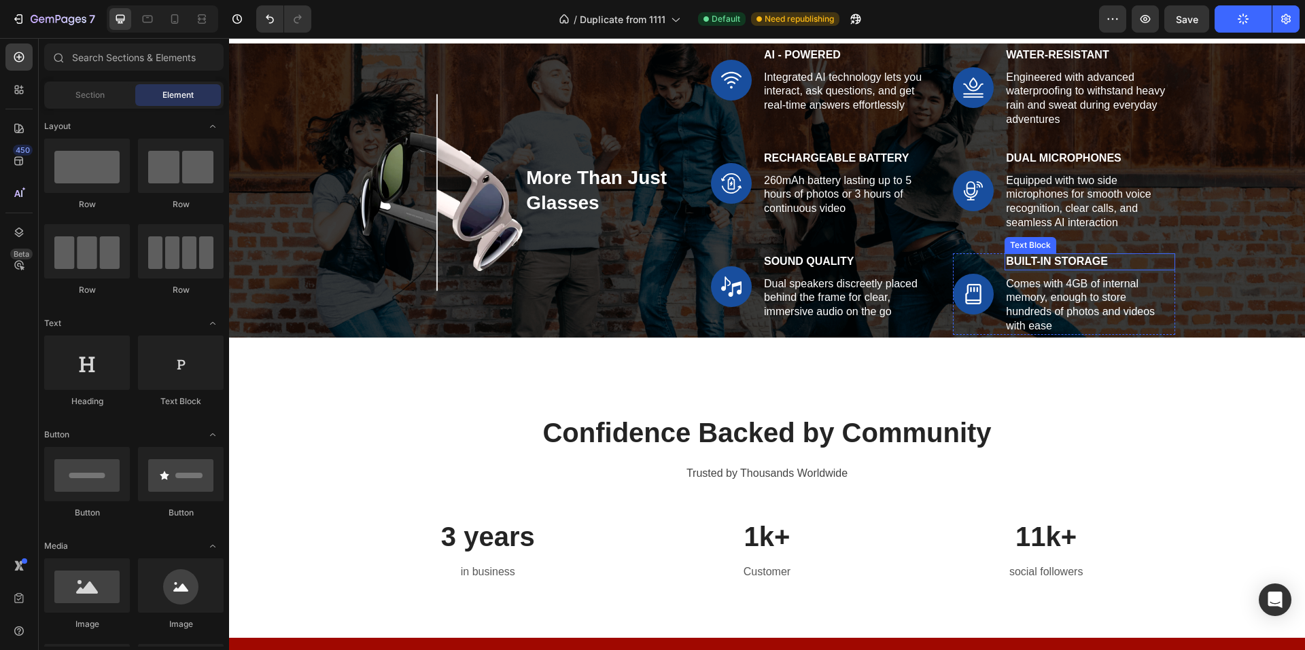
click at [1031, 256] on strong "Built-in Storage" at bounding box center [1057, 262] width 102 height 12
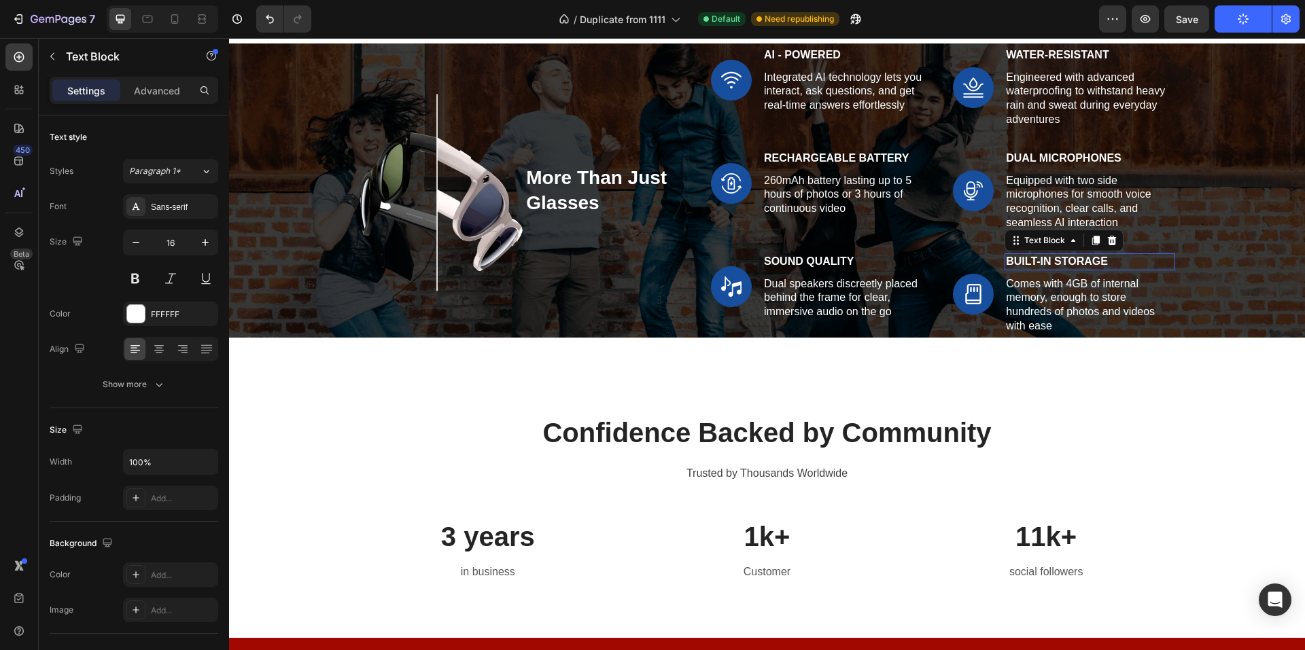
click at [1031, 256] on strong "Built-in Storage" at bounding box center [1057, 262] width 102 height 12
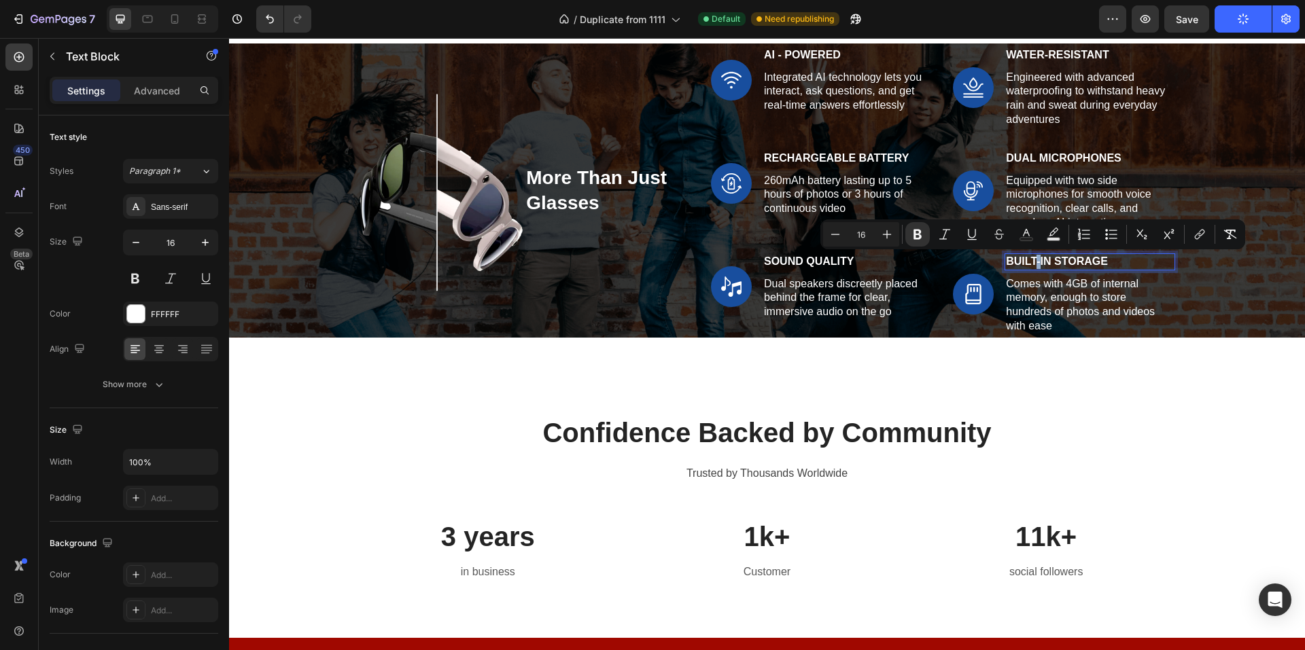
click at [1031, 262] on strong "Built-in Storage" at bounding box center [1057, 262] width 102 height 12
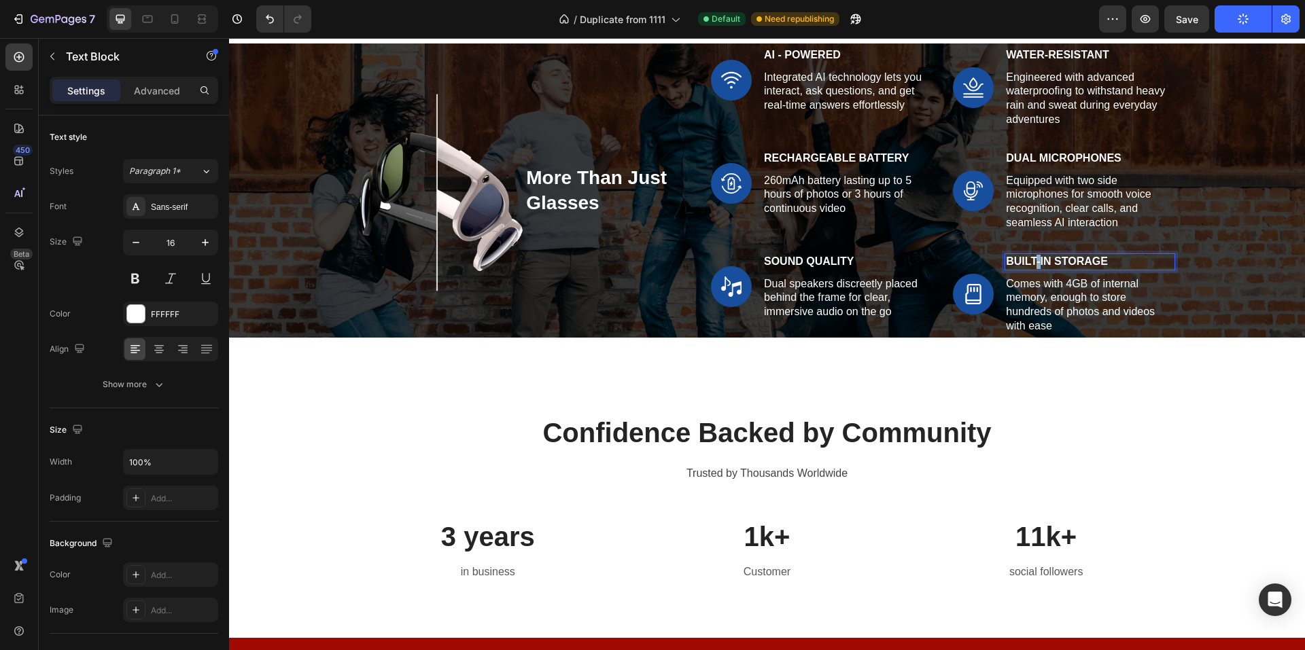
click at [1031, 262] on strong "Built-in Storage" at bounding box center [1057, 262] width 102 height 12
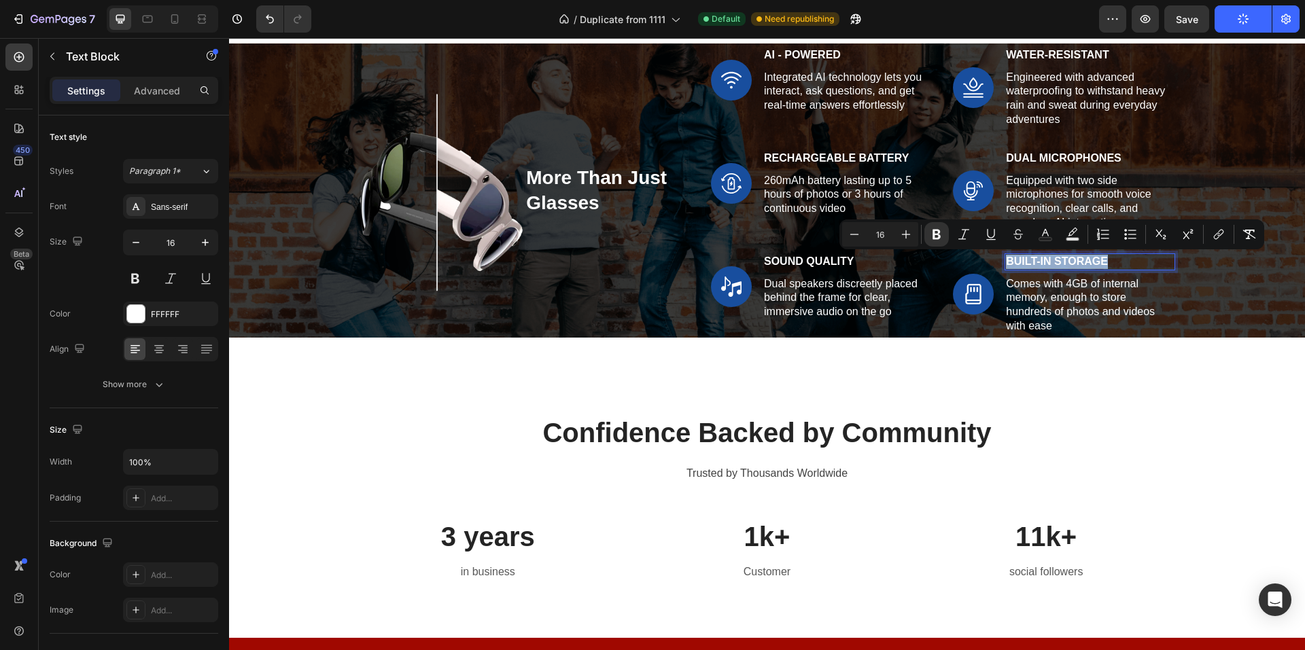
copy strong "Built-in Storage"
click at [181, 18] on icon at bounding box center [175, 19] width 14 height 14
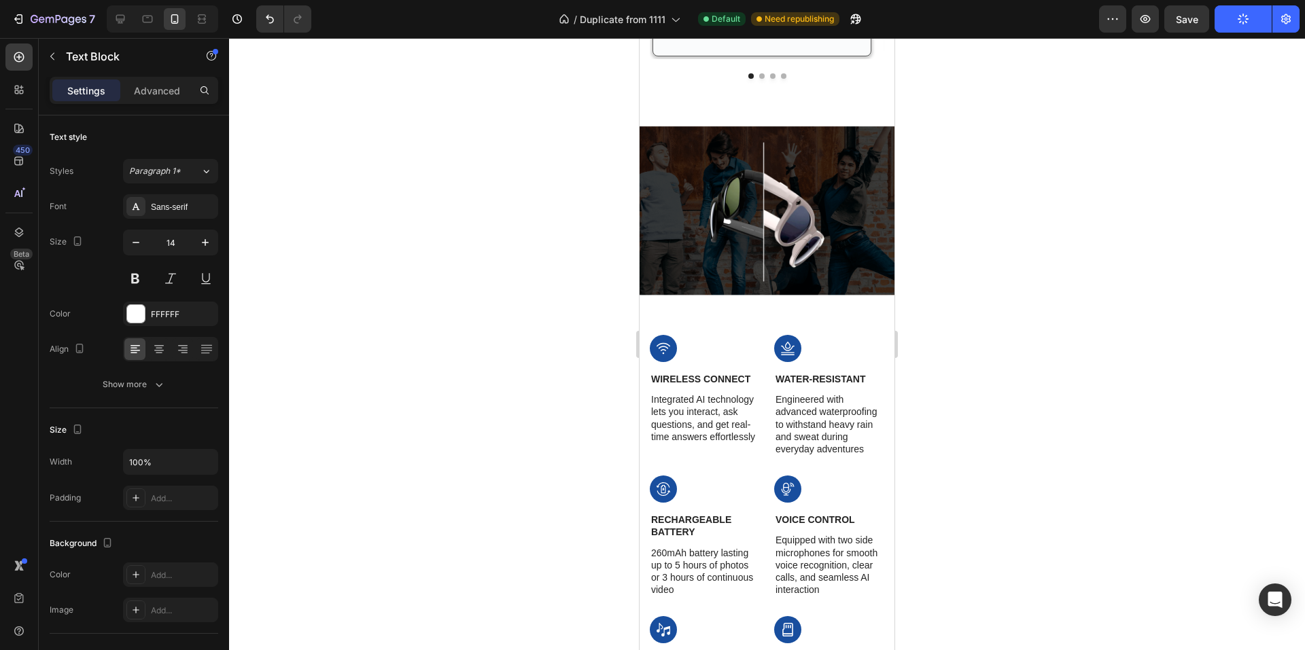
scroll to position [2027, 0]
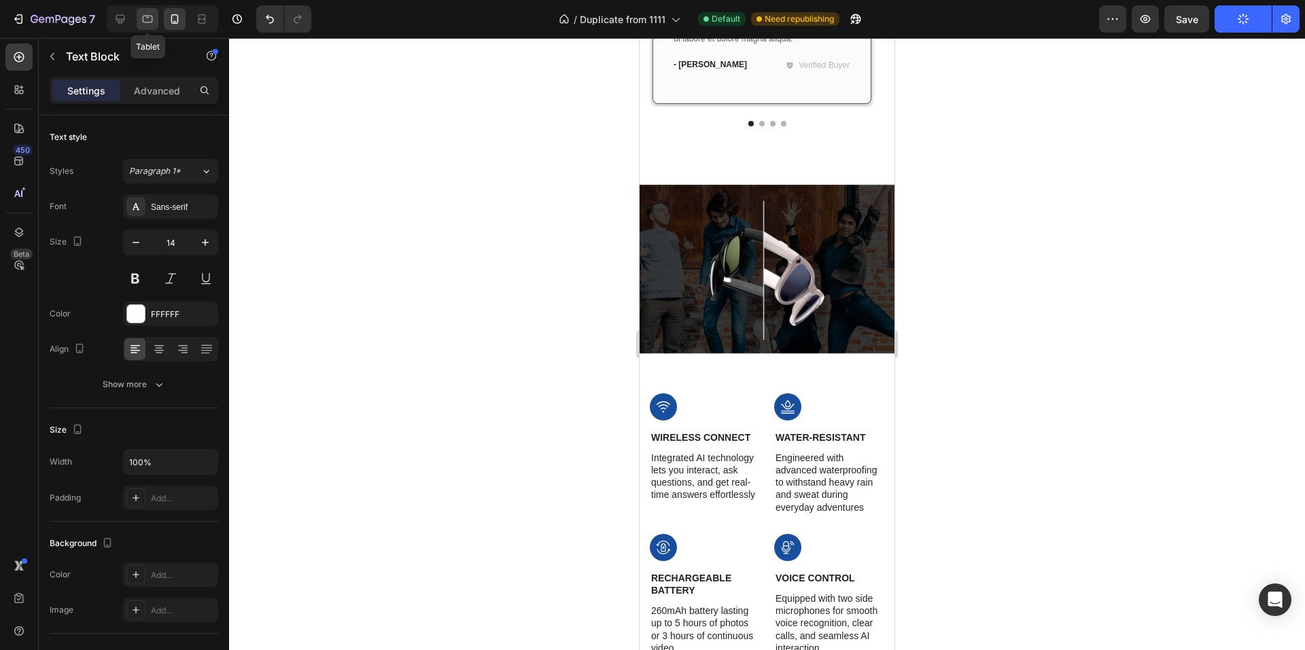
click at [157, 24] on div at bounding box center [148, 19] width 22 height 22
type input "16"
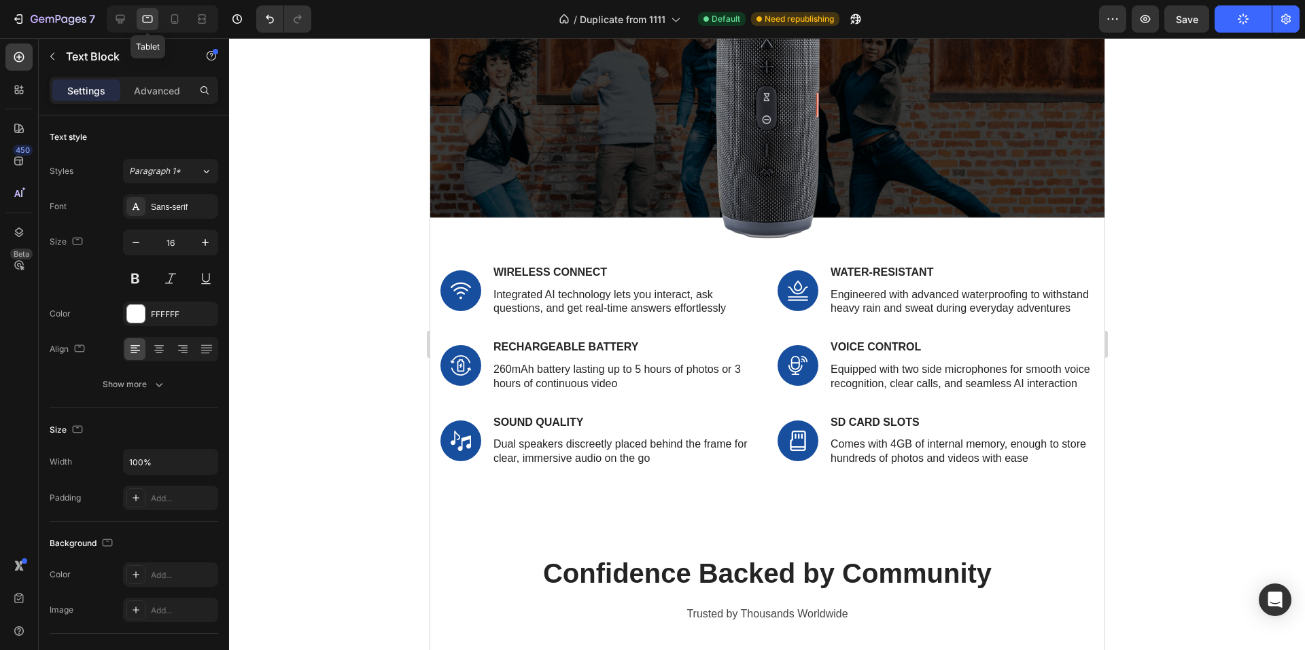
scroll to position [2011, 0]
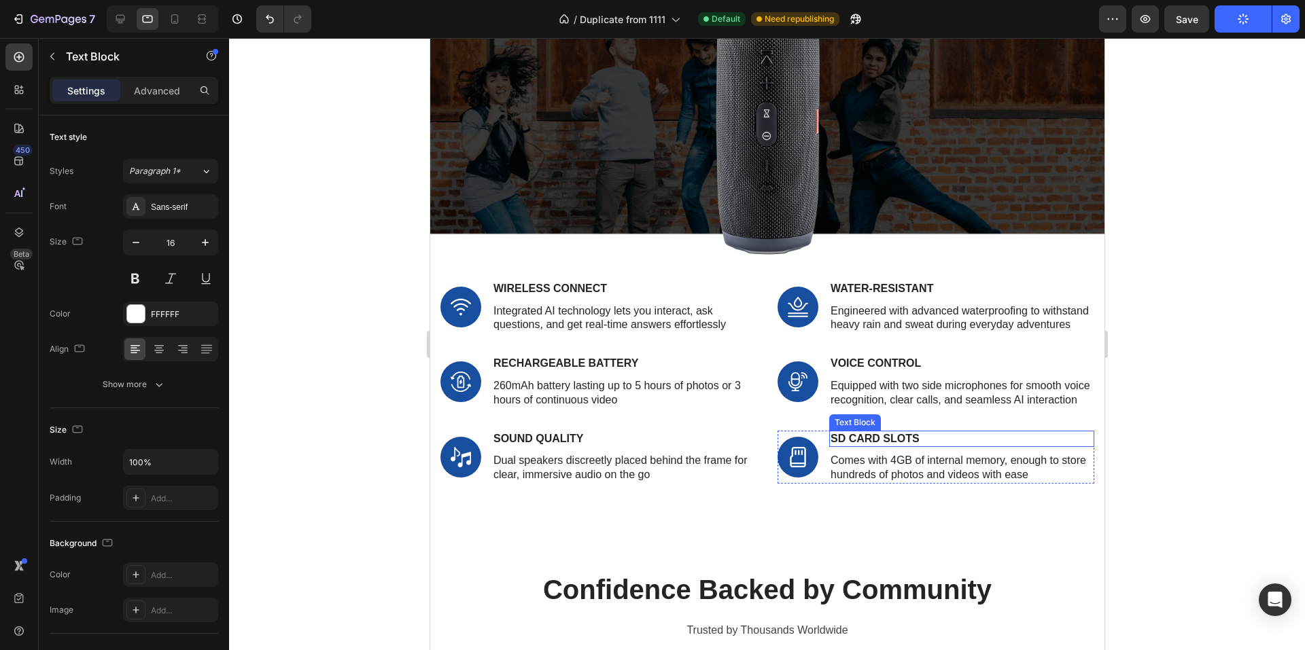
click at [862, 446] on p "SD Card Slots" at bounding box center [961, 439] width 262 height 14
click at [166, 15] on div at bounding box center [175, 19] width 22 height 22
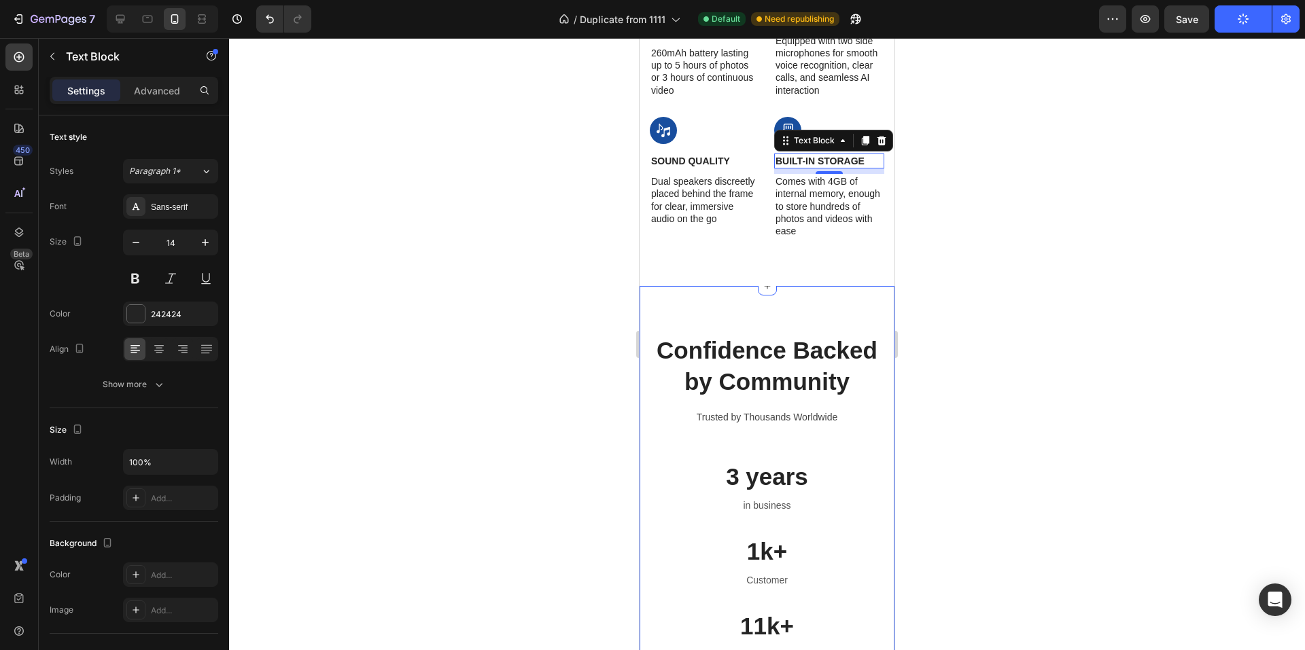
scroll to position [2380, 0]
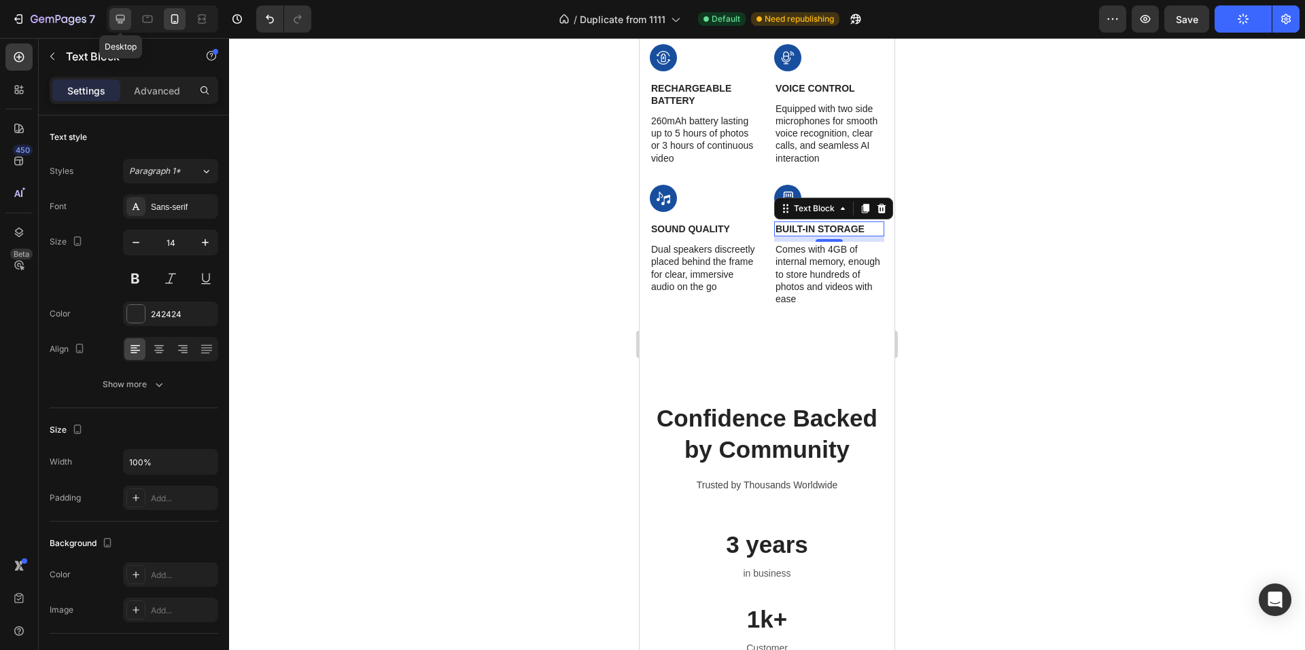
click at [118, 13] on icon at bounding box center [120, 19] width 14 height 14
type input "16"
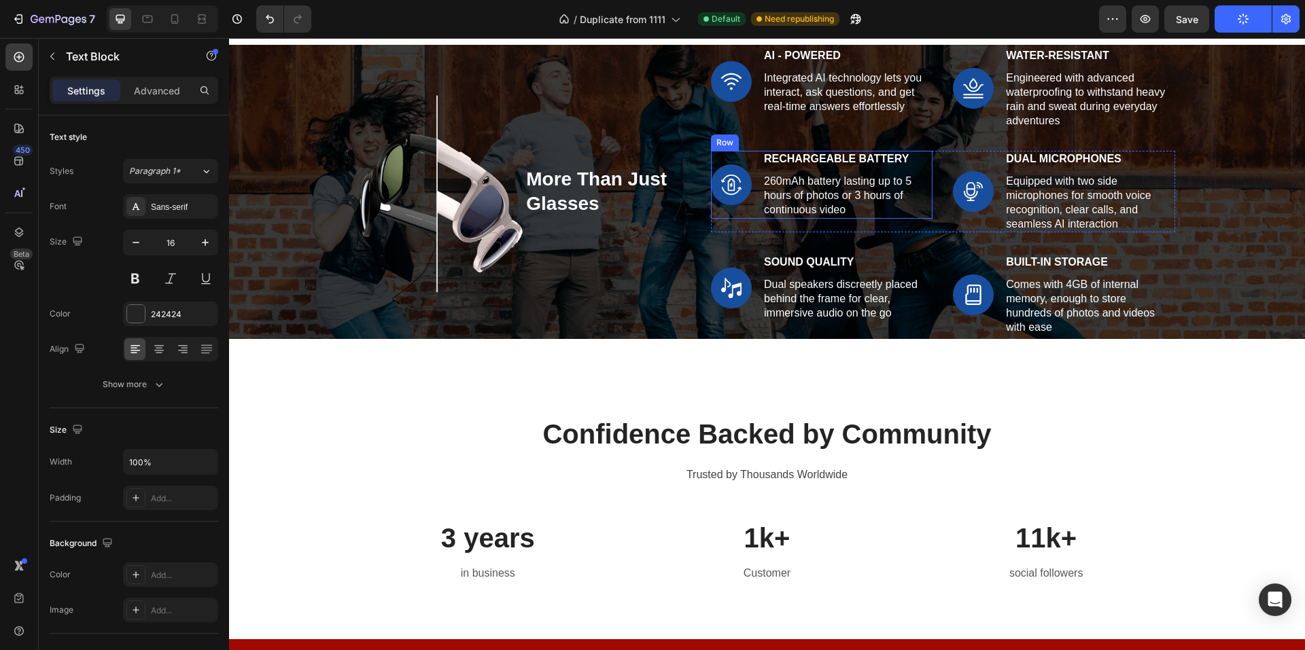
scroll to position [1879, 0]
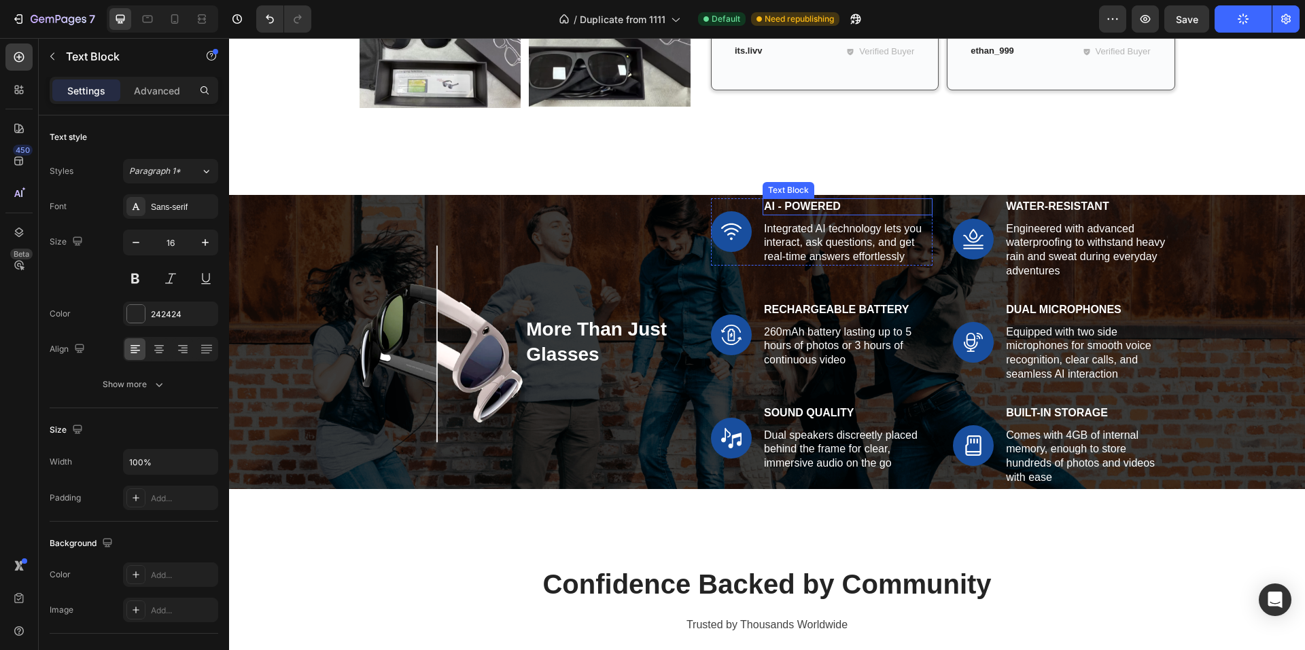
click at [799, 210] on p "ai - pOWERED" at bounding box center [847, 207] width 167 height 14
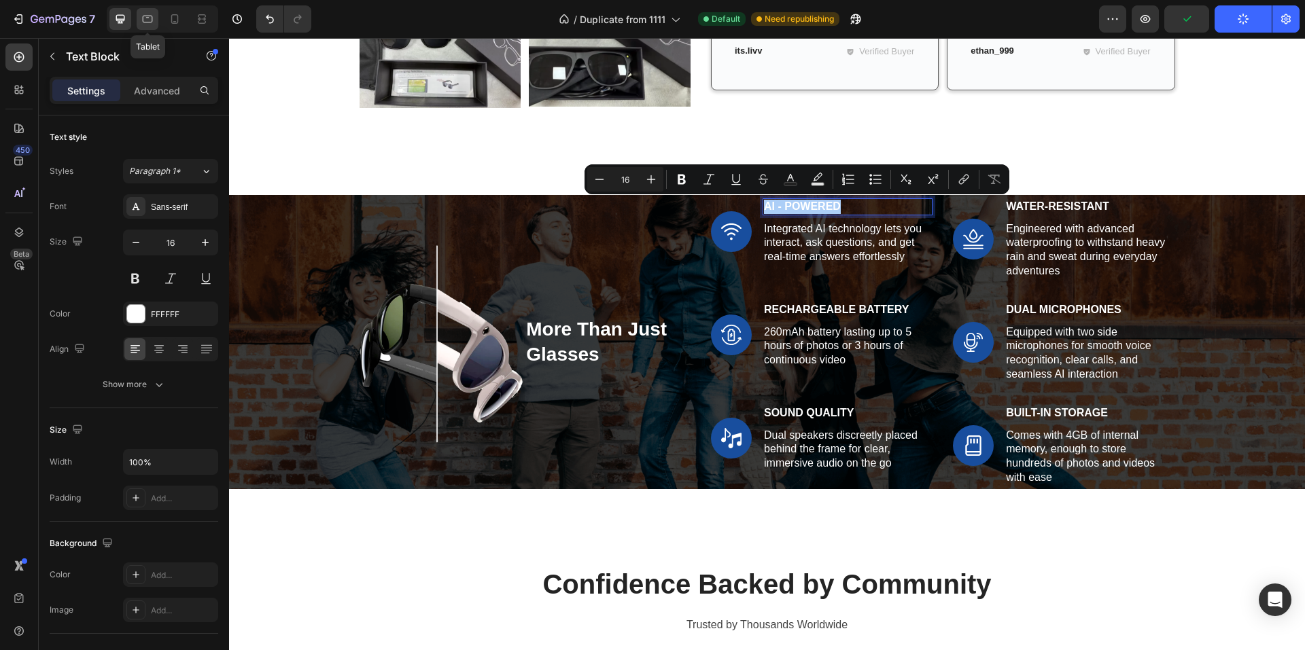
click at [152, 19] on icon at bounding box center [148, 19] width 14 height 14
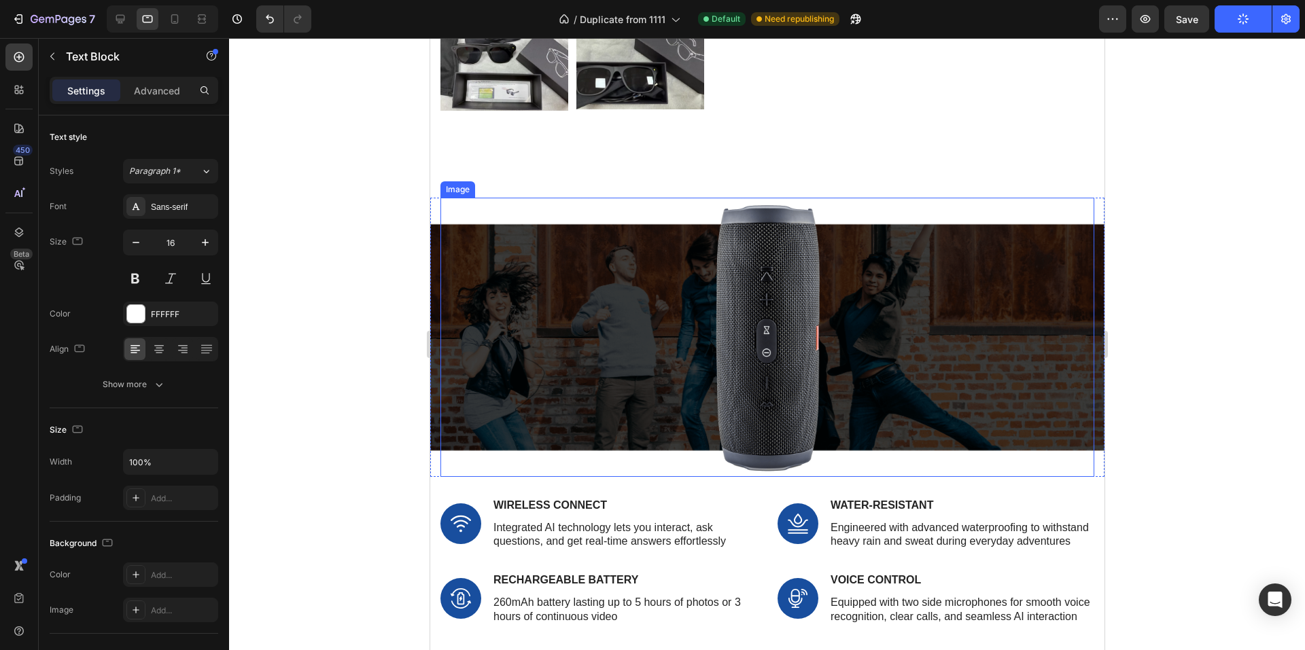
scroll to position [1874, 0]
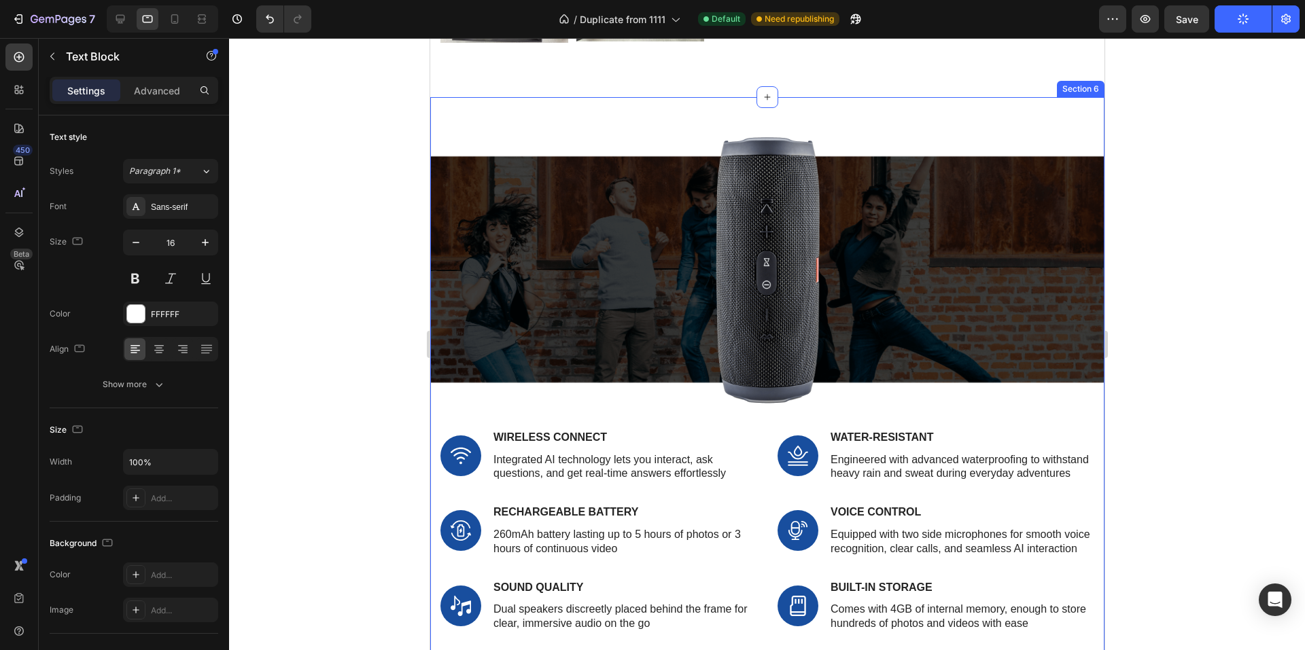
click at [563, 431] on p "Wireless Connect" at bounding box center [624, 438] width 262 height 14
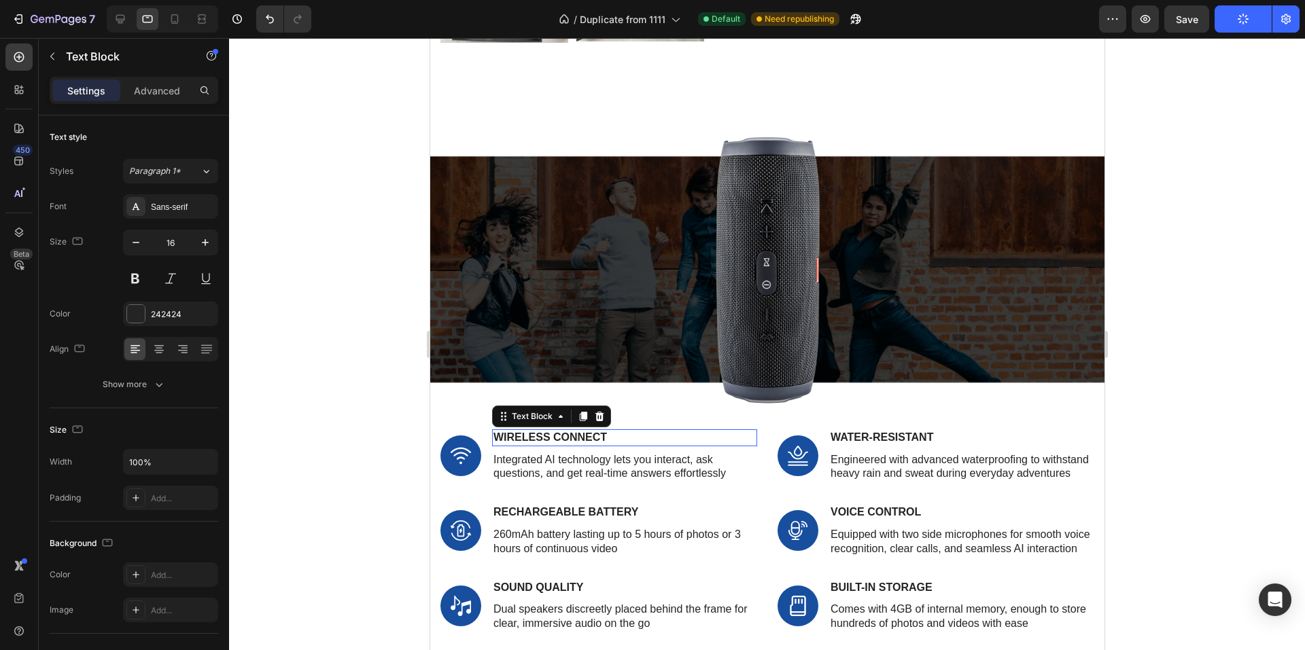
click at [563, 431] on p "Wireless Connect" at bounding box center [624, 438] width 262 height 14
click at [166, 20] on div at bounding box center [175, 19] width 22 height 22
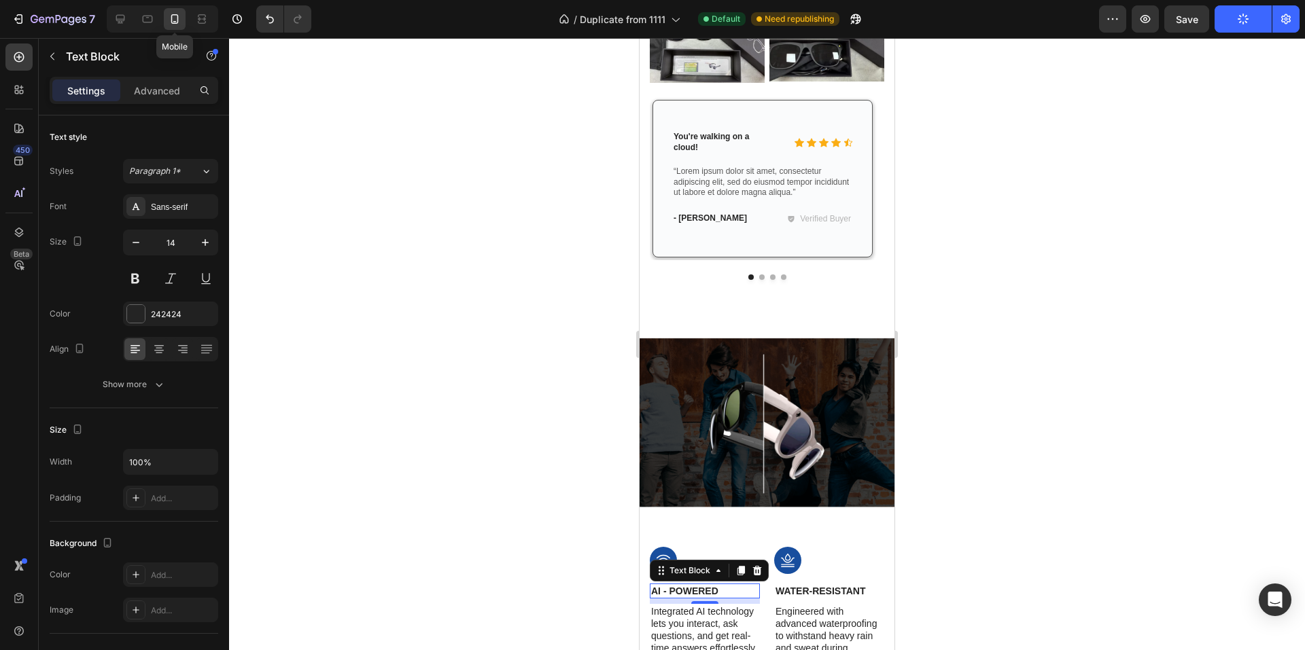
scroll to position [2361, 0]
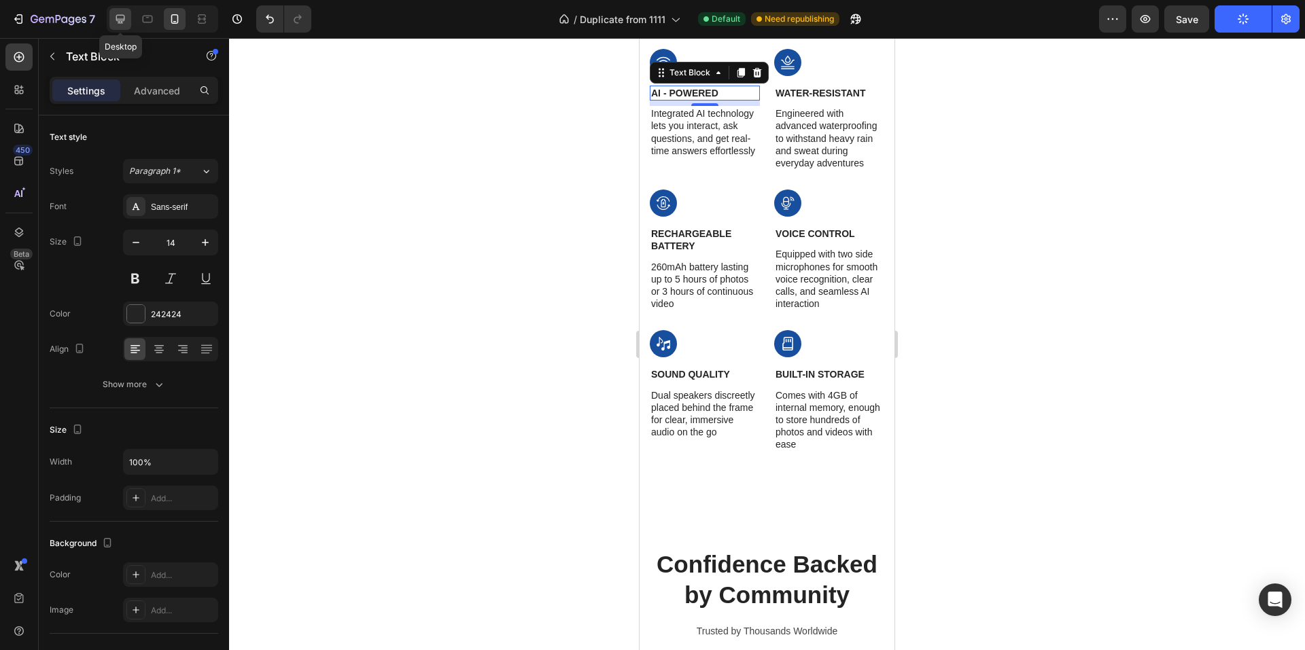
click at [113, 24] on icon at bounding box center [120, 19] width 14 height 14
type input "16"
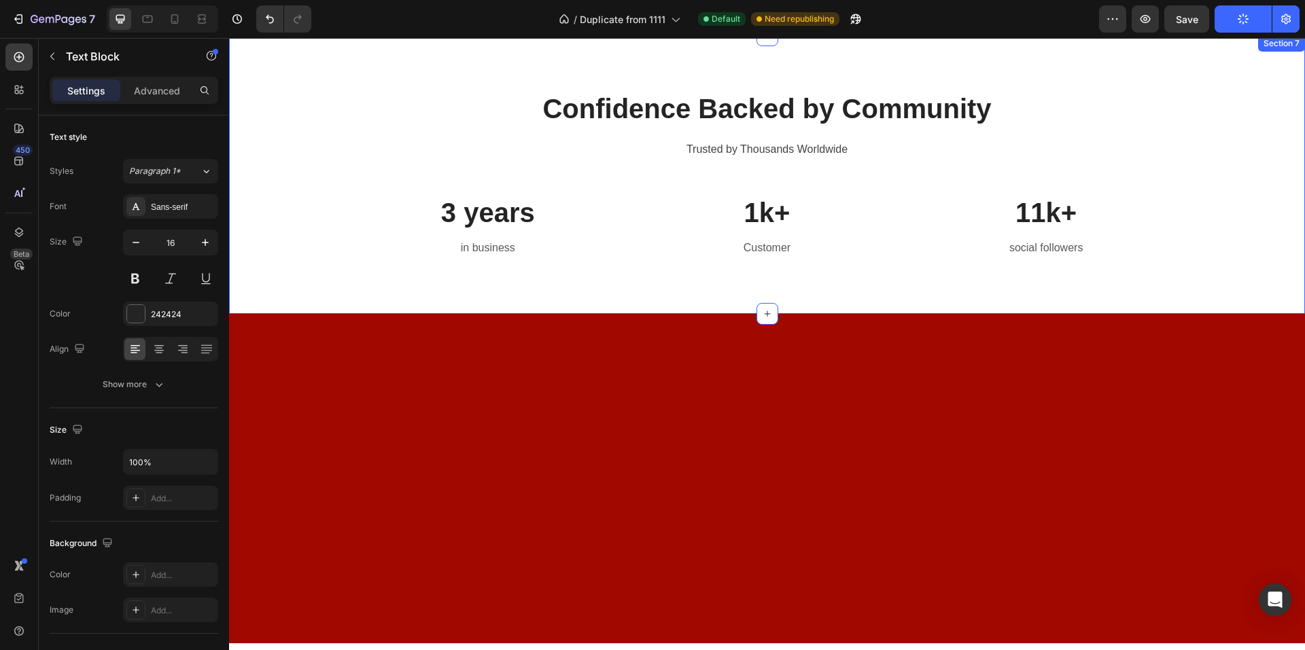
scroll to position [1991, 0]
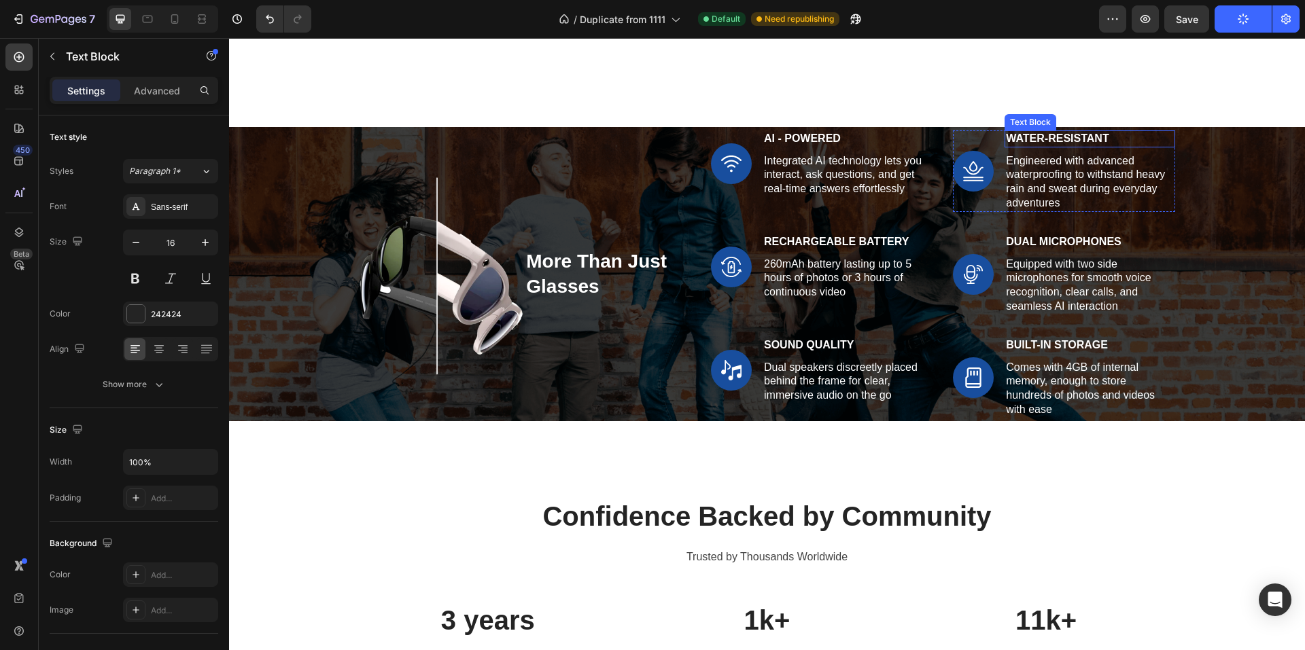
click at [1033, 138] on p "Water-Resistant" at bounding box center [1089, 139] width 167 height 14
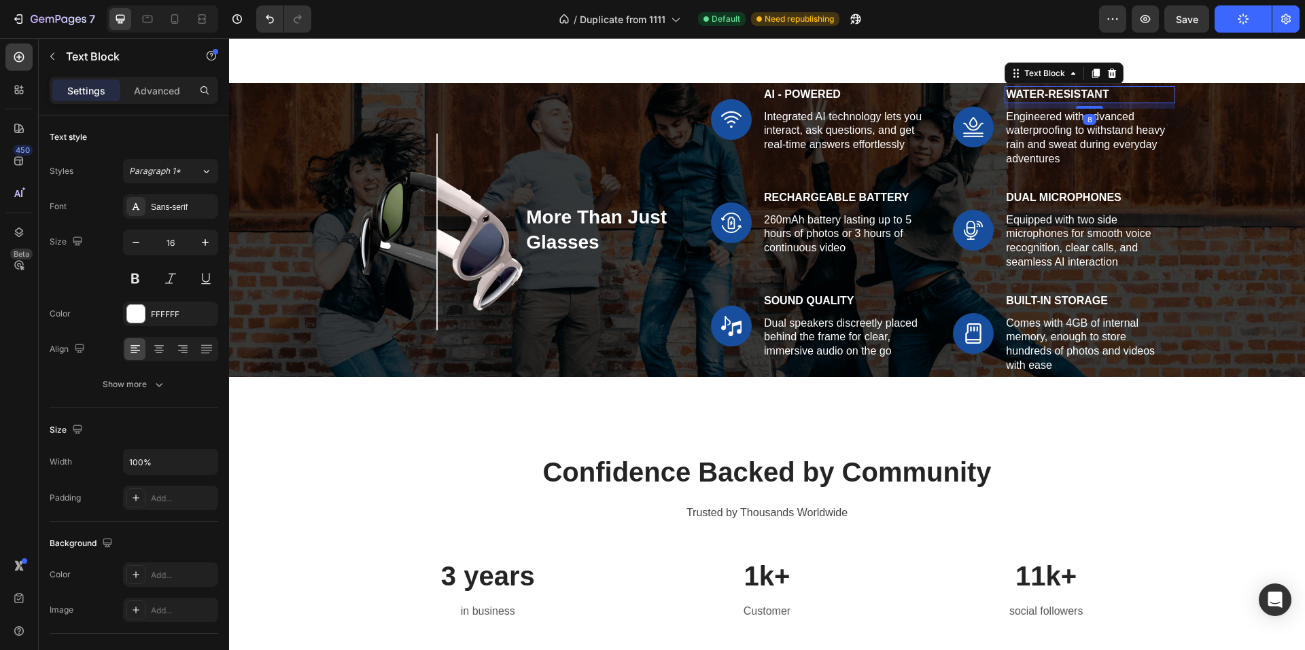
click at [1033, 138] on p "Engineered with advanced waterproofing to withstand heavy rain and sweat during…" at bounding box center [1089, 138] width 167 height 56
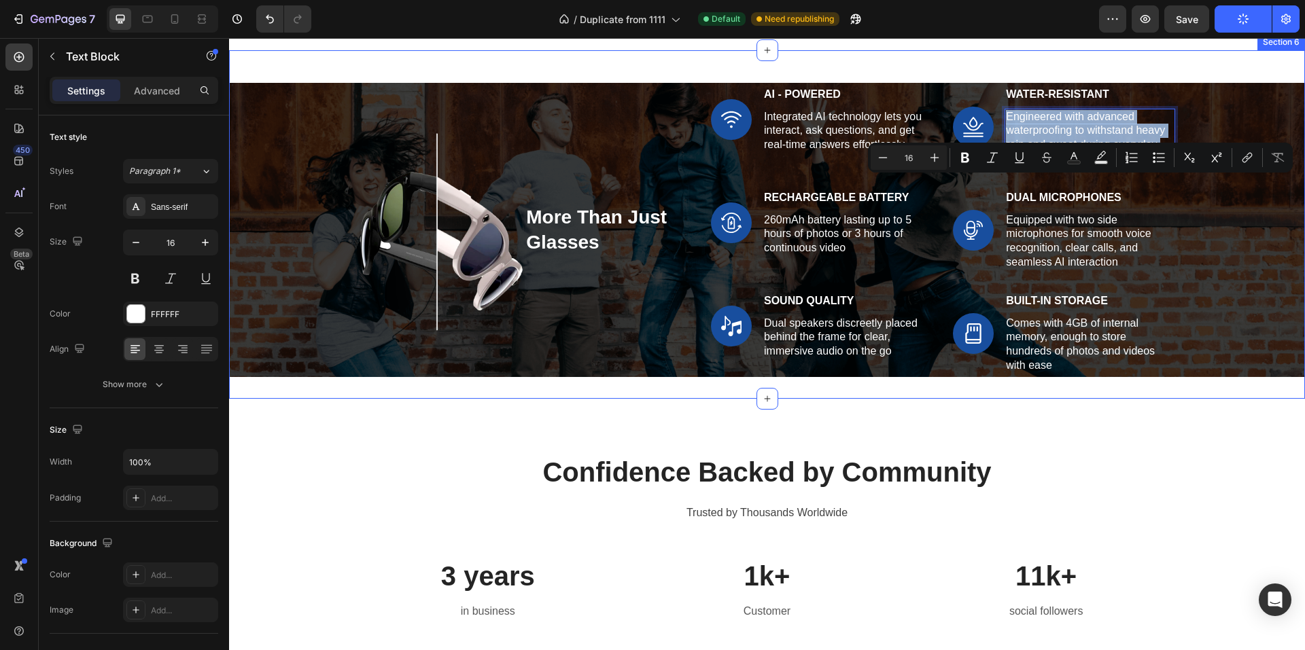
scroll to position [1855, 0]
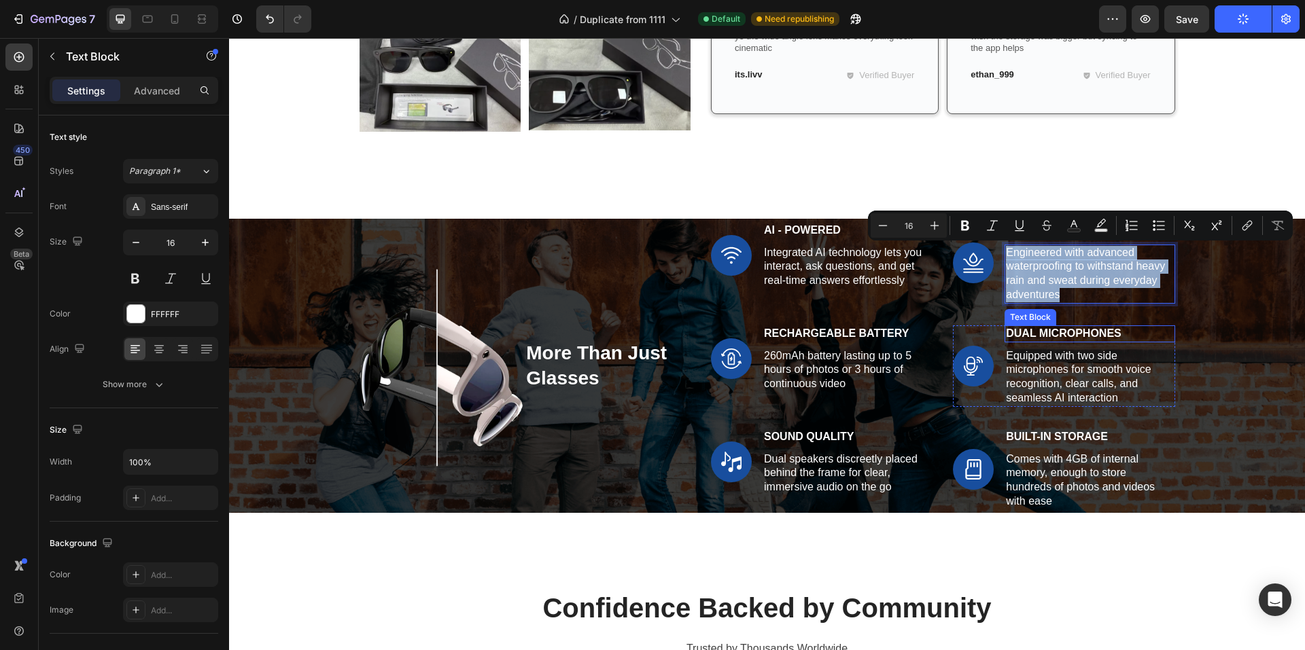
click at [1031, 339] on p "Dual Microphones" at bounding box center [1089, 334] width 167 height 14
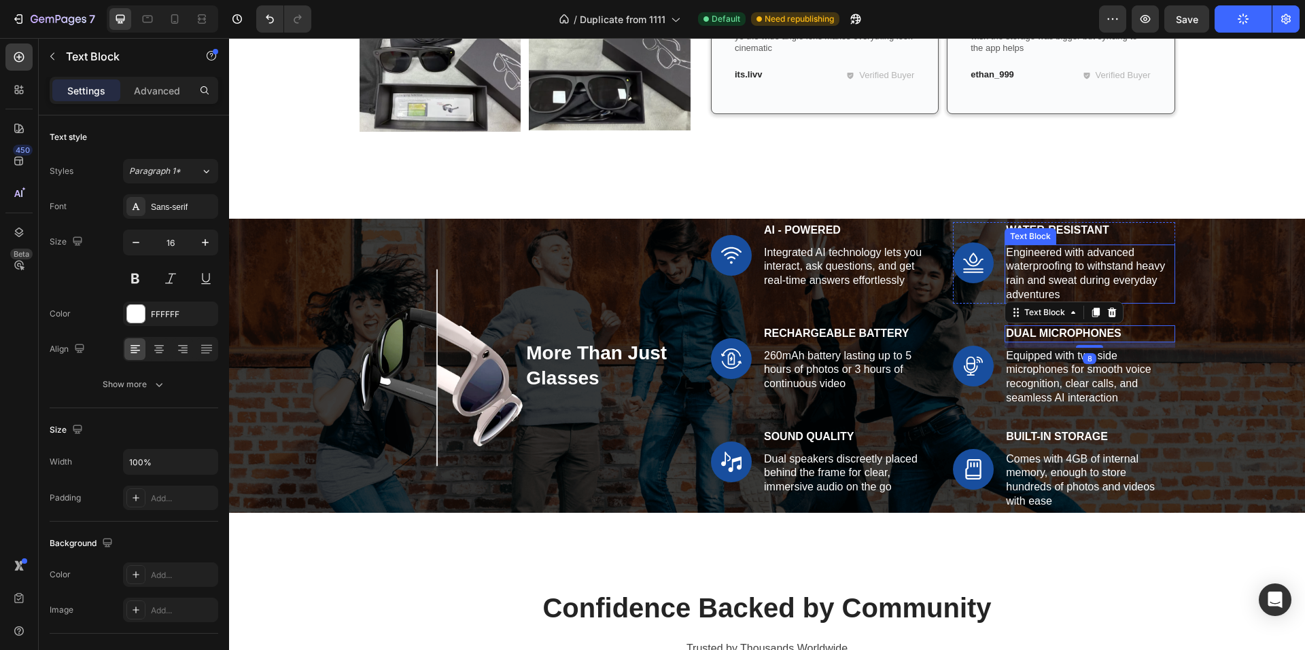
click at [1037, 234] on div "Text Block" at bounding box center [1030, 236] width 46 height 12
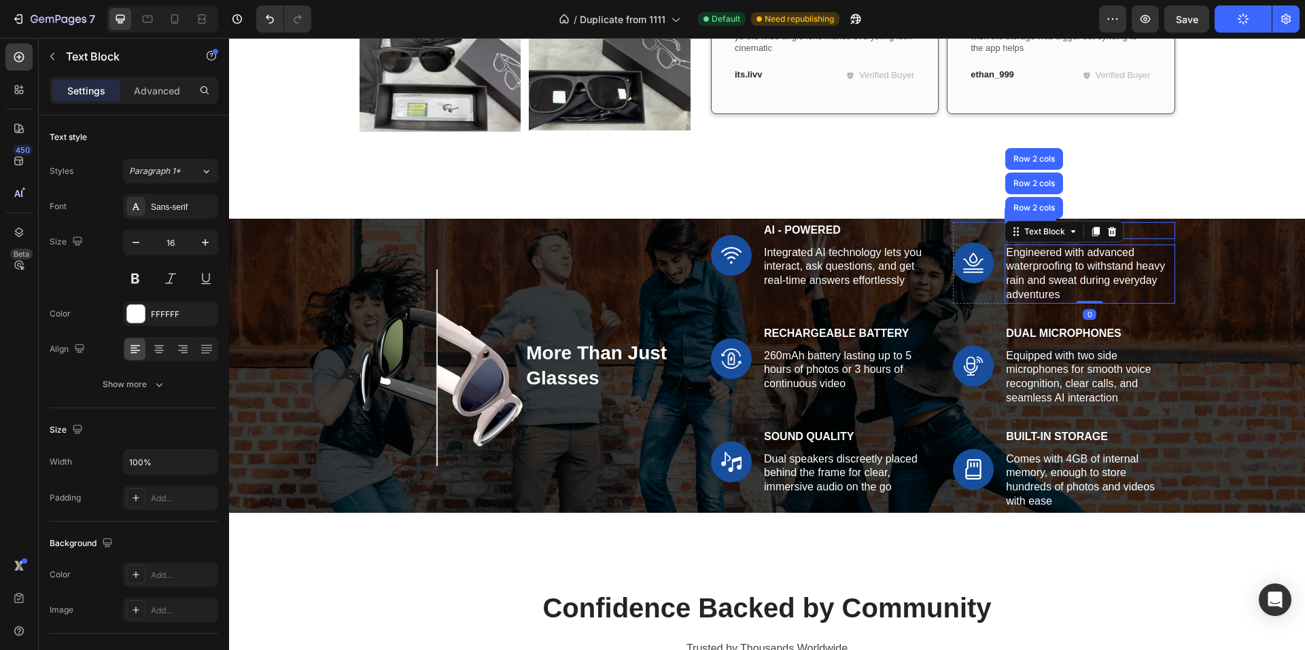
click at [1129, 234] on p "Water-Resistant" at bounding box center [1089, 231] width 167 height 14
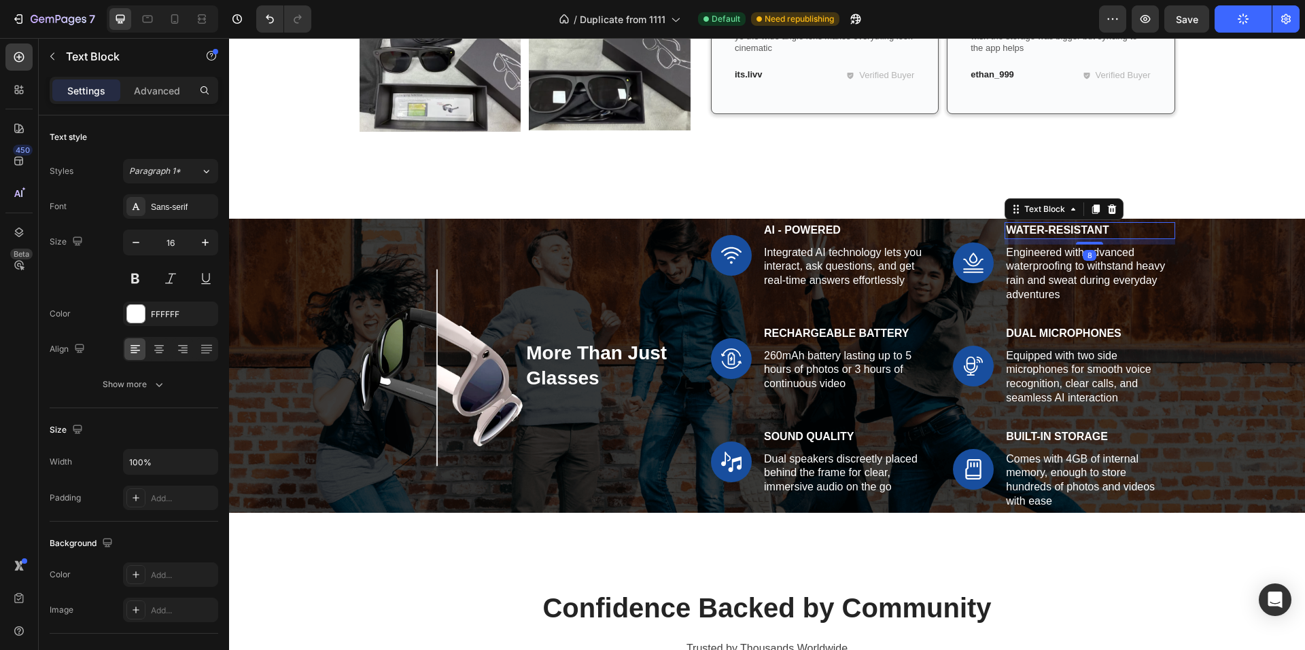
click at [1085, 232] on p "Water-Resistant" at bounding box center [1089, 231] width 167 height 14
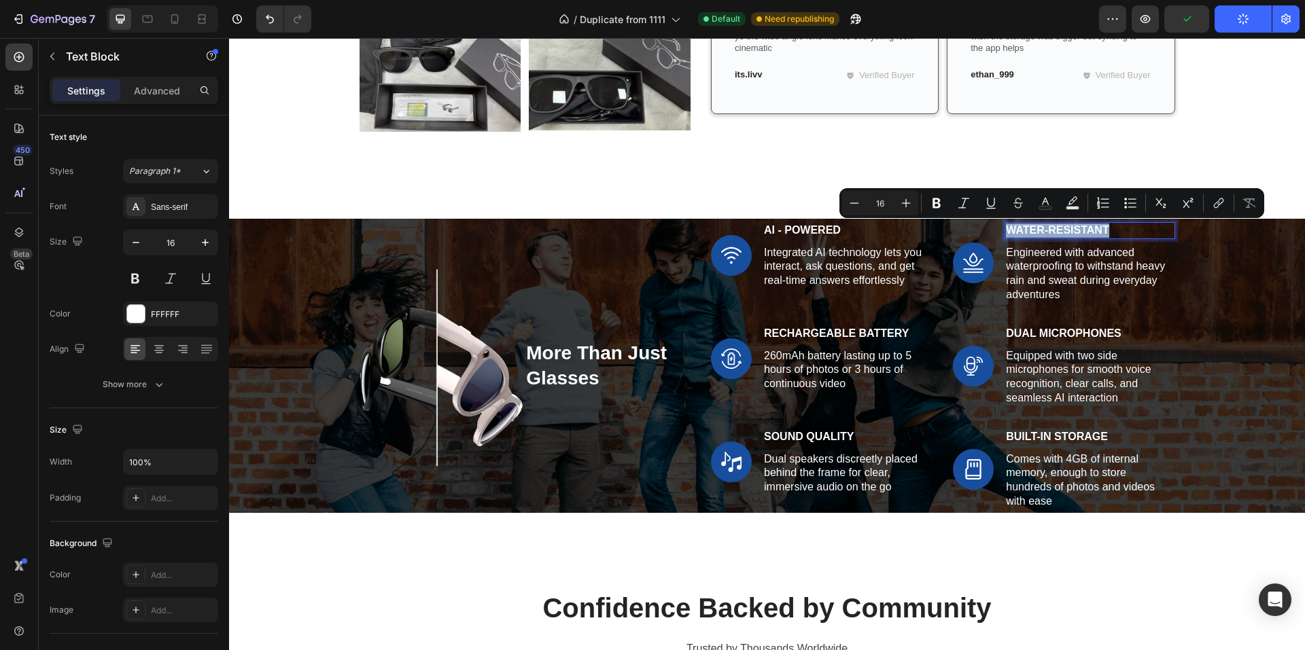
copy p "Water-Resistant"
click at [149, 18] on icon at bounding box center [147, 17] width 3 height 1
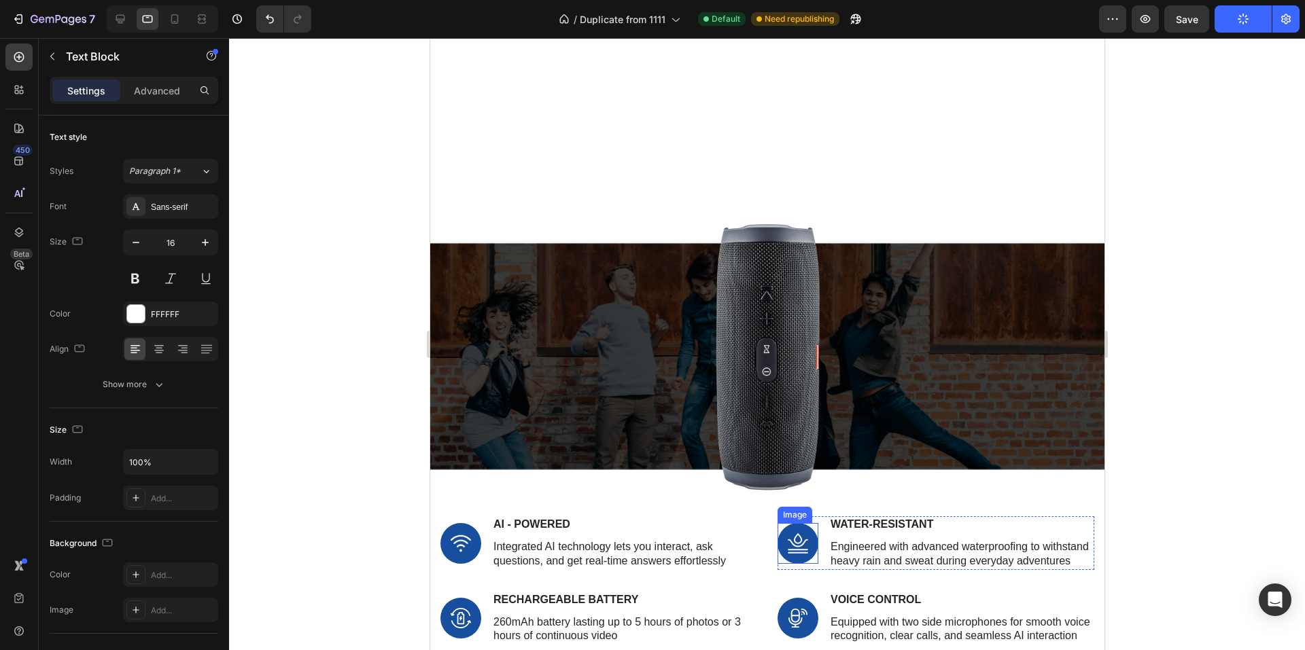
scroll to position [1986, 0]
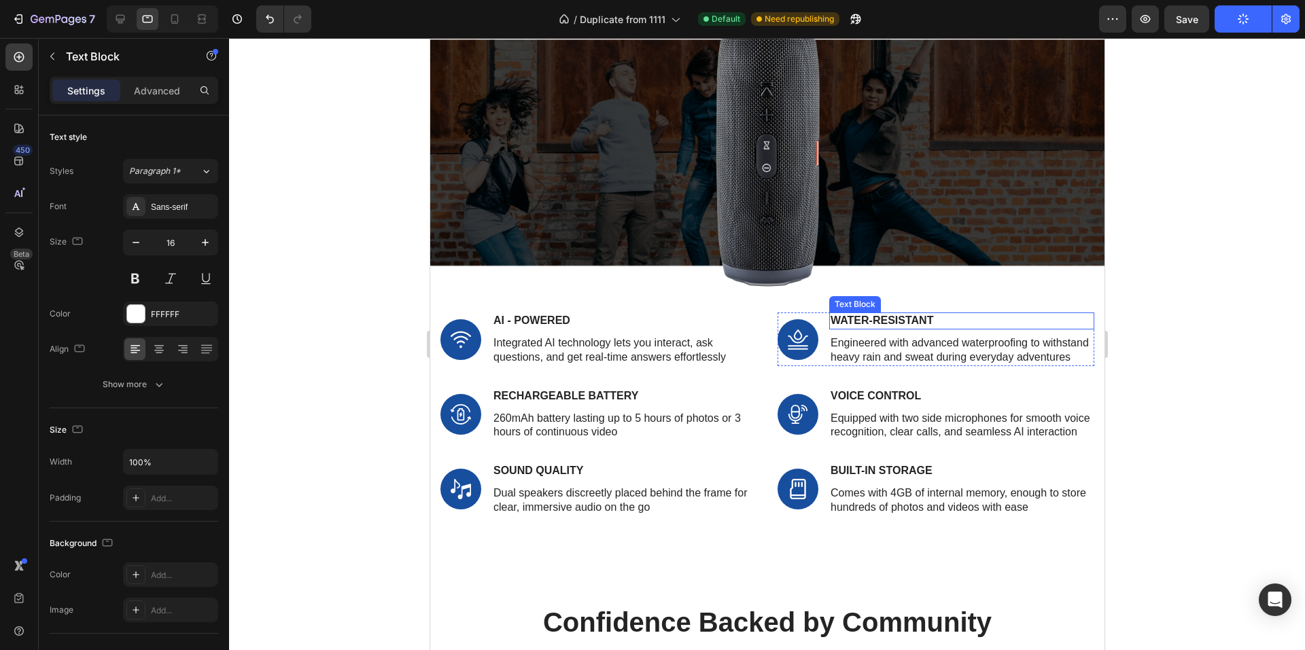
click at [899, 319] on p "Water-Resistant" at bounding box center [961, 321] width 262 height 14
click at [542, 404] on p "Rechargeable Battery" at bounding box center [624, 396] width 262 height 14
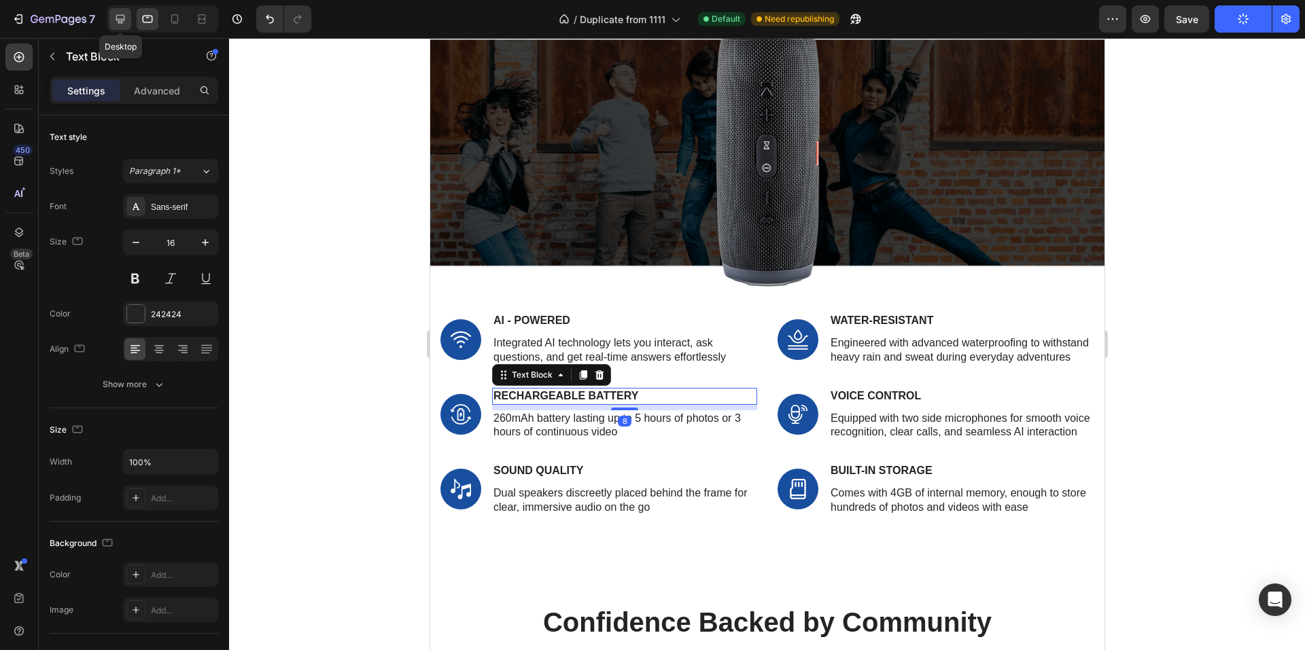
click at [120, 24] on icon at bounding box center [120, 19] width 14 height 14
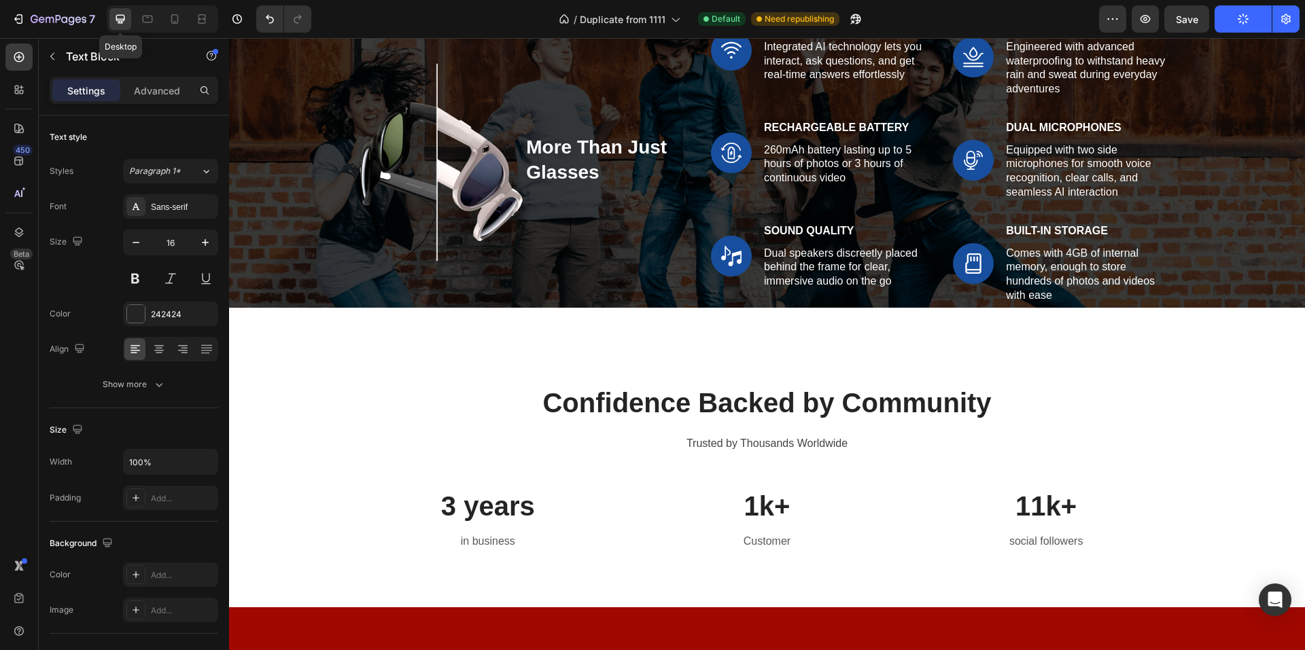
scroll to position [1938, 0]
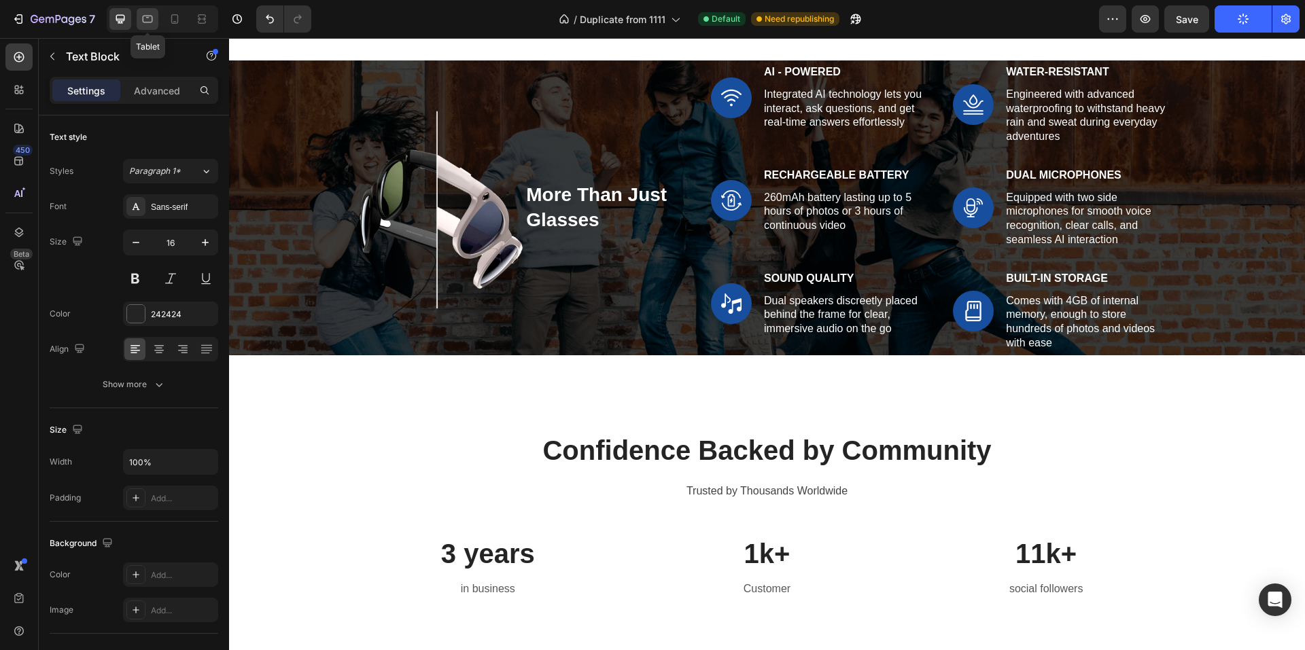
click at [147, 22] on icon at bounding box center [148, 19] width 10 height 7
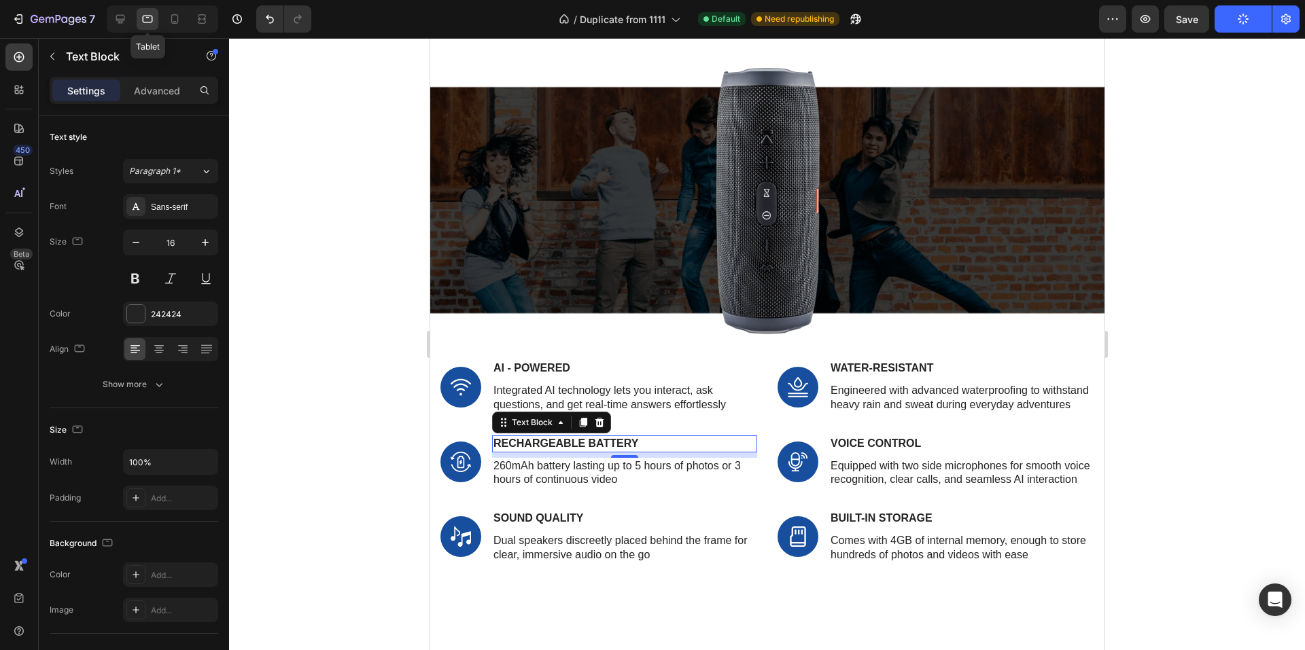
scroll to position [2302, 0]
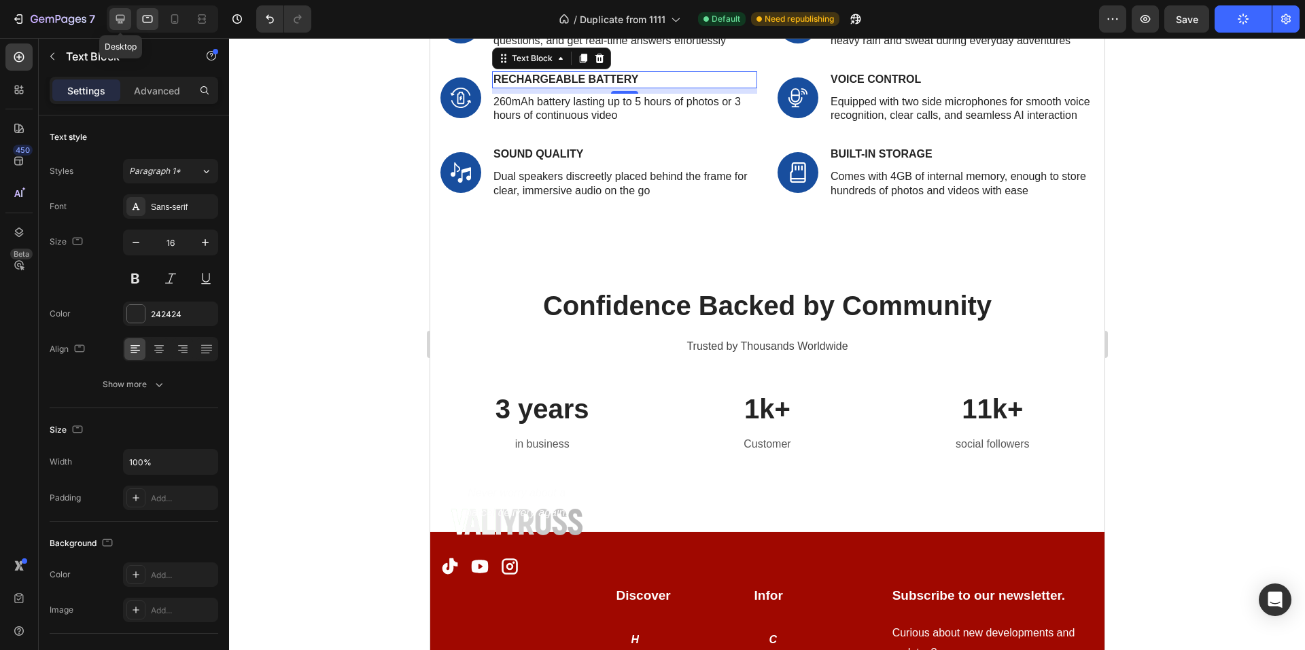
click at [120, 18] on icon at bounding box center [120, 19] width 14 height 14
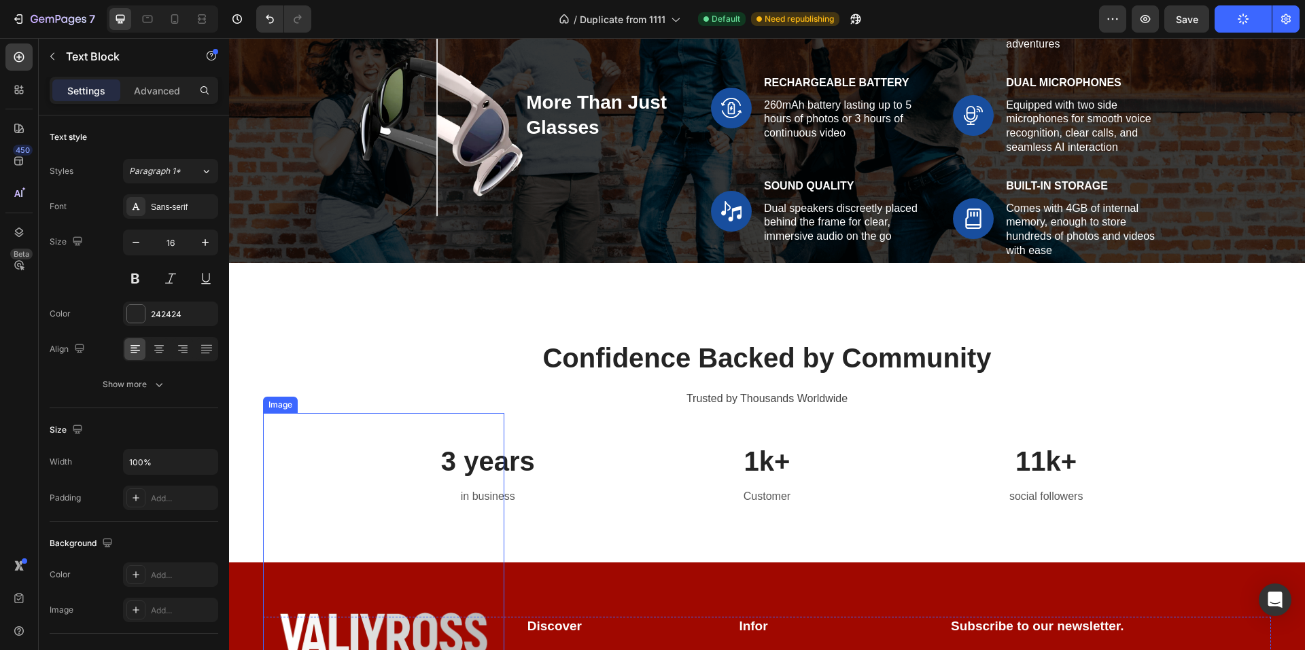
scroll to position [1963, 0]
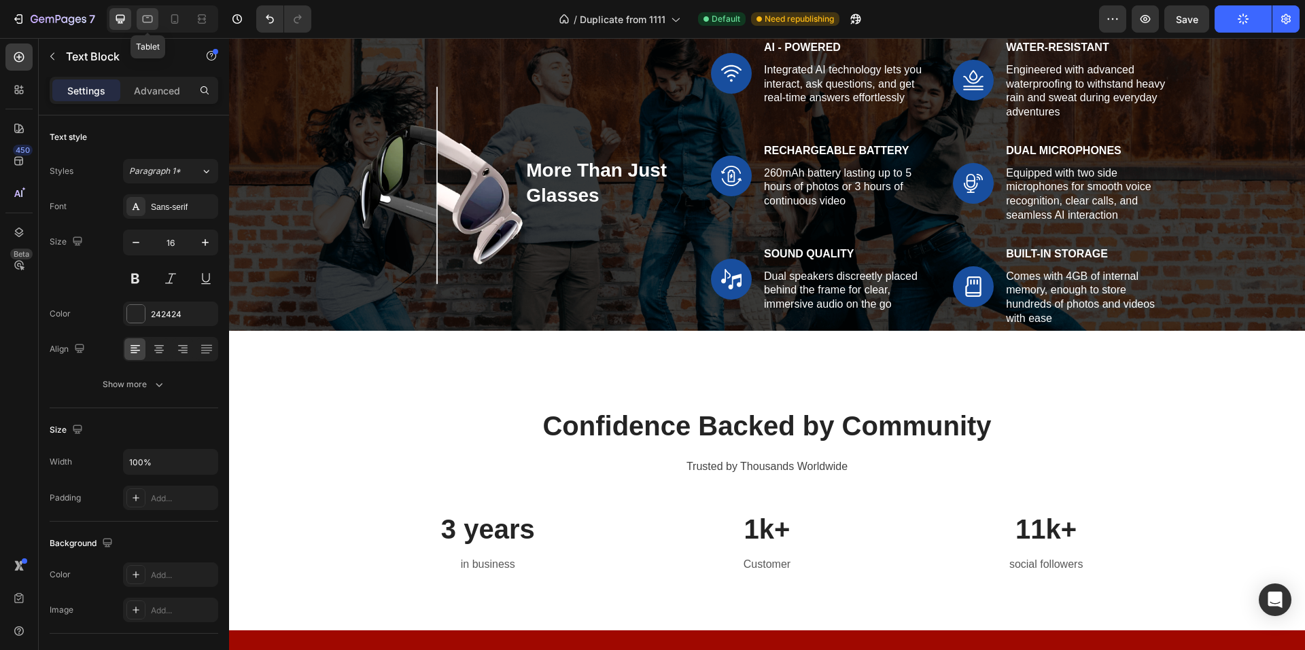
click at [145, 17] on icon at bounding box center [148, 19] width 14 height 14
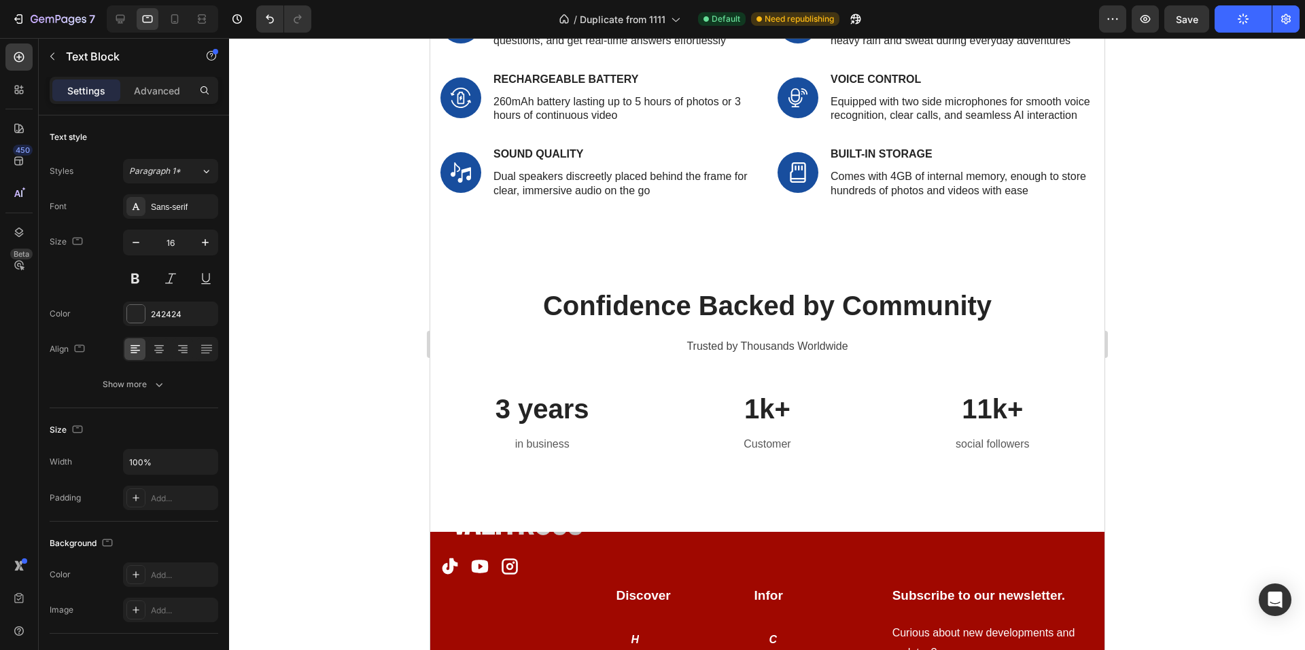
scroll to position [2031, 0]
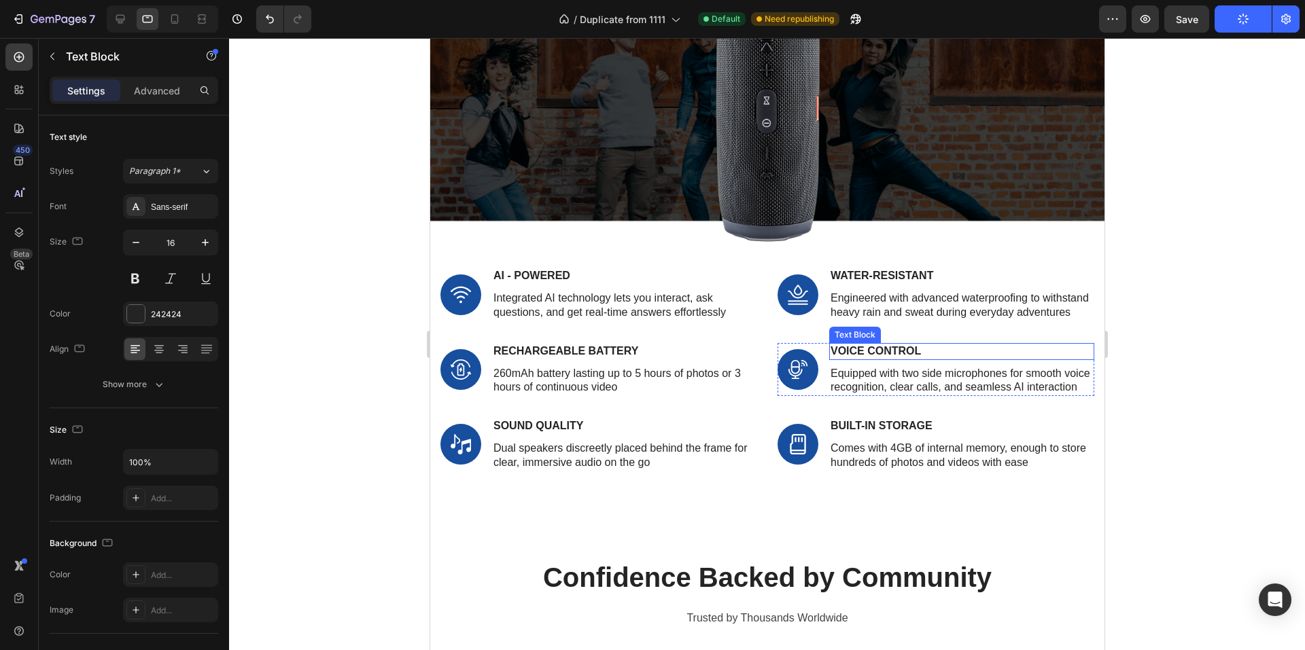
click at [859, 359] on p "Voice Control" at bounding box center [961, 352] width 262 height 14
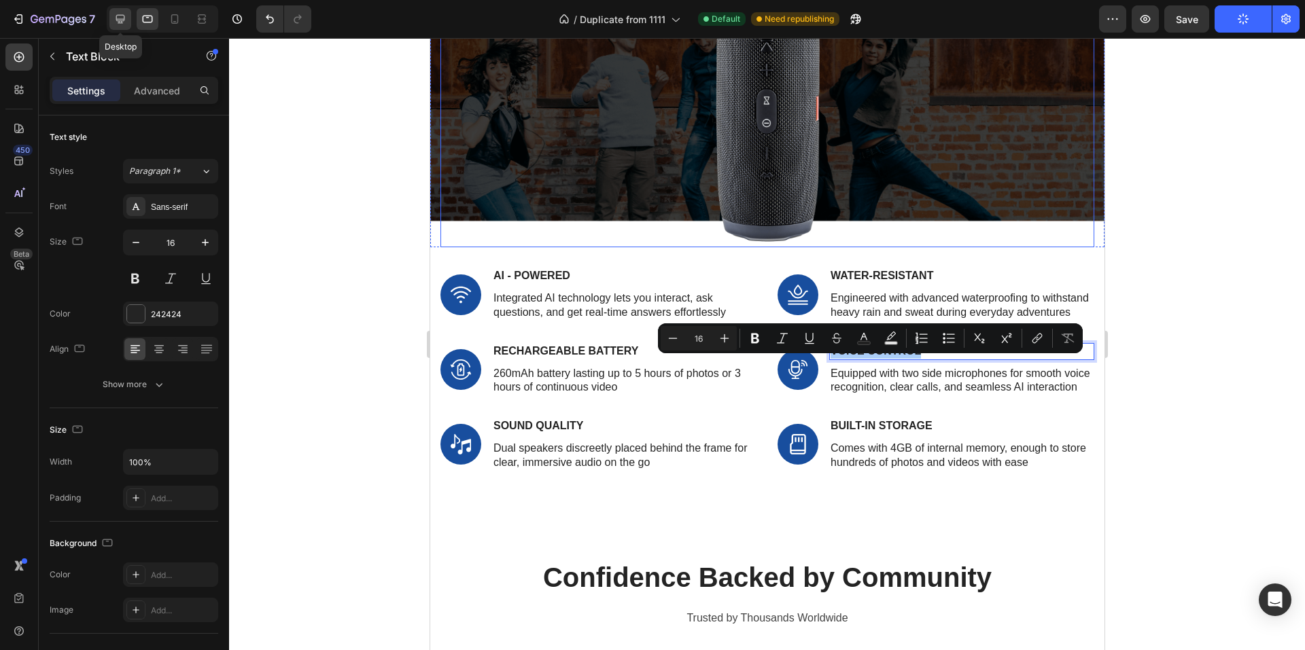
click at [122, 18] on icon at bounding box center [120, 19] width 14 height 14
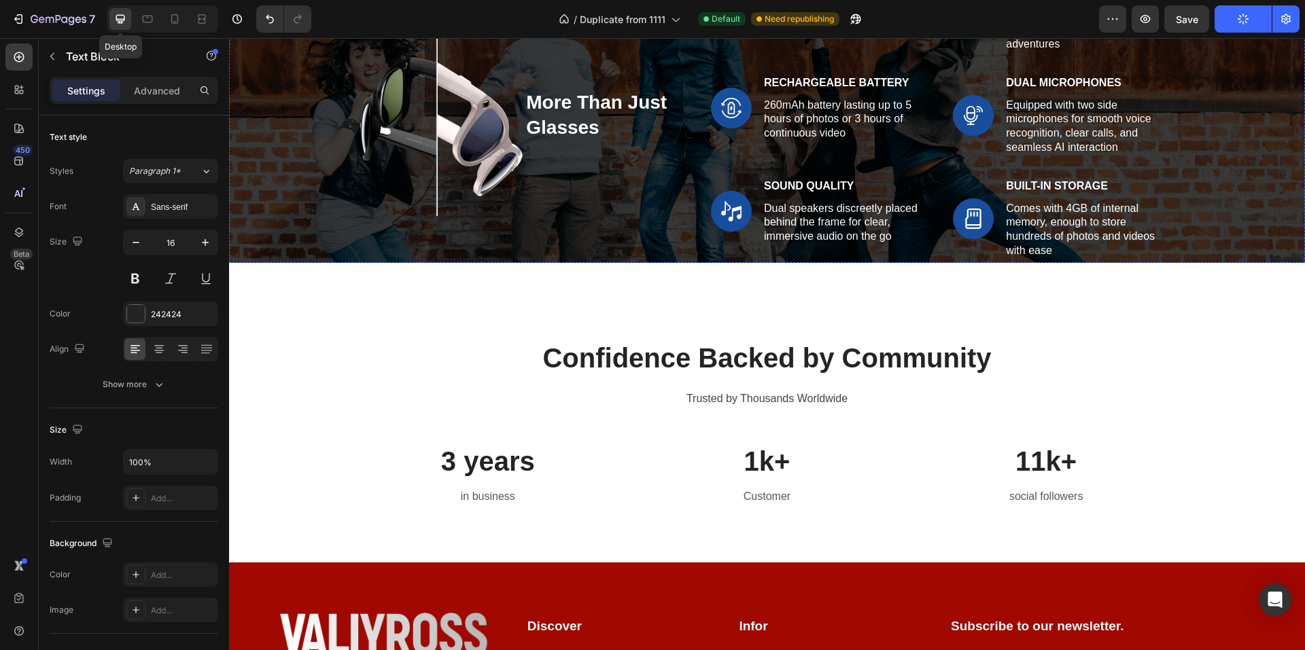
scroll to position [1983, 0]
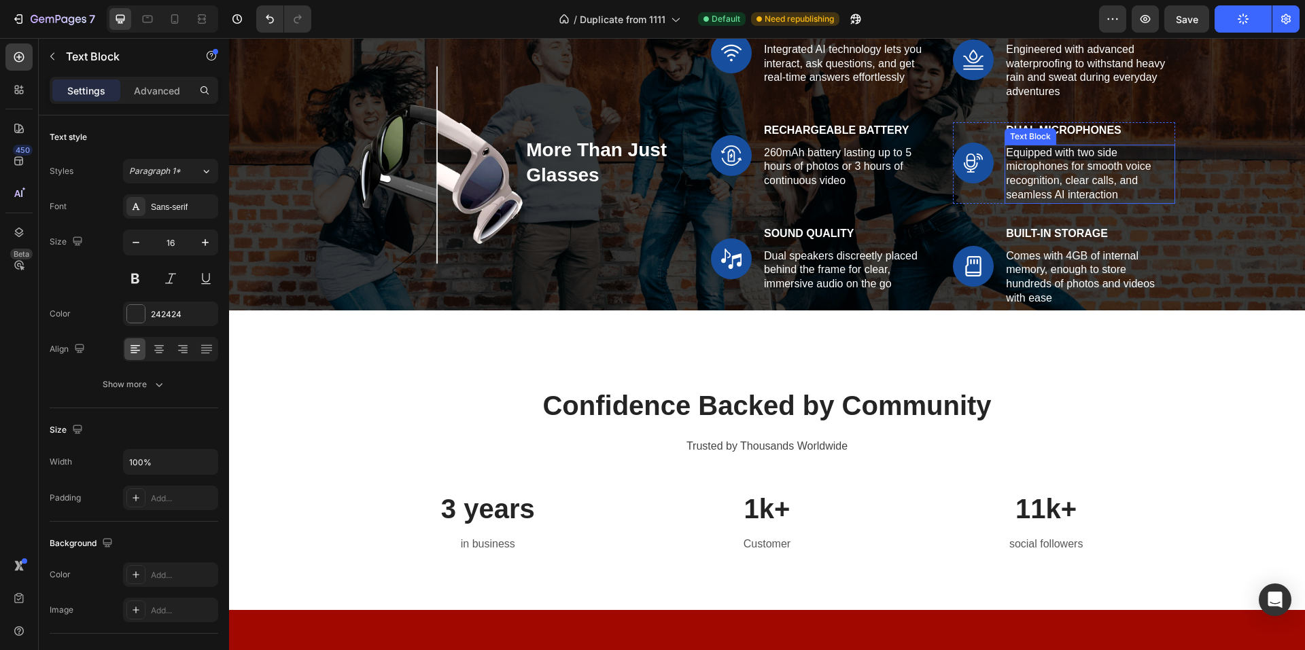
click at [1022, 132] on div "Text Block" at bounding box center [1030, 136] width 46 height 12
click at [1022, 132] on p "Dual Microphones" at bounding box center [1089, 131] width 167 height 14
click at [1042, 133] on p "Dual Microphones" at bounding box center [1089, 131] width 167 height 14
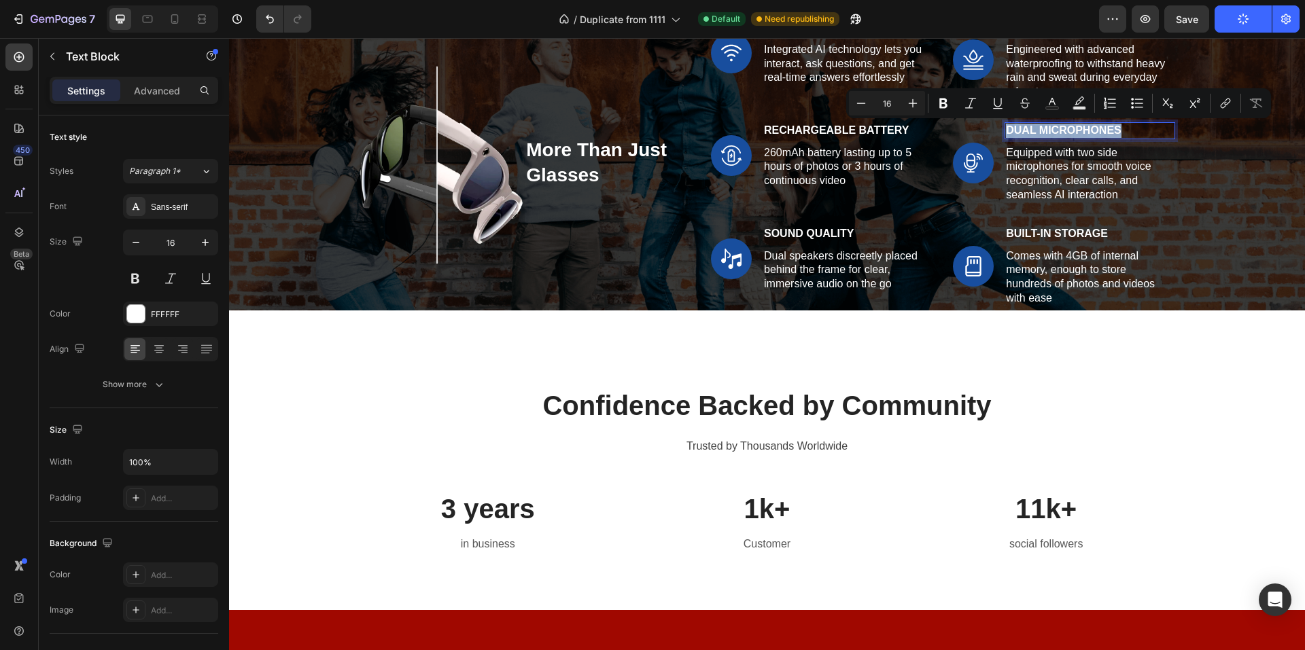
copy p "Dual Microphones"
click at [141, 16] on icon at bounding box center [148, 19] width 14 height 14
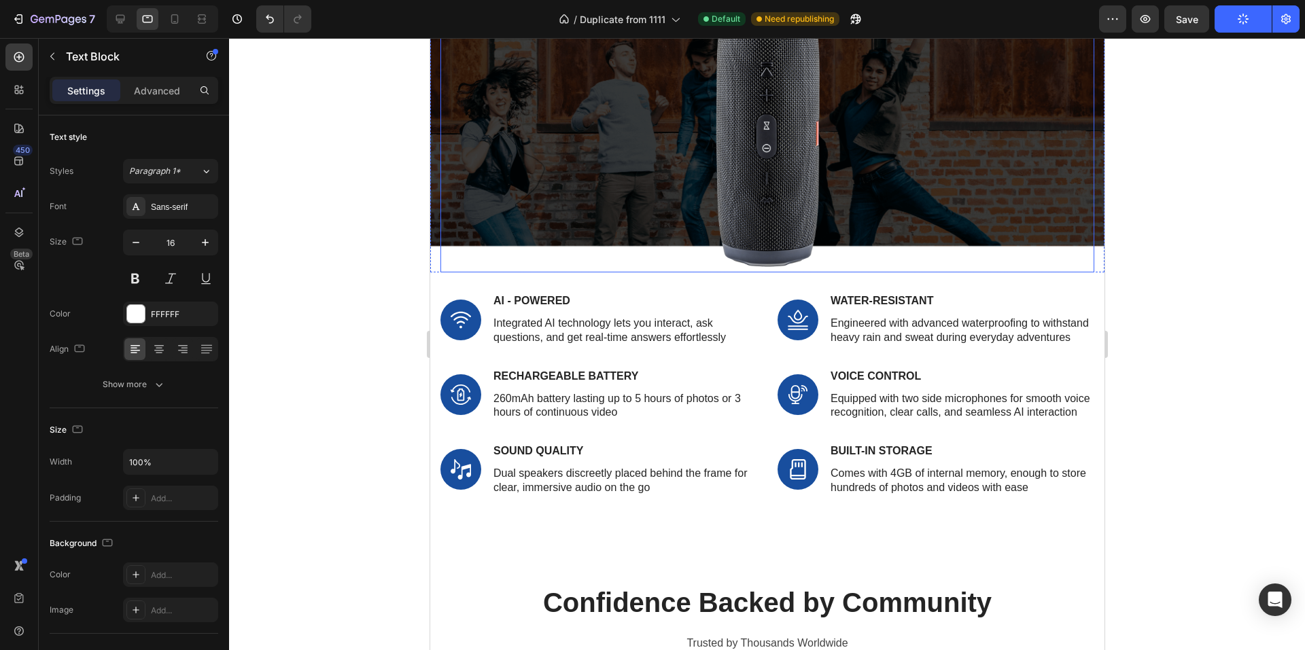
scroll to position [1958, 0]
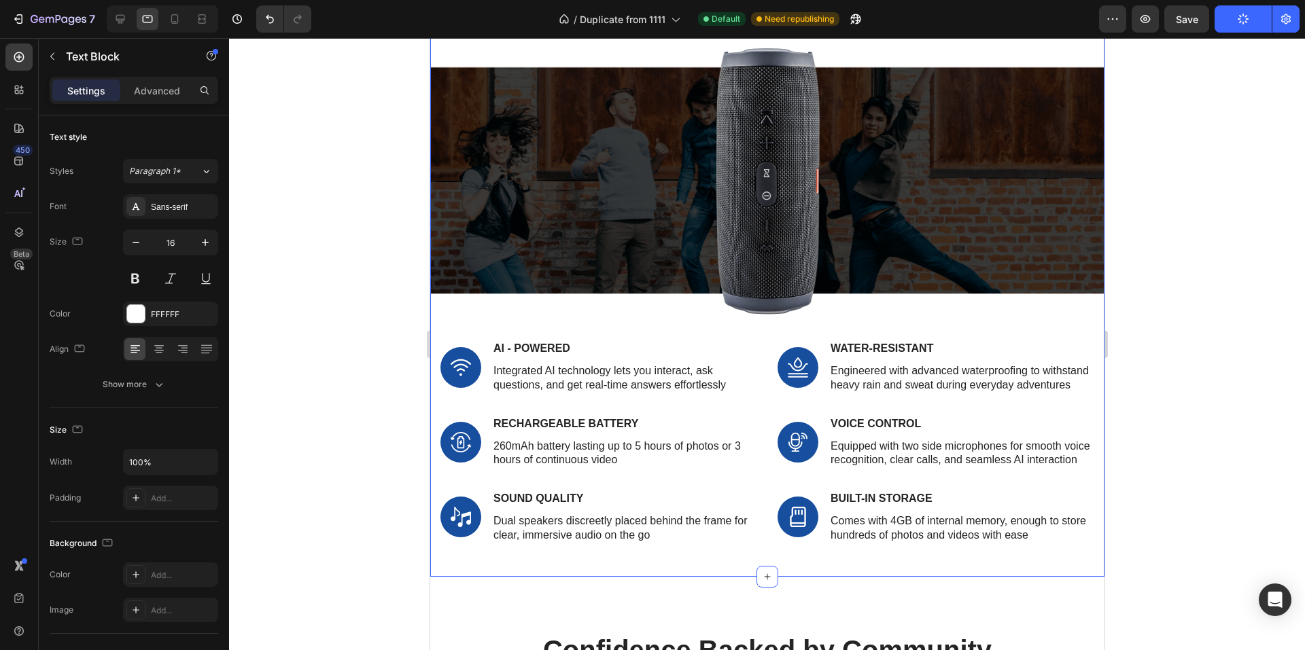
click at [869, 432] on p "Voice Control" at bounding box center [961, 424] width 262 height 14
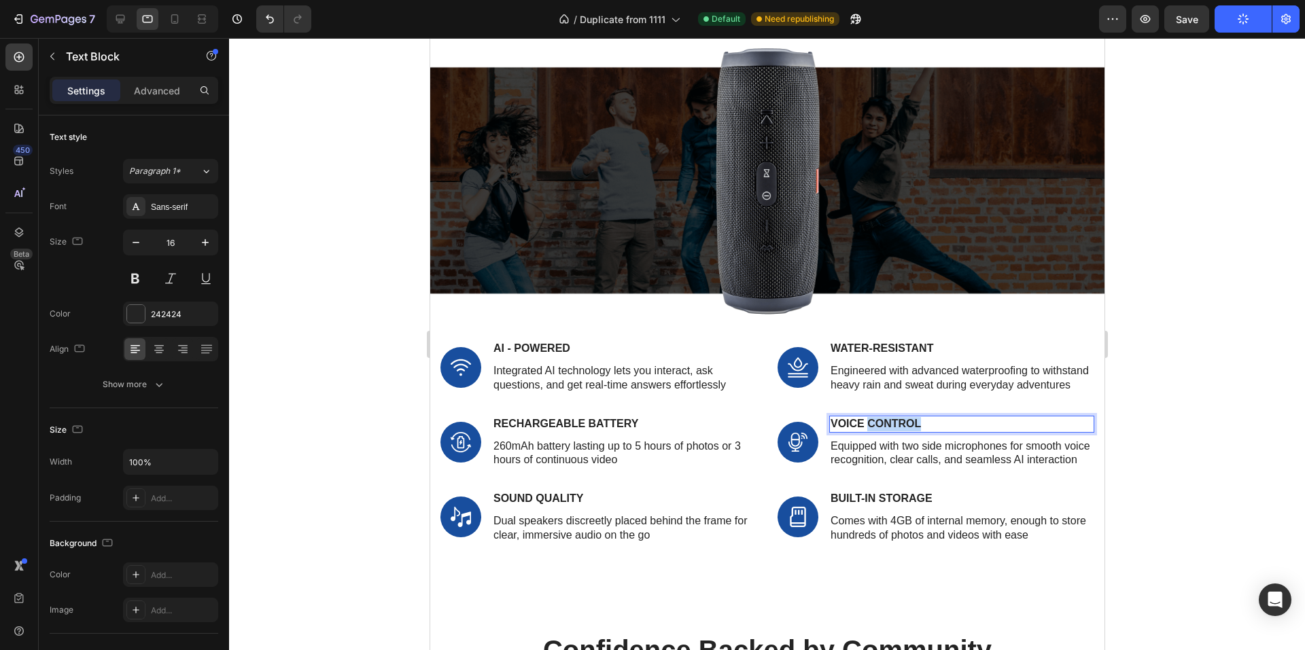
click at [865, 432] on p "Voice Control" at bounding box center [961, 424] width 262 height 14
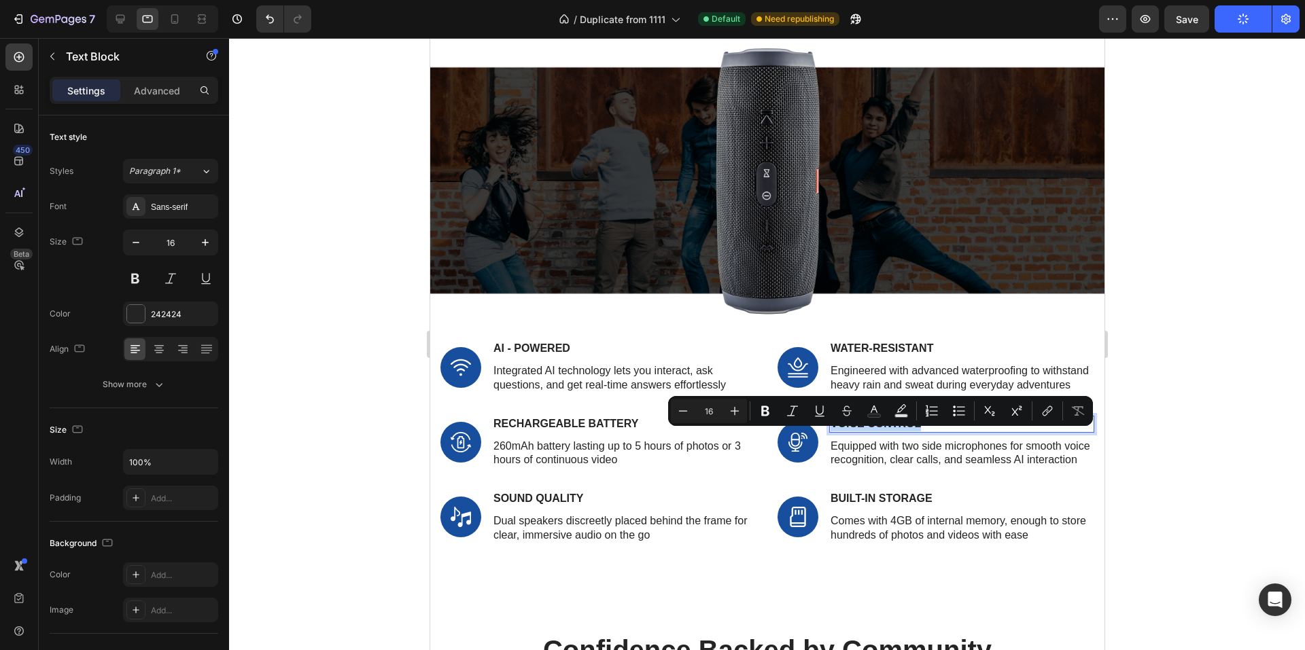
click at [865, 432] on p "Voice Control" at bounding box center [961, 424] width 262 height 14
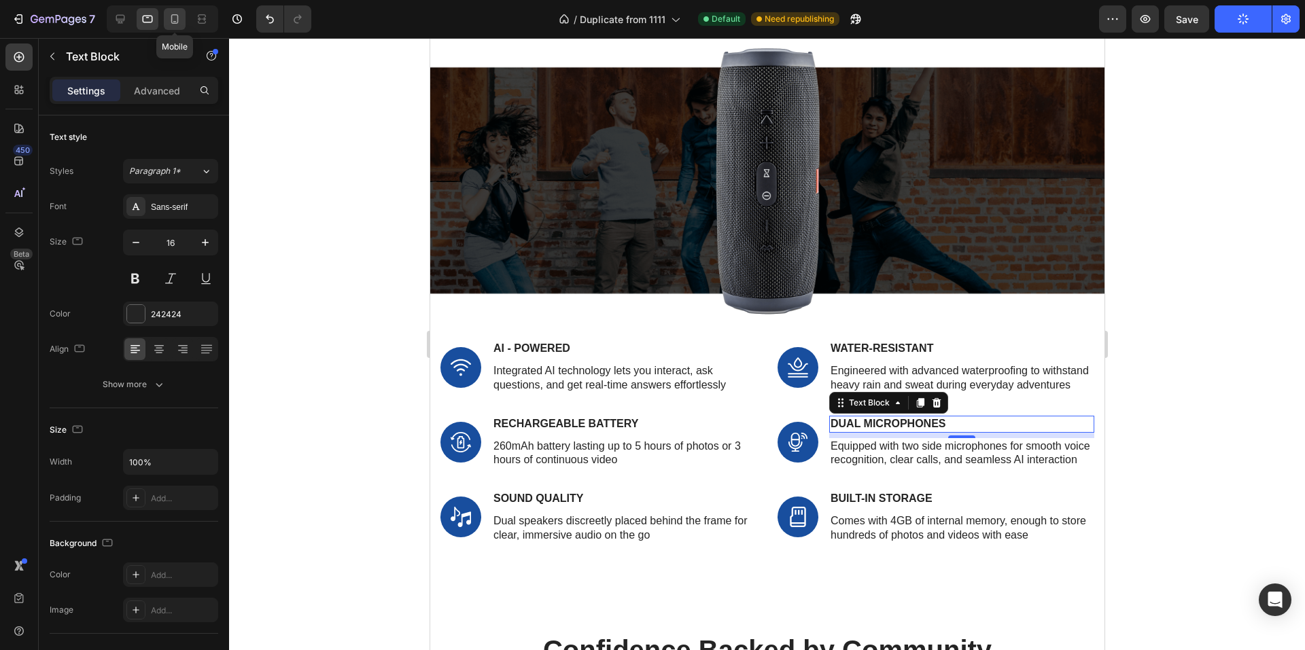
click at [171, 20] on icon at bounding box center [175, 19] width 14 height 14
type input "14"
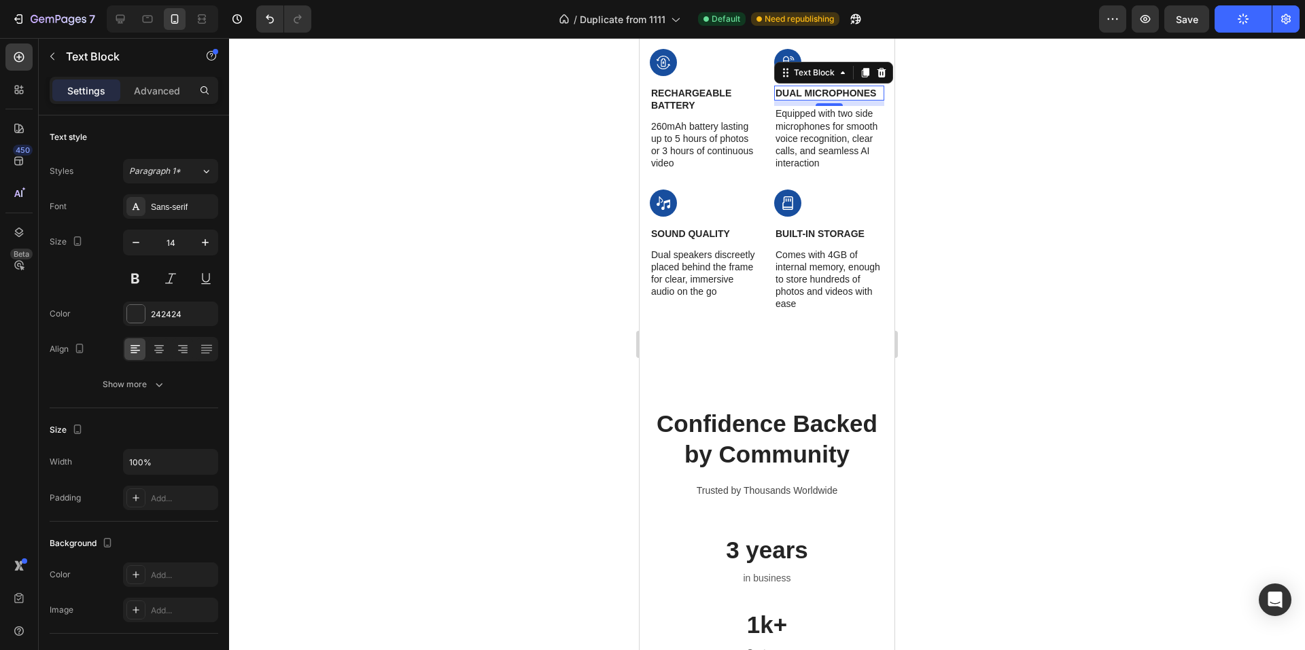
scroll to position [2246, 0]
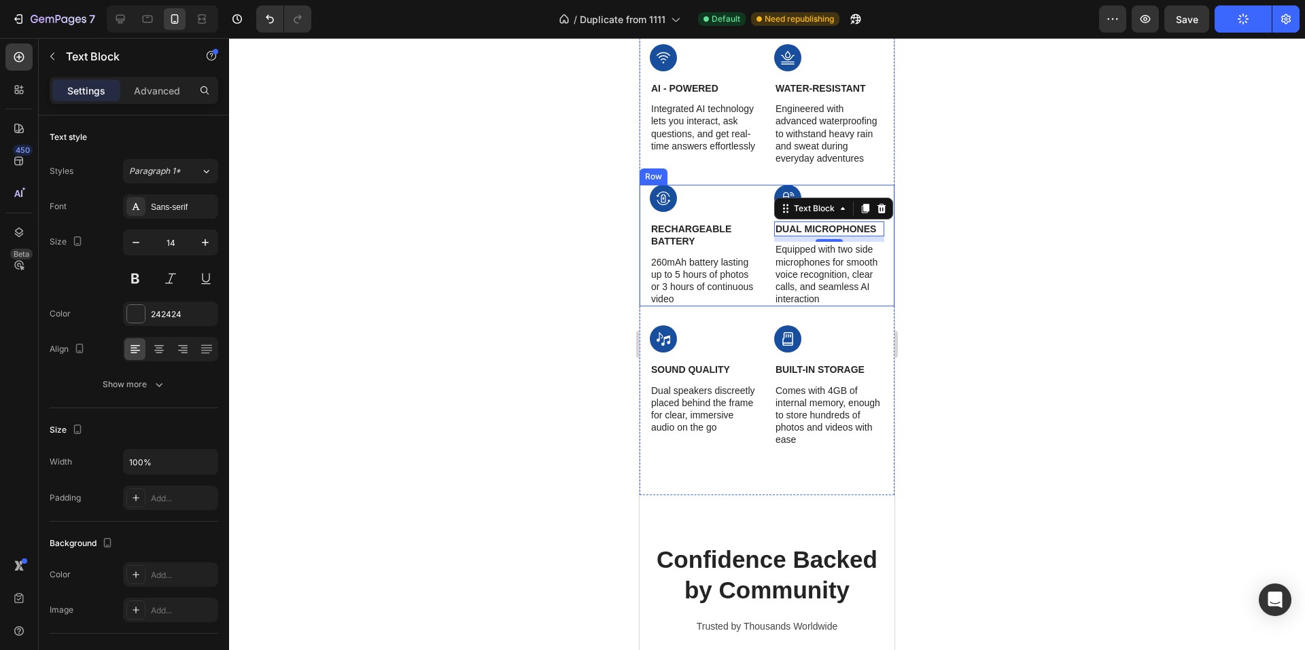
click at [452, 205] on div at bounding box center [767, 344] width 1076 height 612
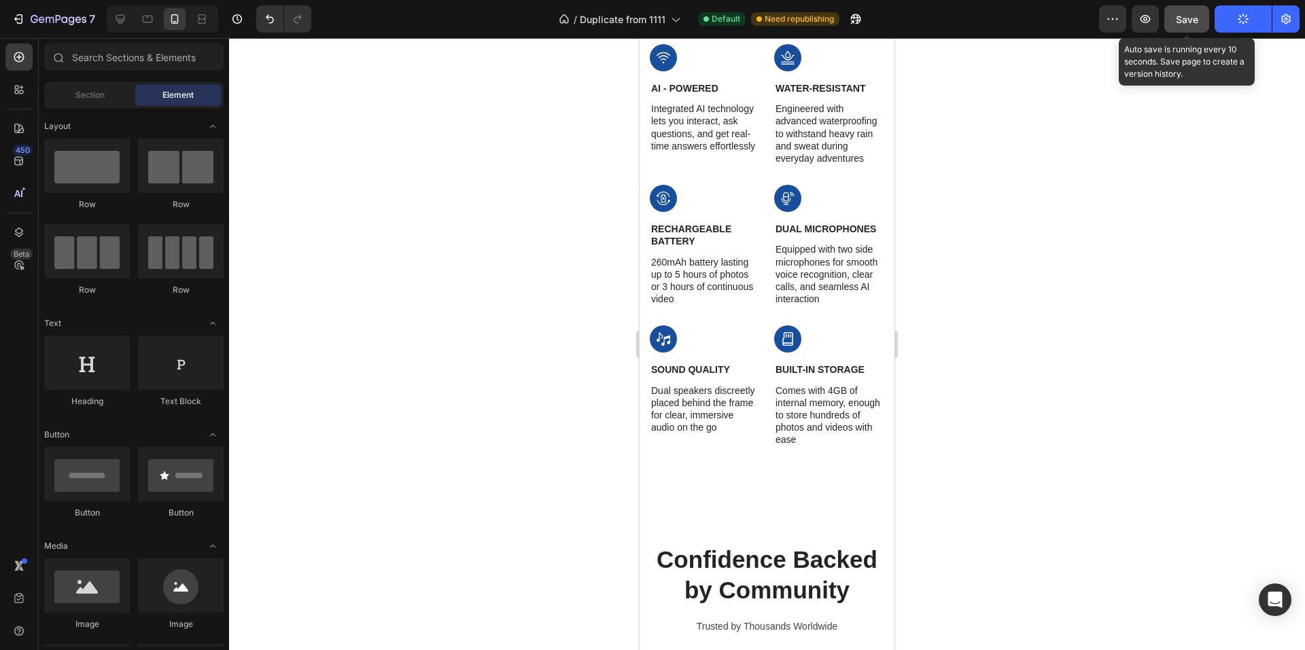
click at [1187, 20] on span "Save" at bounding box center [1187, 20] width 22 height 12
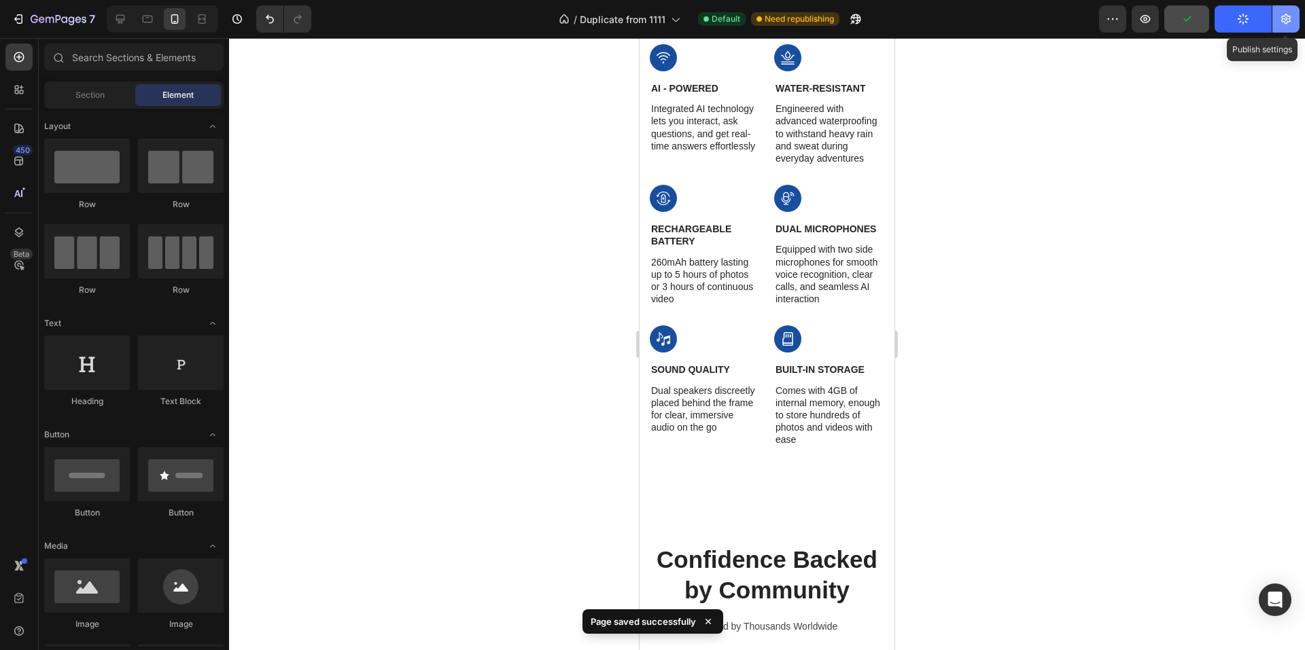
click at [1282, 27] on button "button" at bounding box center [1285, 18] width 27 height 27
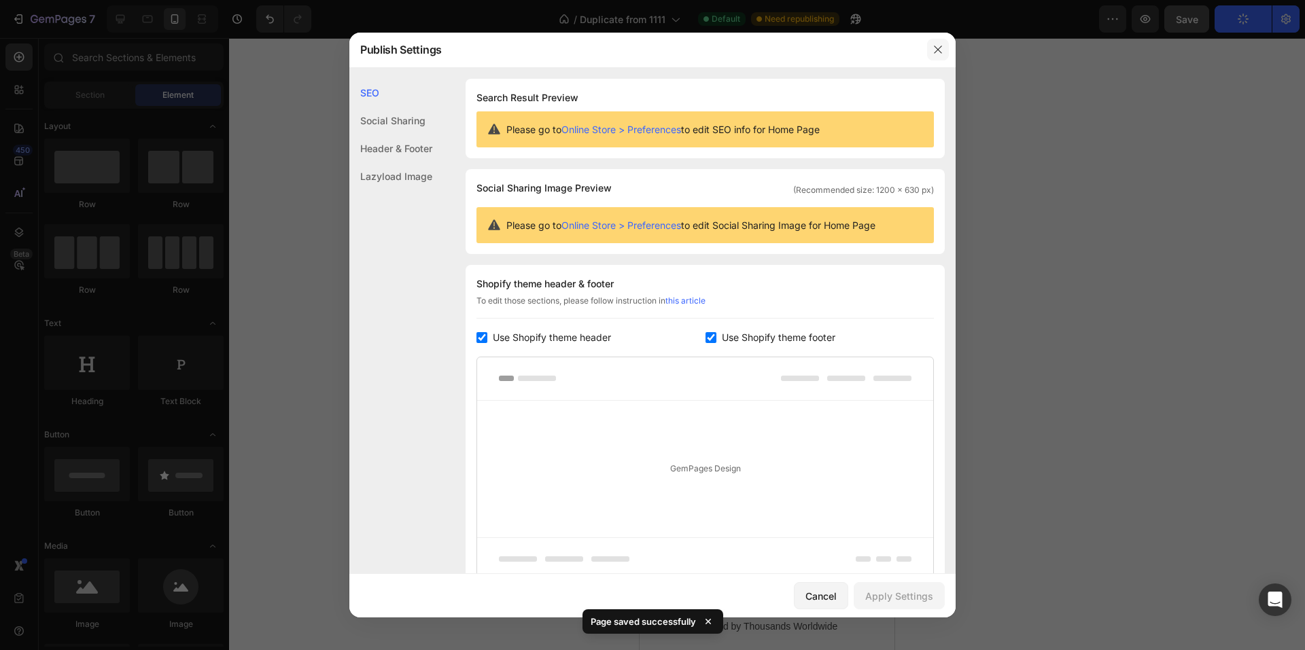
click at [941, 46] on icon "button" at bounding box center [937, 49] width 7 height 7
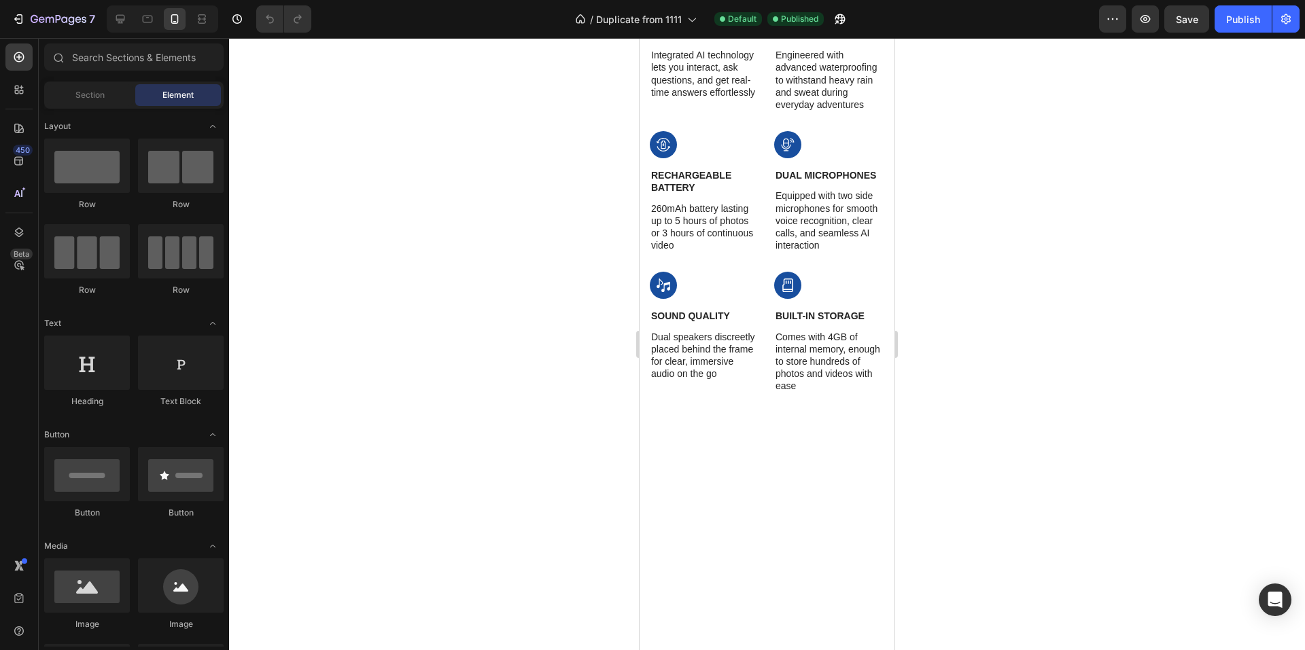
scroll to position [1699, 0]
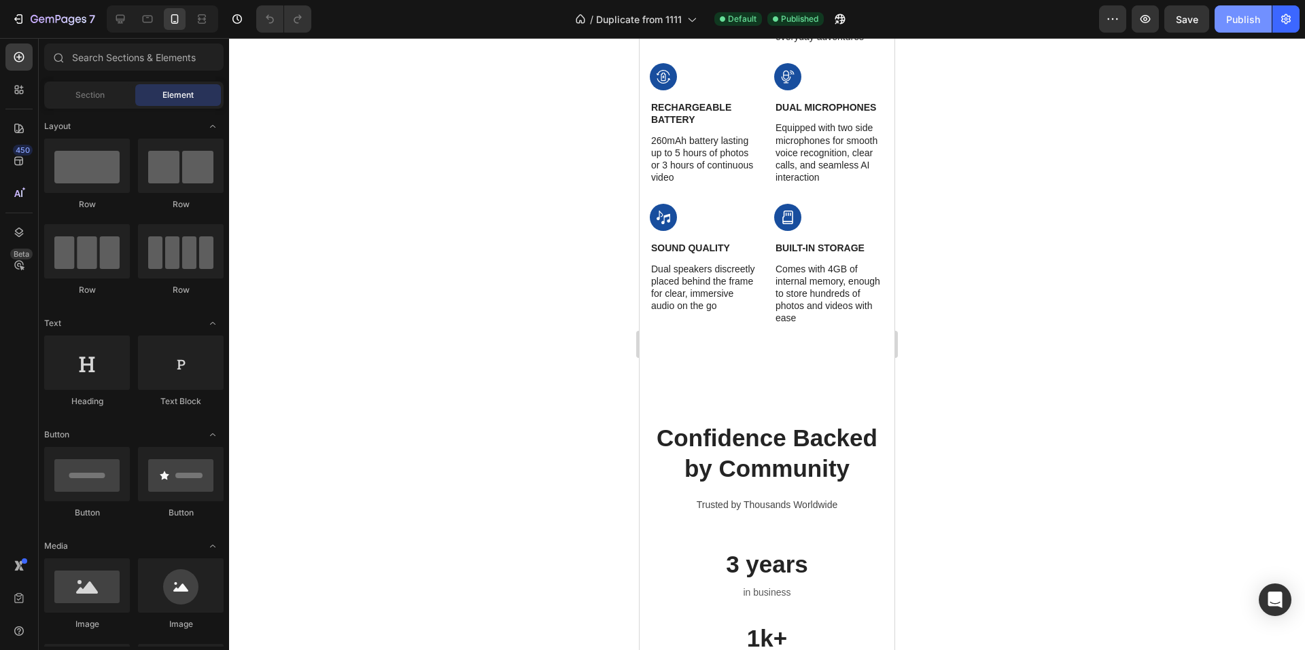
click at [1235, 12] on div "Publish" at bounding box center [1243, 19] width 34 height 14
